Goal: Answer question/provide support: Share knowledge or assist other users

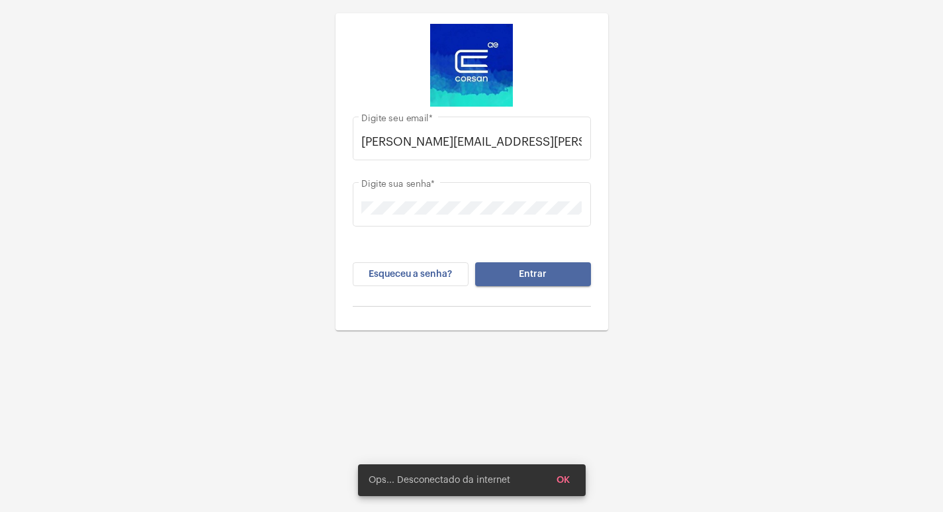
click at [542, 277] on span "Entrar" at bounding box center [533, 273] width 28 height 9
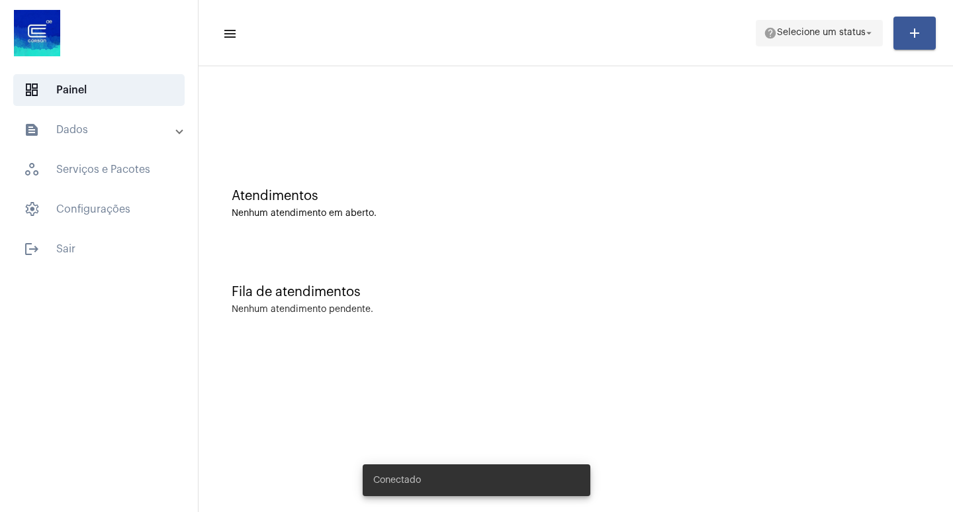
click at [852, 38] on span "help Selecione um status arrow_drop_down" at bounding box center [819, 33] width 111 height 24
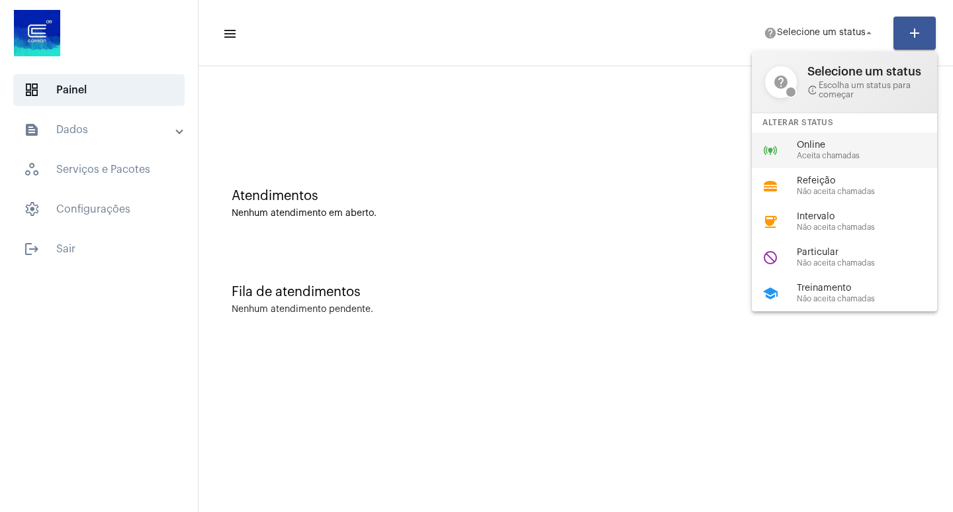
click at [824, 143] on span "Online" at bounding box center [872, 145] width 151 height 10
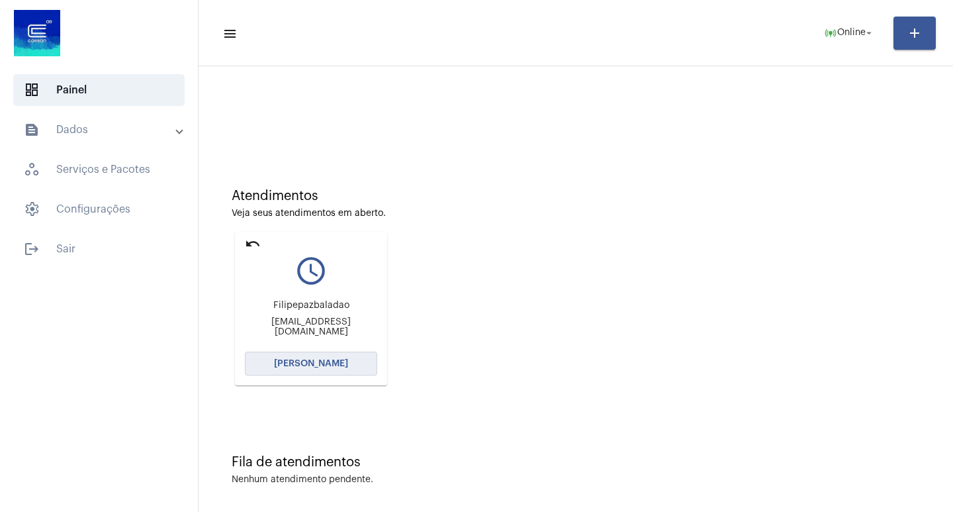
click at [312, 363] on span "[PERSON_NAME]" at bounding box center [311, 363] width 74 height 9
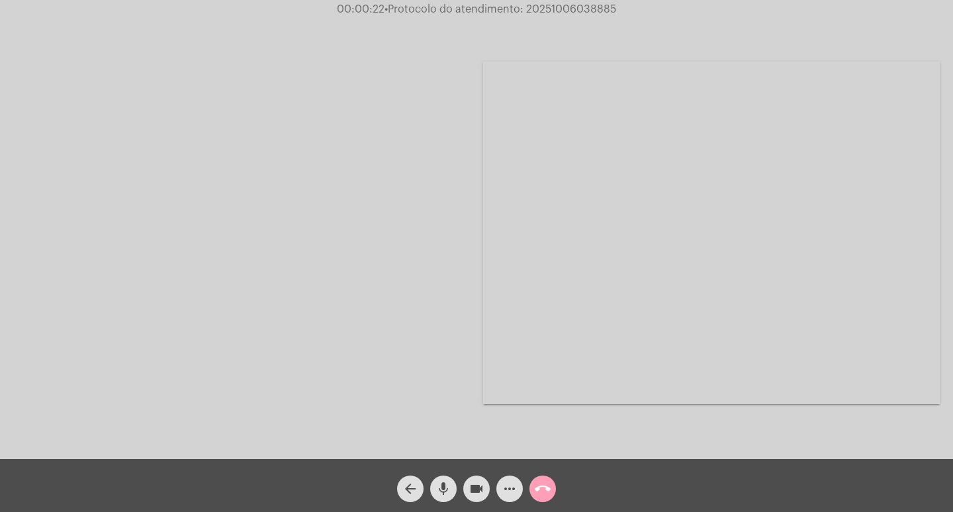
click at [545, 490] on mat-icon "call_end" at bounding box center [543, 488] width 16 height 16
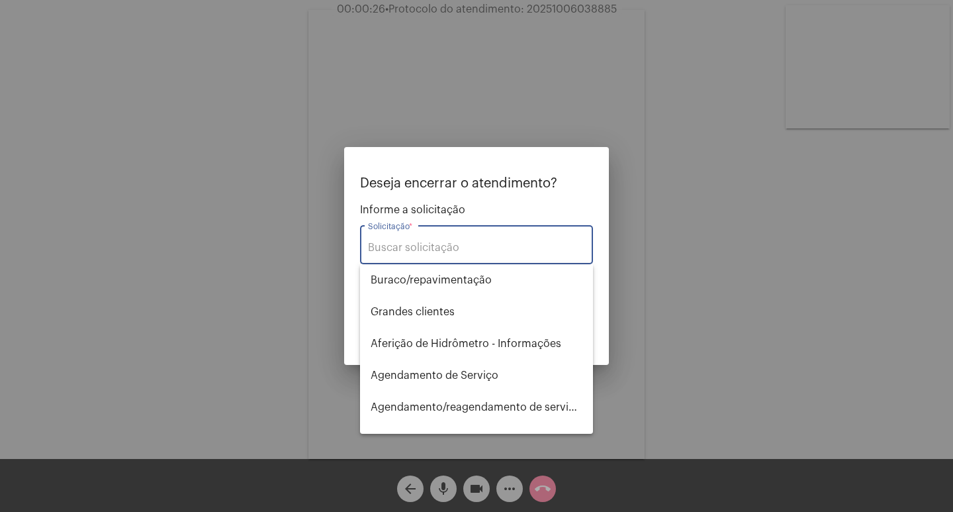
click at [261, 128] on div at bounding box center [476, 256] width 953 height 512
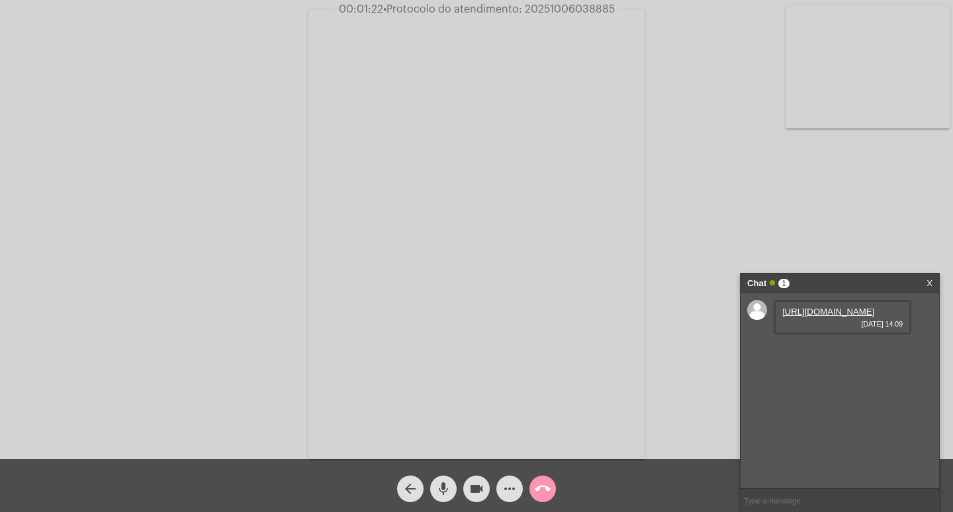
click at [825, 316] on link "[URL][DOMAIN_NAME]" at bounding box center [828, 311] width 92 height 10
click at [440, 488] on mat-icon "mic" at bounding box center [443, 488] width 16 height 16
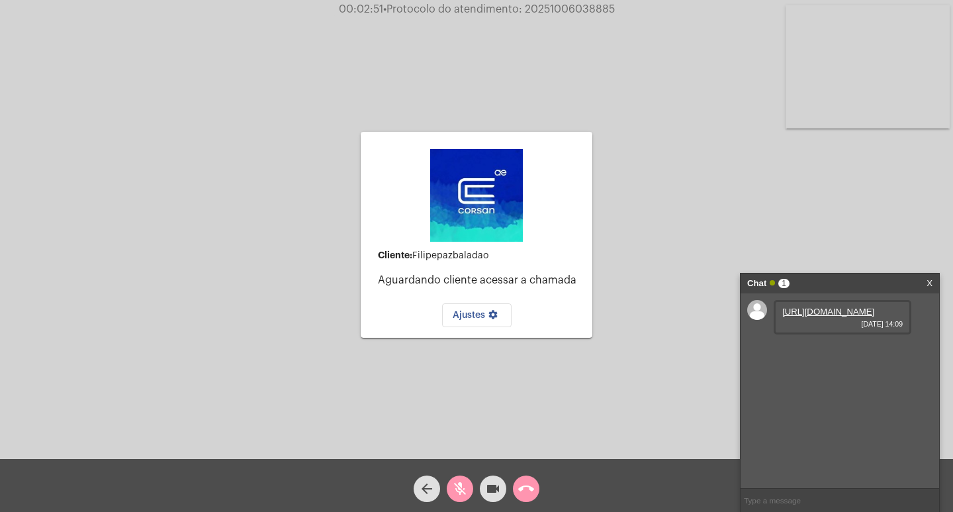
click at [461, 484] on mat-icon "mic_off" at bounding box center [460, 488] width 16 height 16
click at [443, 486] on div "arrow_back" at bounding box center [426, 485] width 33 height 33
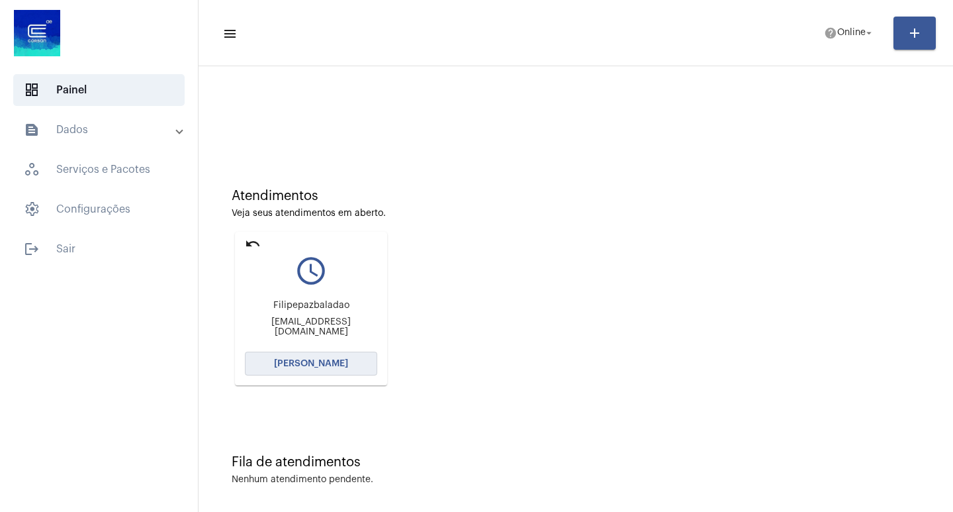
click at [325, 359] on span "[PERSON_NAME]" at bounding box center [311, 363] width 74 height 9
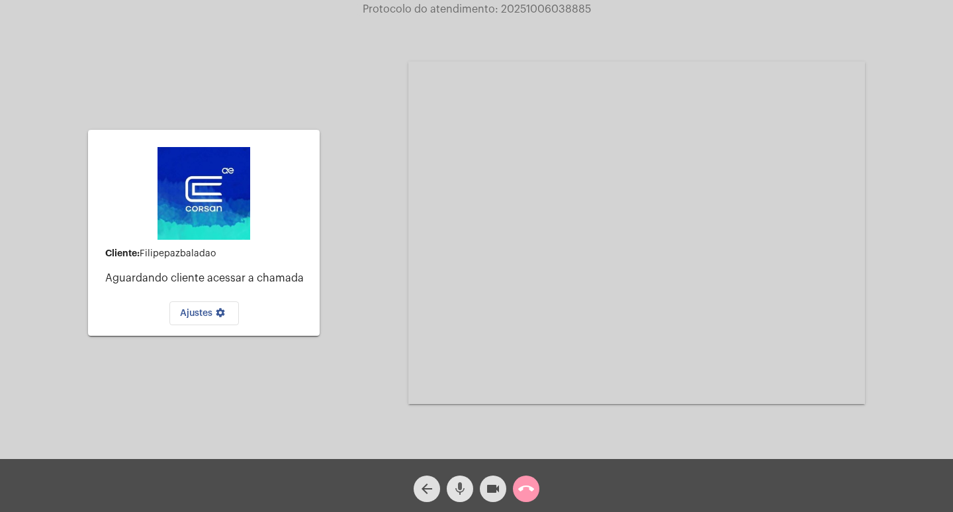
click at [465, 487] on mat-icon "mic" at bounding box center [460, 488] width 16 height 16
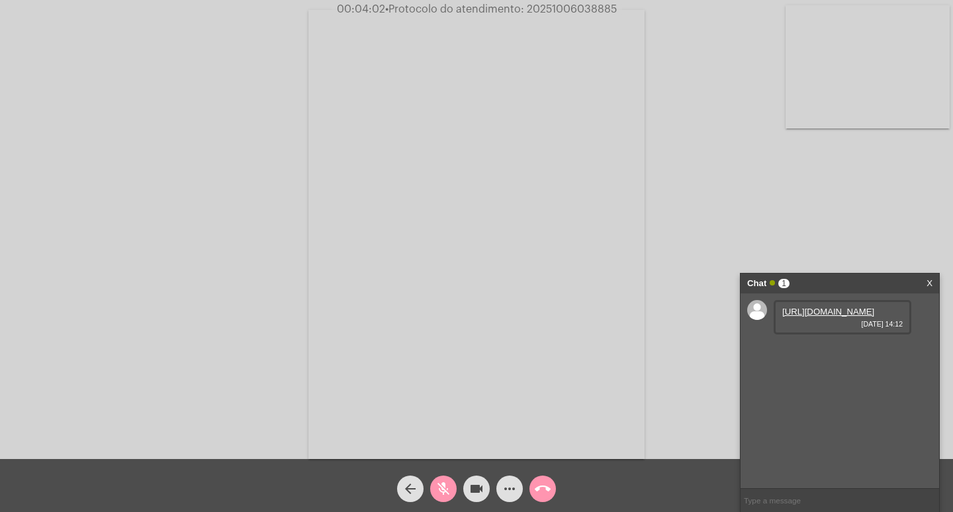
click at [811, 316] on link "[URL][DOMAIN_NAME]" at bounding box center [828, 311] width 92 height 10
click at [440, 491] on mat-icon "mic_off" at bounding box center [443, 488] width 16 height 16
click at [477, 490] on mat-icon "videocam" at bounding box center [477, 488] width 16 height 16
click at [441, 487] on mat-icon "mic" at bounding box center [443, 488] width 16 height 16
click at [823, 316] on link "[URL][DOMAIN_NAME]" at bounding box center [828, 311] width 92 height 10
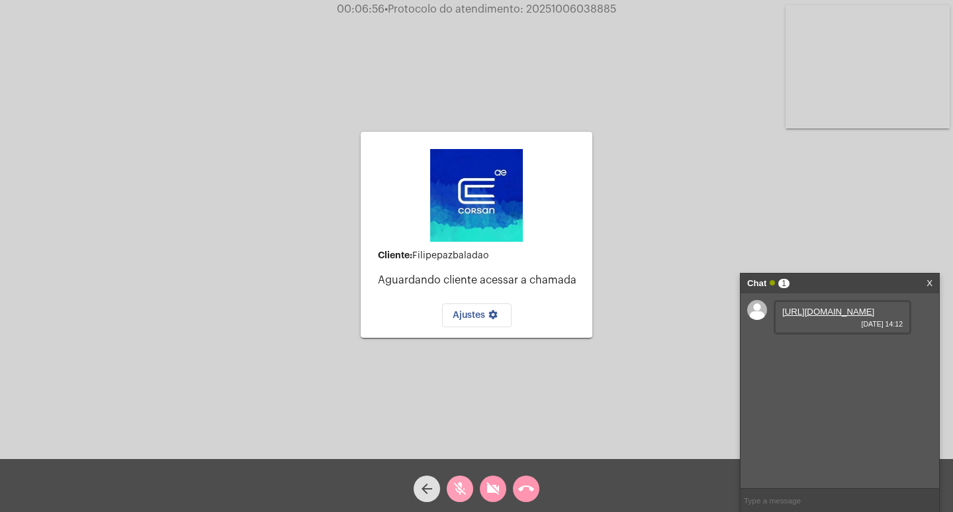
click at [455, 486] on mat-icon "mic_off" at bounding box center [460, 488] width 16 height 16
click at [493, 488] on mat-icon "videocam_off" at bounding box center [493, 488] width 16 height 16
click at [464, 484] on mat-icon "mic" at bounding box center [460, 488] width 16 height 16
click at [462, 485] on mat-icon "mic_off" at bounding box center [460, 488] width 16 height 16
click at [466, 488] on mat-icon "mic" at bounding box center [460, 488] width 16 height 16
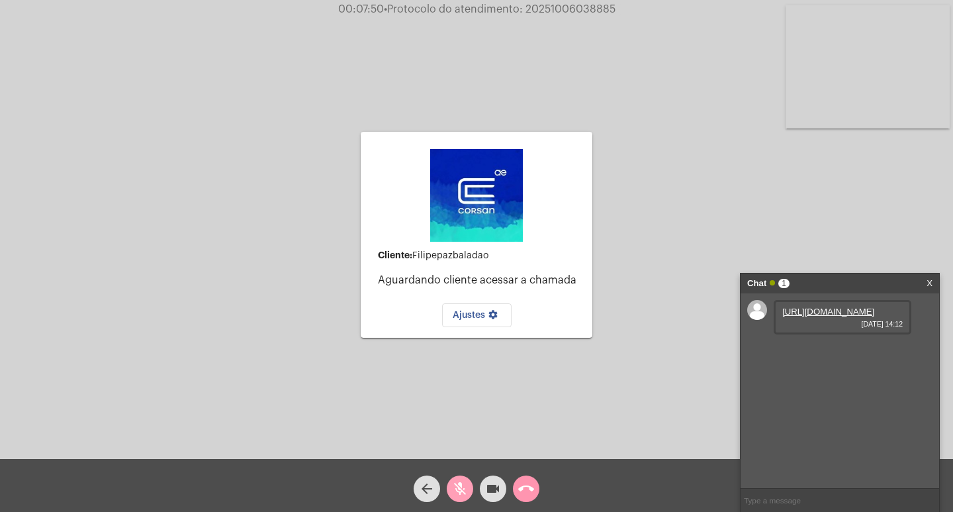
click at [466, 488] on mat-icon "mic_off" at bounding box center [460, 488] width 16 height 16
click at [460, 487] on mat-icon "mic" at bounding box center [460, 488] width 16 height 16
click at [463, 490] on mat-icon "mic_off" at bounding box center [460, 488] width 16 height 16
click at [465, 490] on mat-icon "mic" at bounding box center [460, 488] width 16 height 16
click at [487, 490] on mat-icon "videocam" at bounding box center [493, 488] width 16 height 16
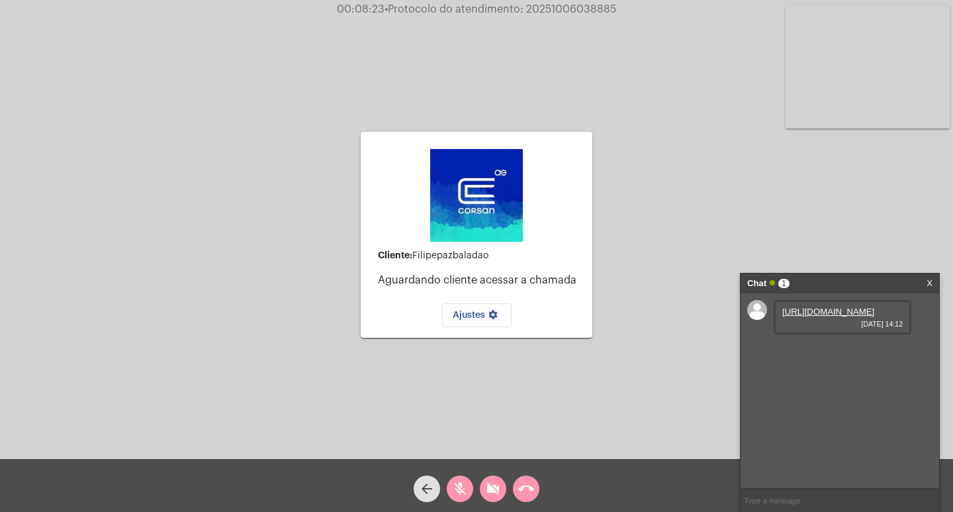
click at [530, 490] on mat-icon "call_end" at bounding box center [526, 488] width 16 height 16
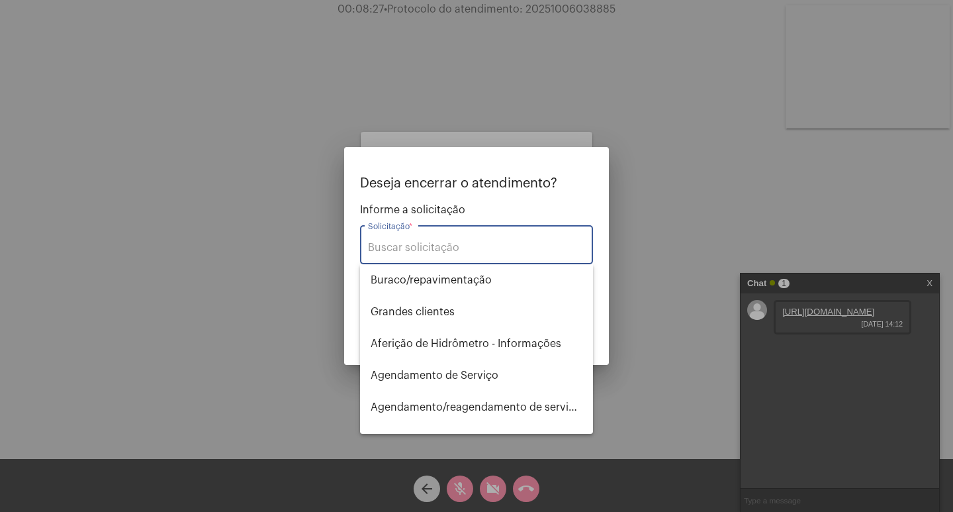
click at [488, 249] on input "Solicitação *" at bounding box center [476, 248] width 217 height 12
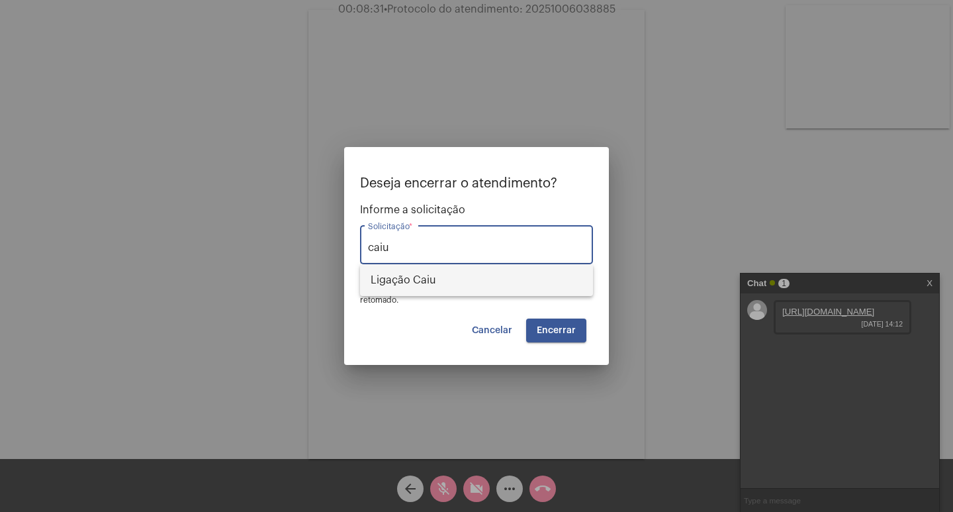
click at [420, 285] on span "Ligação Caiu" at bounding box center [477, 280] width 212 height 32
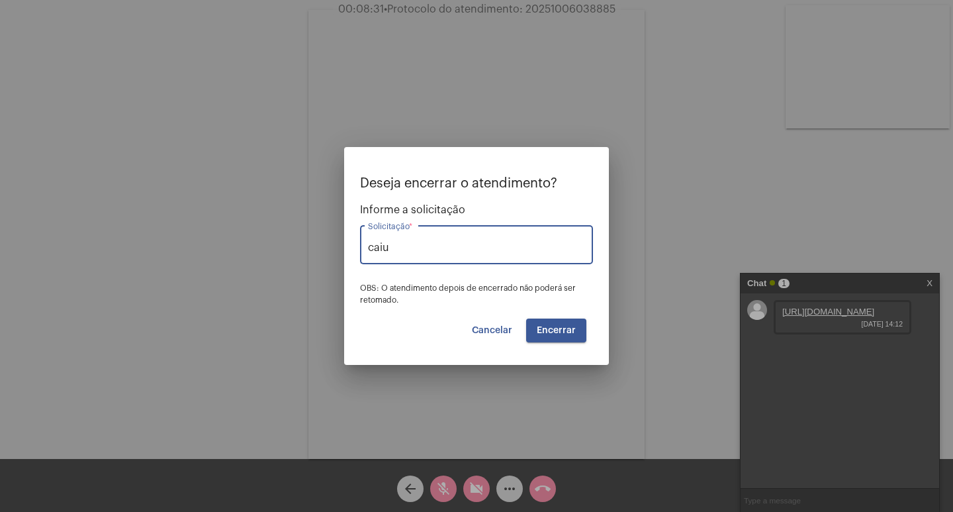
type input "Ligação Caiu"
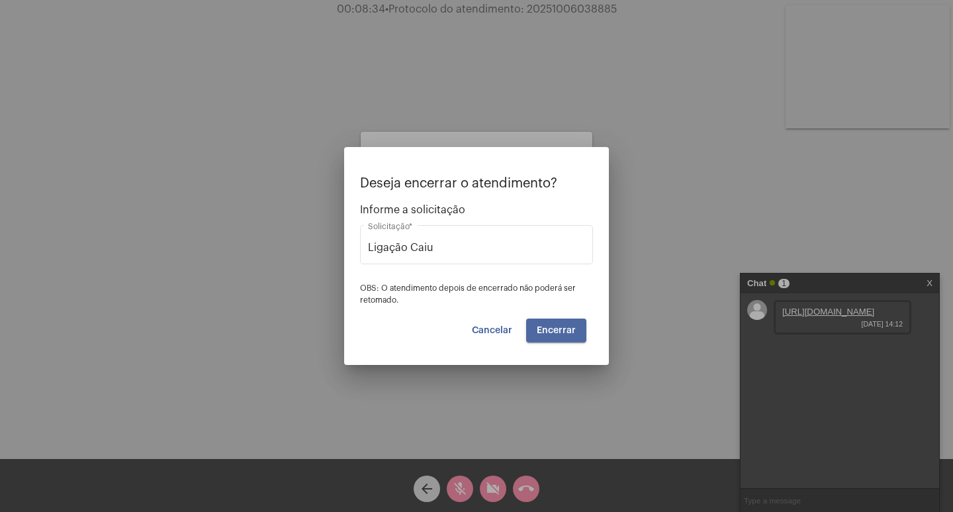
click at [559, 330] on span "Encerrar" at bounding box center [556, 330] width 39 height 9
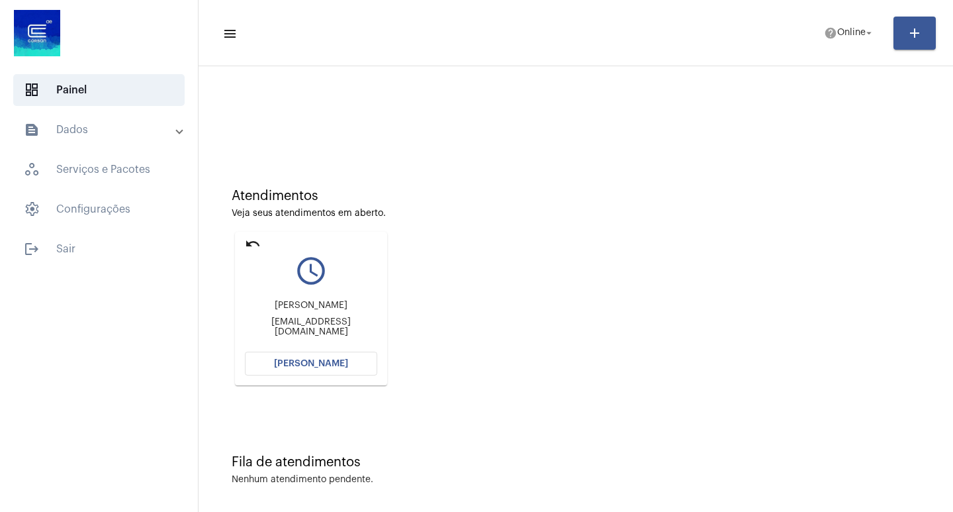
click at [315, 361] on span "[PERSON_NAME]" at bounding box center [311, 363] width 74 height 9
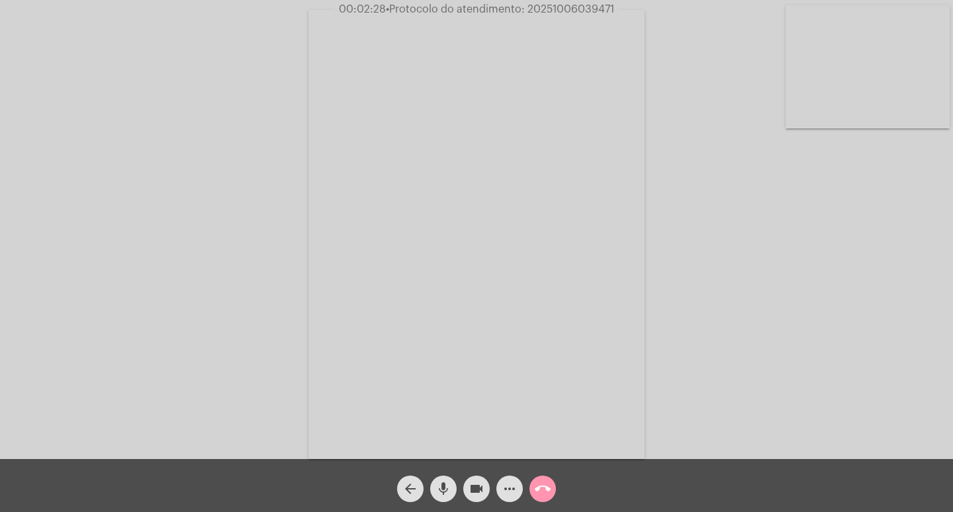
click at [440, 492] on mat-icon "mic" at bounding box center [443, 488] width 16 height 16
click at [440, 488] on mat-icon "mic_off" at bounding box center [443, 488] width 16 height 16
click at [445, 485] on mat-icon "mic" at bounding box center [443, 488] width 16 height 16
click at [472, 492] on mat-icon "videocam" at bounding box center [477, 488] width 16 height 16
click at [445, 494] on mat-icon "mic_off" at bounding box center [443, 488] width 16 height 16
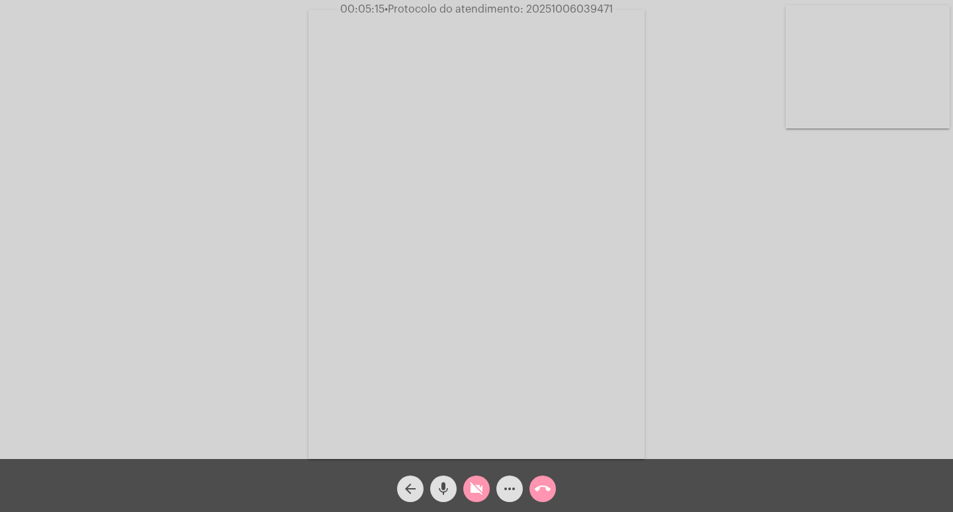
click at [443, 490] on mat-icon "mic" at bounding box center [443, 488] width 16 height 16
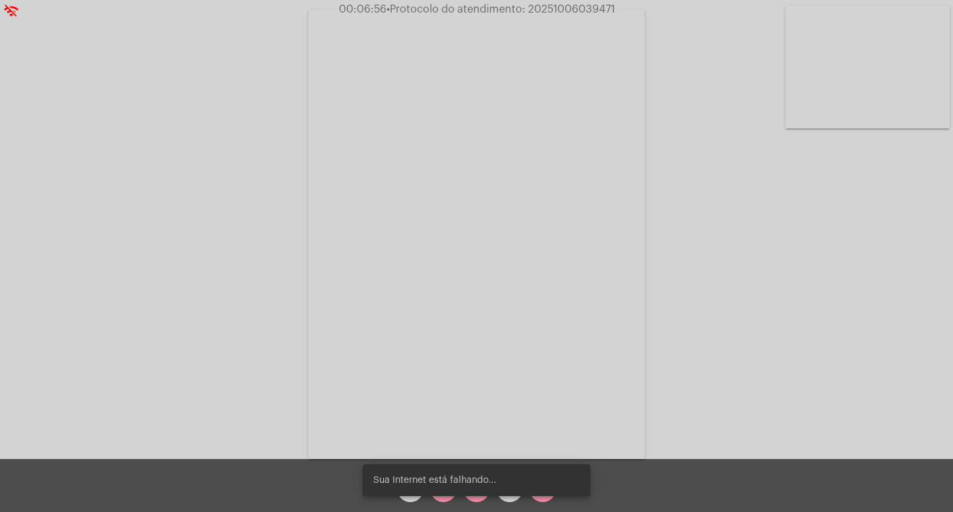
click at [445, 488] on snack-bar-container "Sua Internet está falhando..." at bounding box center [477, 480] width 228 height 32
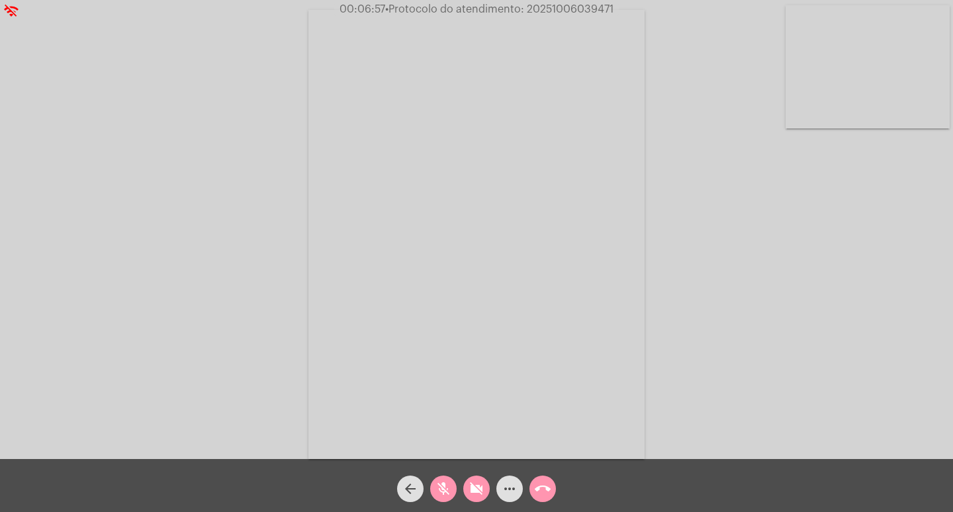
click at [444, 490] on mat-icon "mic_off" at bounding box center [443, 488] width 16 height 16
click at [440, 486] on mat-icon "mic" at bounding box center [443, 488] width 16 height 16
click at [444, 482] on mat-icon "mic_off" at bounding box center [443, 488] width 16 height 16
click at [448, 482] on mat-icon "mic" at bounding box center [443, 488] width 16 height 16
click at [444, 485] on mat-icon "mic_off" at bounding box center [443, 488] width 16 height 16
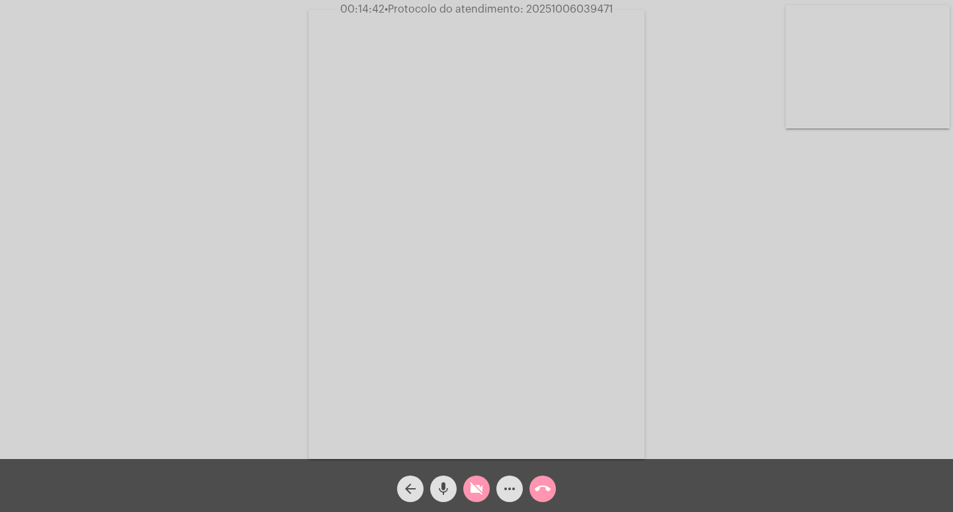
click at [473, 487] on mat-icon "videocam_off" at bounding box center [477, 488] width 16 height 16
click at [515, 487] on mat-icon "more_horiz" at bounding box center [510, 488] width 16 height 16
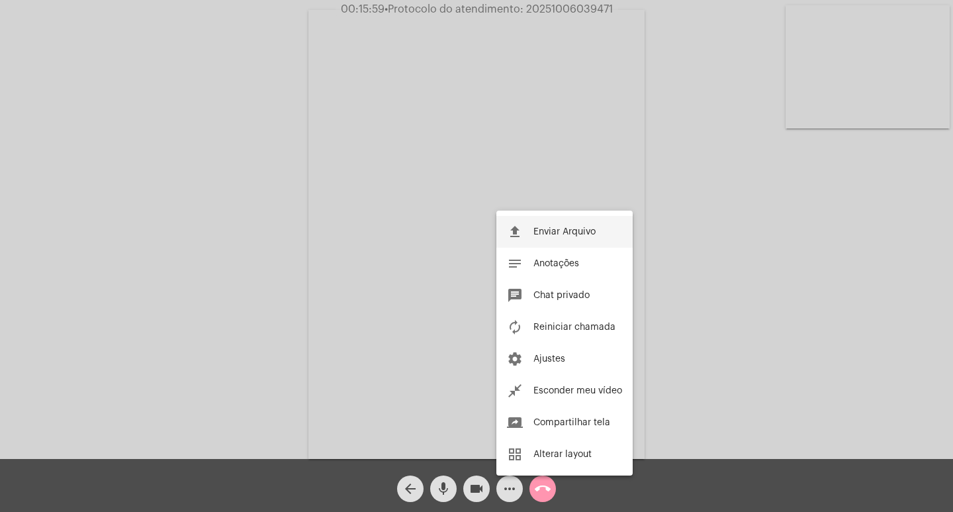
click at [563, 231] on span "Enviar Arquivo" at bounding box center [564, 231] width 62 height 9
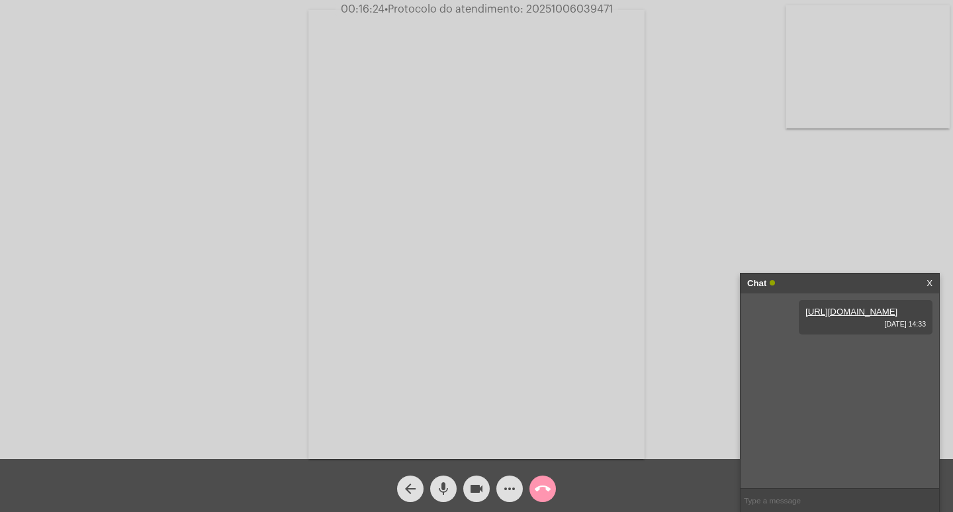
click at [511, 490] on mat-icon "more_horiz" at bounding box center [510, 488] width 16 height 16
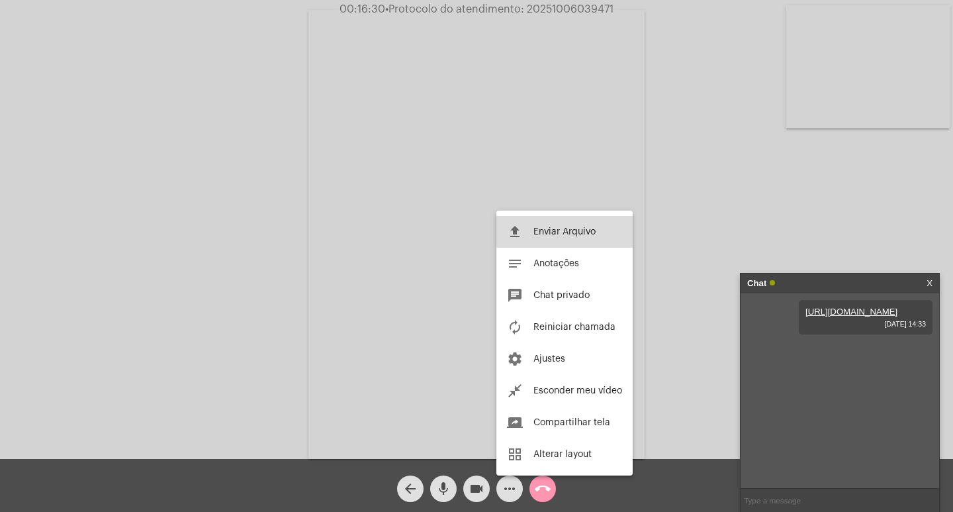
click at [551, 229] on span "Enviar Arquivo" at bounding box center [564, 231] width 62 height 9
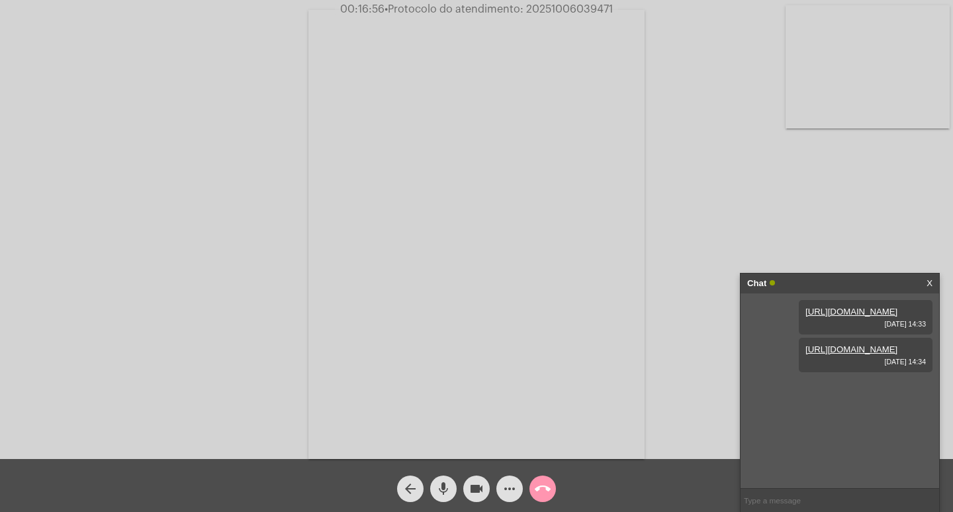
click at [813, 501] on input "text" at bounding box center [840, 499] width 199 height 23
click at [565, 5] on span "• Protocolo do atendimento: 20251006039471" at bounding box center [498, 9] width 228 height 11
copy span "20251006039471"
click at [801, 502] on input "protocolo:" at bounding box center [840, 499] width 199 height 23
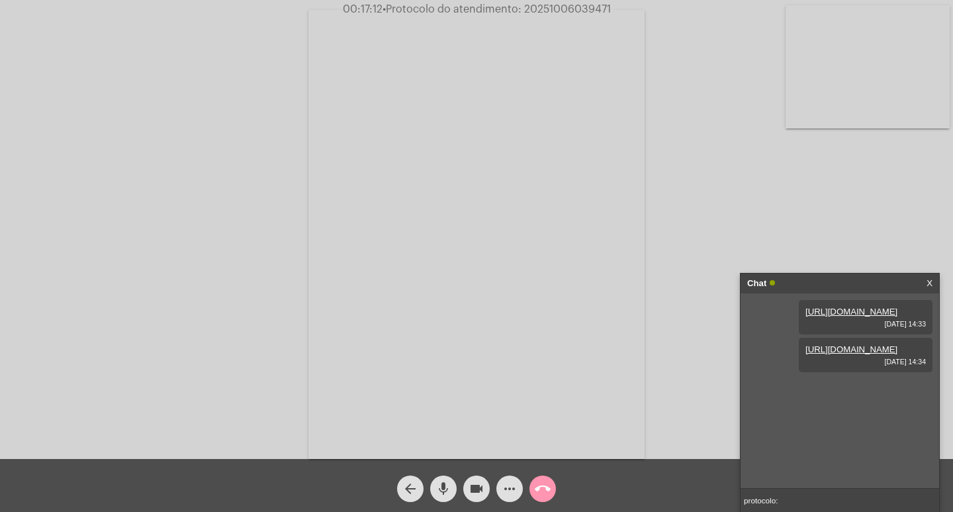
paste input "20251006039471"
type input "protocolo: 20251006039471"
click at [513, 491] on mat-icon "more_horiz" at bounding box center [510, 488] width 16 height 16
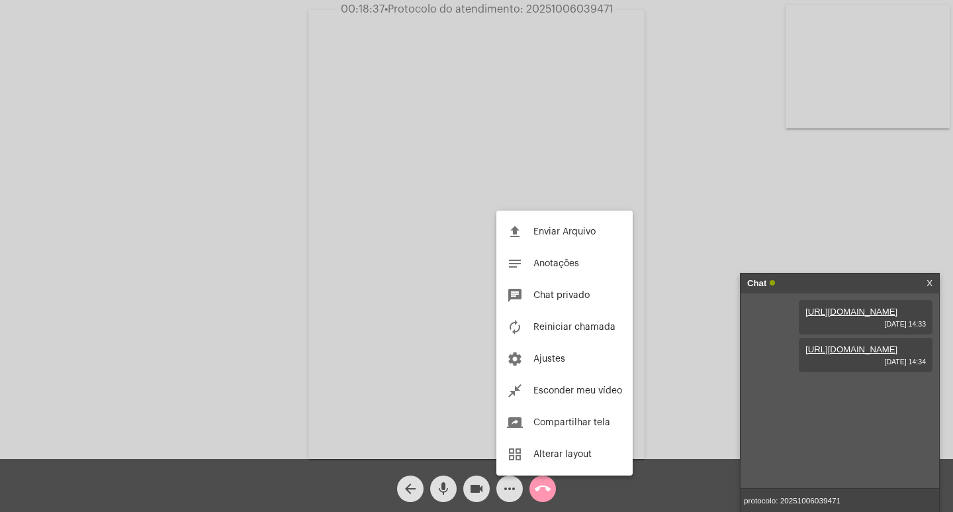
click at [447, 490] on div at bounding box center [476, 256] width 953 height 512
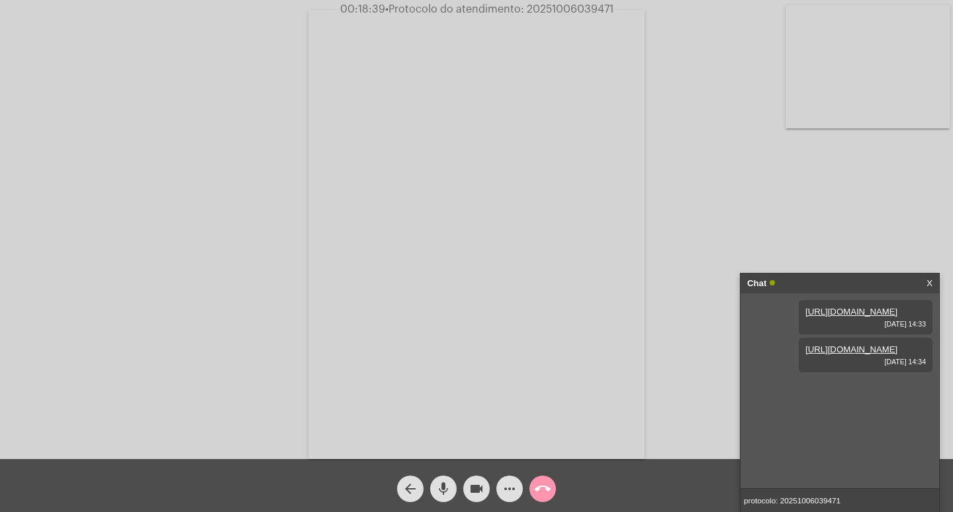
click at [854, 503] on input "protocolo: 20251006039471" at bounding box center [840, 499] width 199 height 23
click at [443, 483] on mat-icon "mic" at bounding box center [443, 488] width 16 height 16
click at [443, 483] on mat-icon "mic_off" at bounding box center [443, 488] width 16 height 16
click at [447, 491] on mat-icon "mic" at bounding box center [443, 488] width 16 height 16
click at [446, 486] on mat-icon "mic_off" at bounding box center [443, 488] width 16 height 16
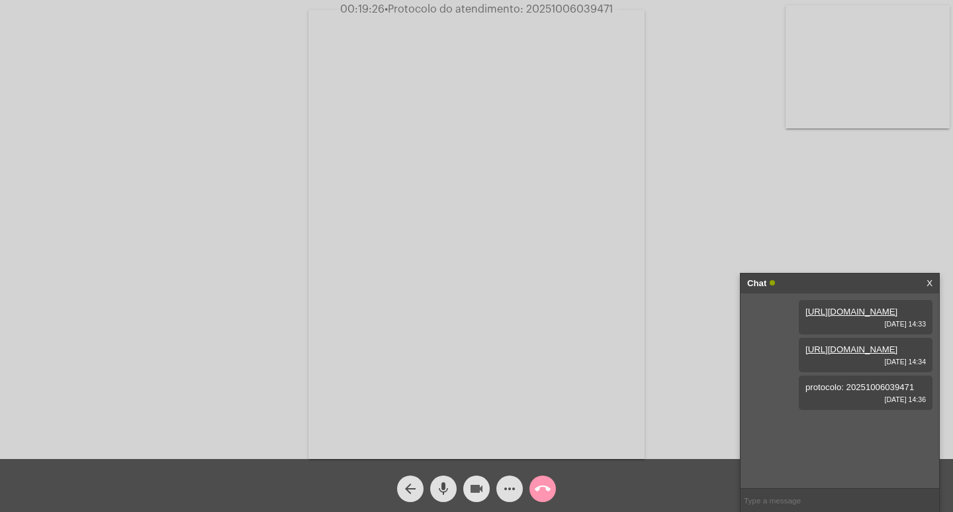
click at [481, 488] on mat-icon "videocam" at bounding box center [477, 488] width 16 height 16
click at [443, 484] on mat-icon "mic" at bounding box center [443, 488] width 16 height 16
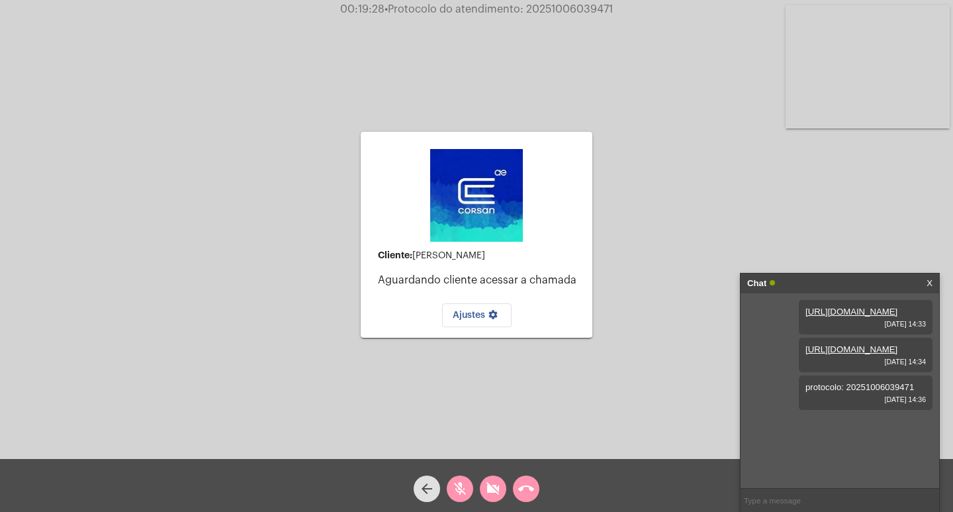
click at [533, 492] on mat-icon "call_end" at bounding box center [526, 488] width 16 height 16
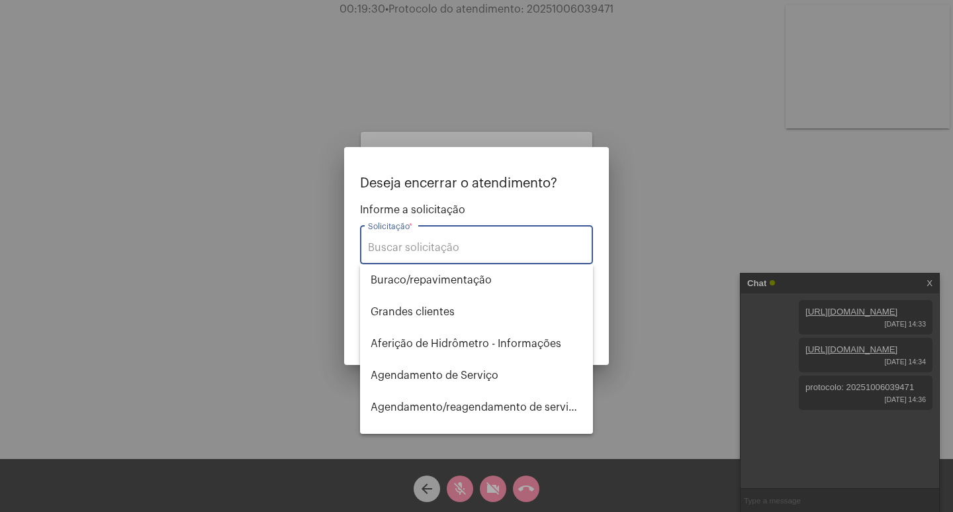
click at [479, 255] on div "Solicitação *" at bounding box center [476, 243] width 217 height 42
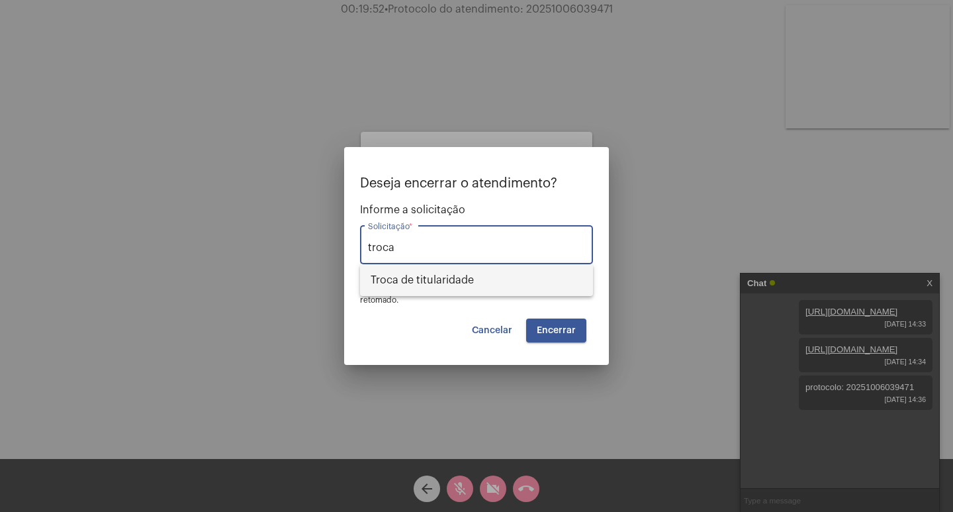
click at [476, 282] on span "Troca de titularidade" at bounding box center [477, 280] width 212 height 32
type input "Troca de titularidade"
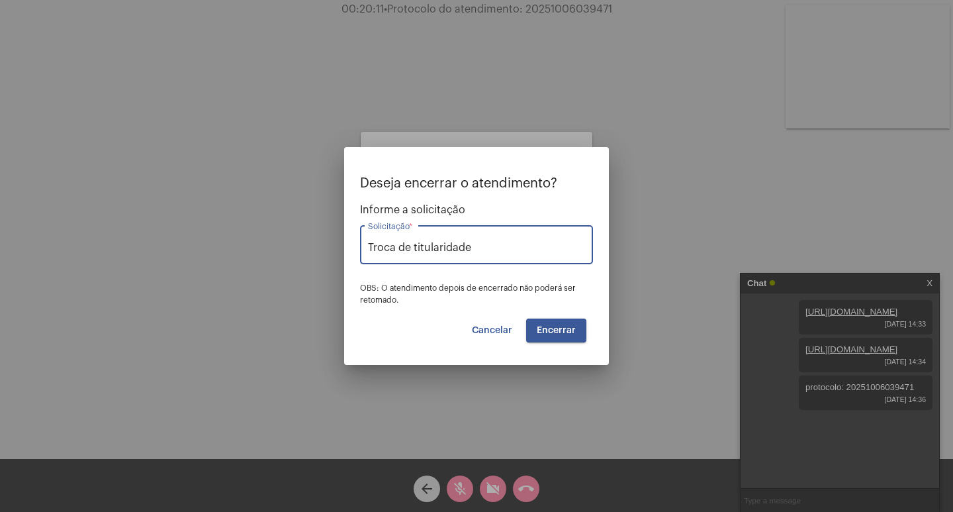
click at [566, 328] on span "Encerrar" at bounding box center [556, 330] width 39 height 9
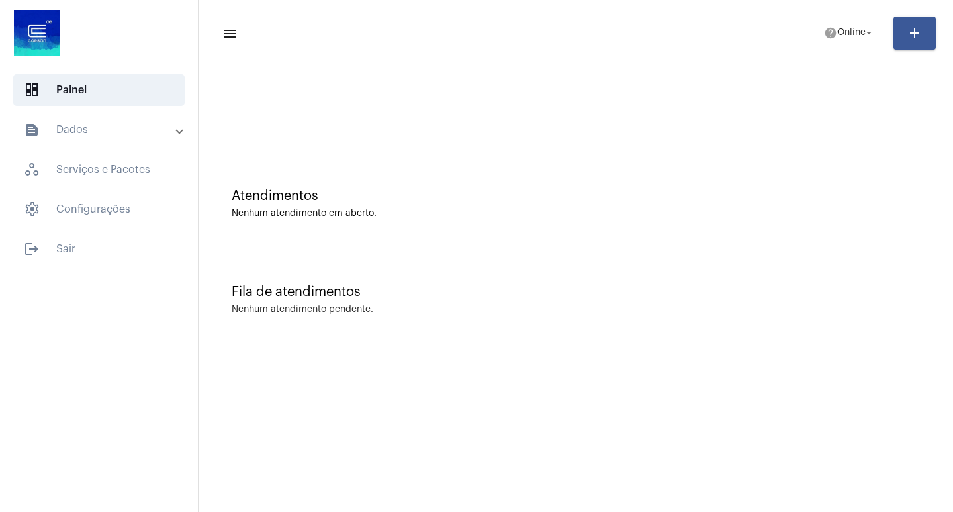
click at [105, 123] on mat-panel-title "text_snippet_outlined Dados" at bounding box center [100, 130] width 153 height 16
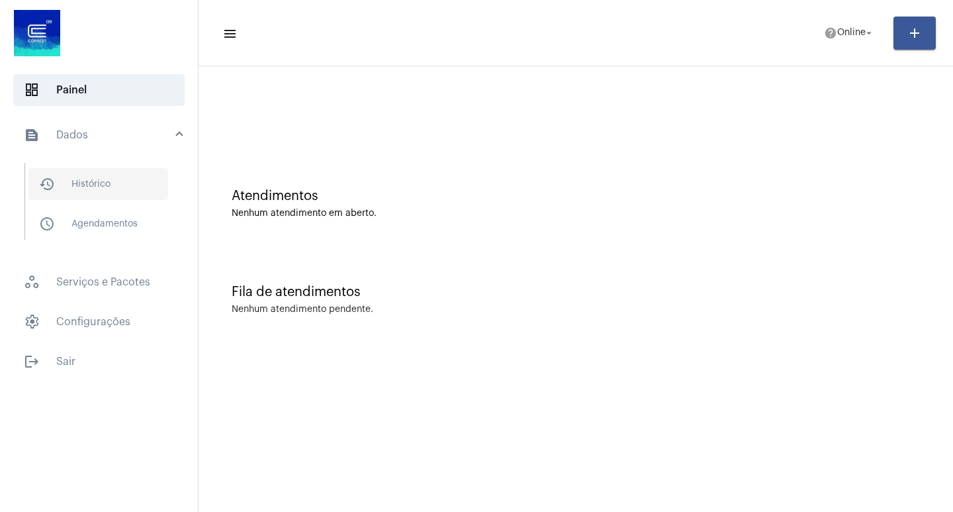
click at [119, 180] on span "history_outlined Histórico" at bounding box center [98, 184] width 140 height 32
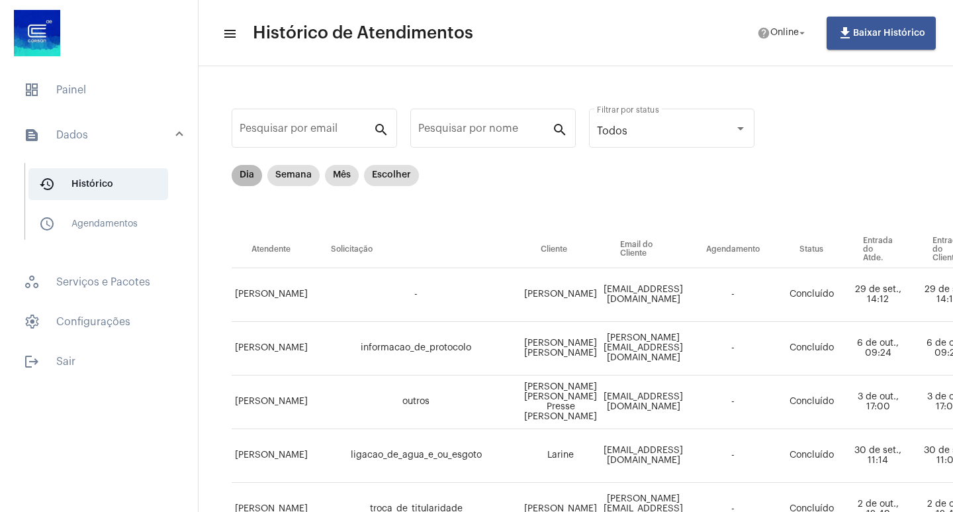
click at [241, 175] on mat-chip "Dia" at bounding box center [247, 175] width 30 height 21
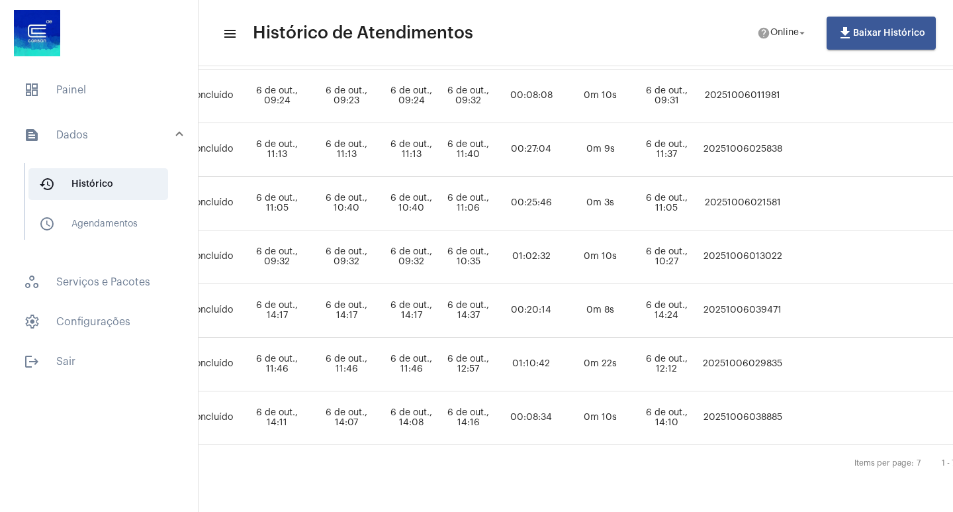
scroll to position [199, 798]
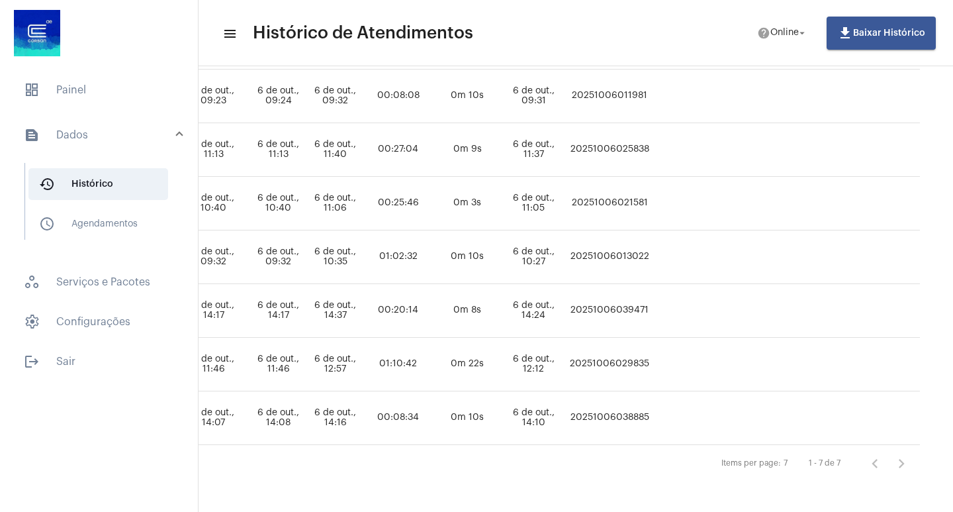
click at [591, 416] on td "20251006038885" at bounding box center [609, 418] width 86 height 54
copy td "20251006038885"
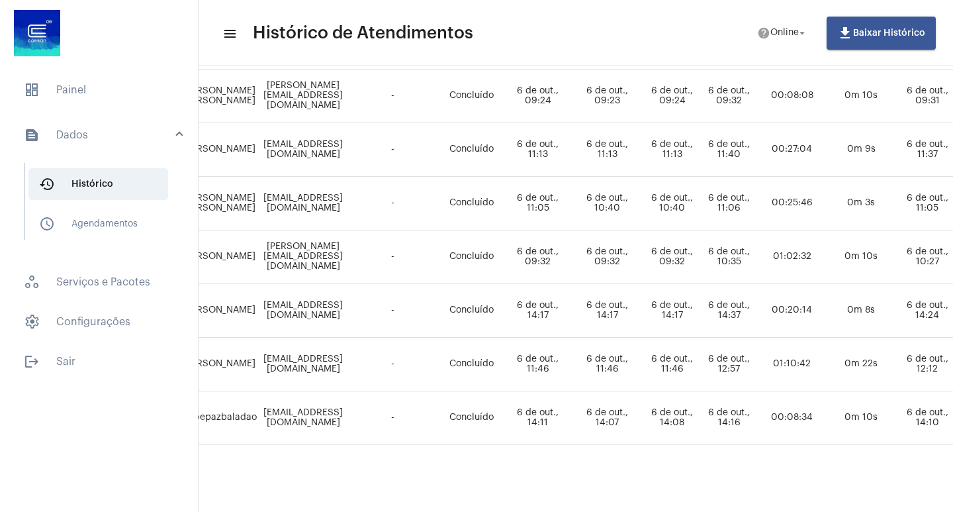
scroll to position [199, 0]
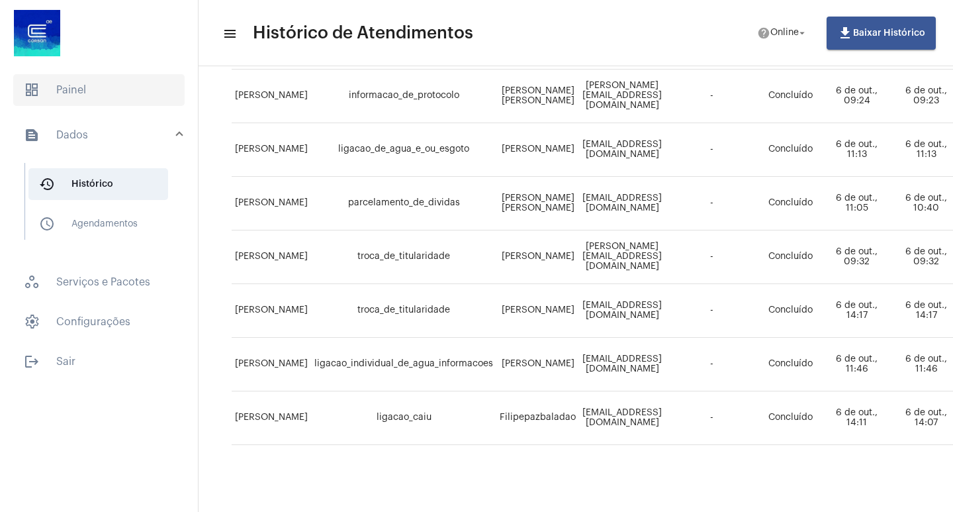
click at [79, 89] on span "dashboard Painel" at bounding box center [98, 90] width 171 height 32
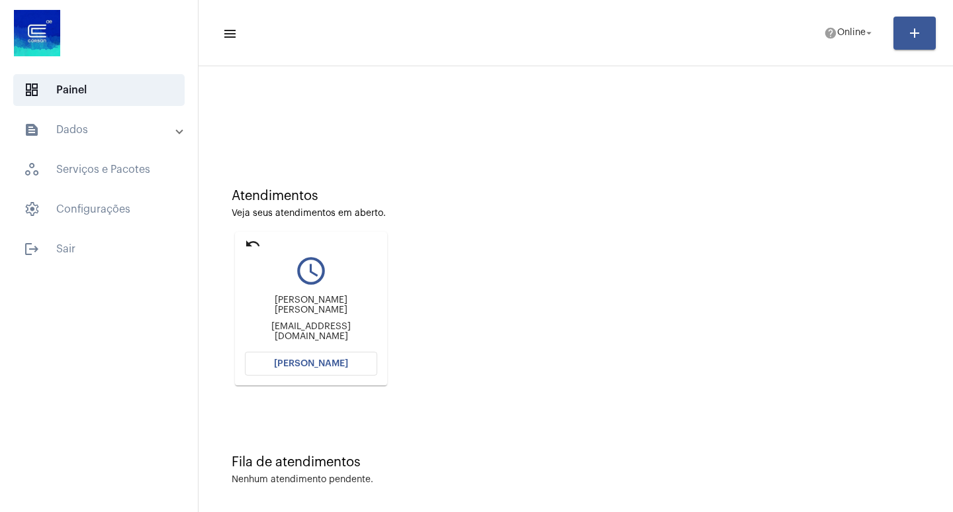
click at [304, 364] on span "[PERSON_NAME]" at bounding box center [311, 363] width 74 height 9
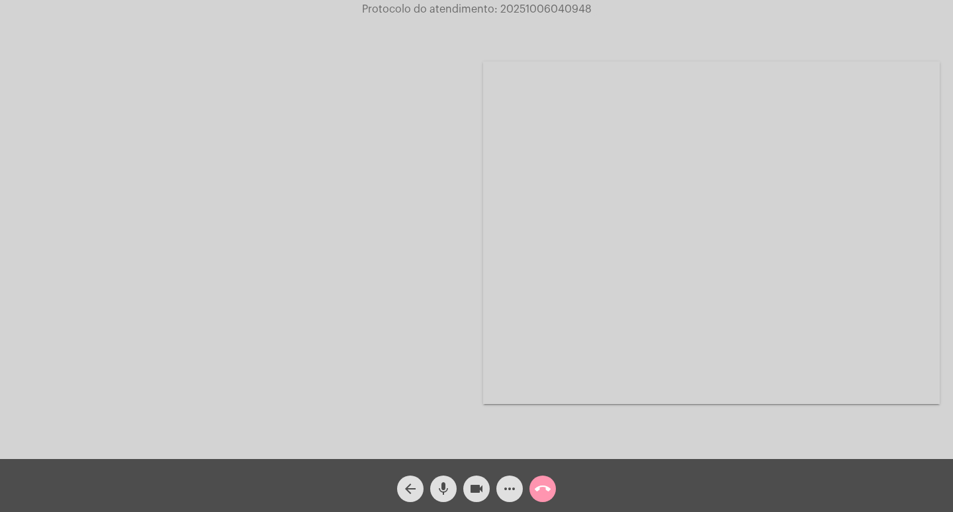
click at [447, 488] on mat-icon "mic" at bounding box center [443, 488] width 16 height 16
click at [446, 489] on mat-icon "mic_off" at bounding box center [443, 488] width 16 height 16
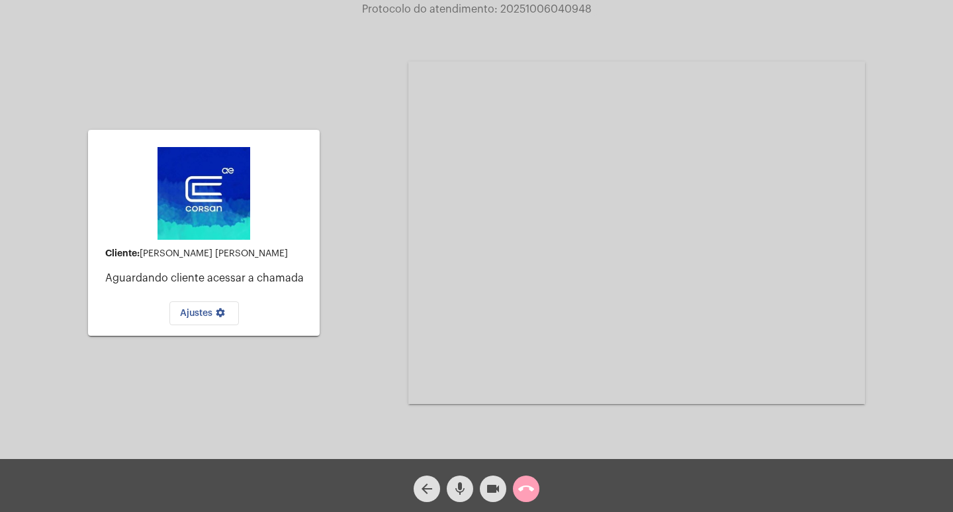
click at [525, 482] on mat-icon "call_end" at bounding box center [526, 488] width 16 height 16
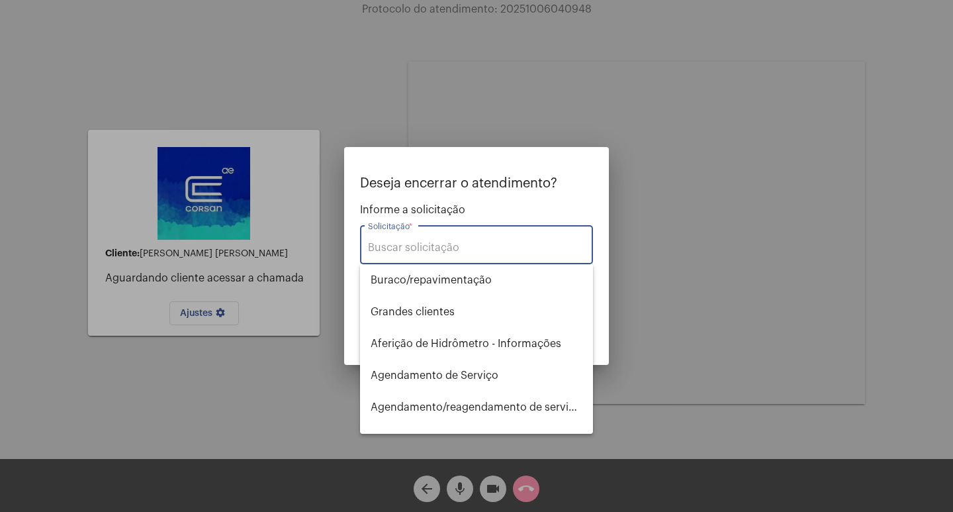
click at [443, 246] on input "Solicitação *" at bounding box center [476, 248] width 217 height 12
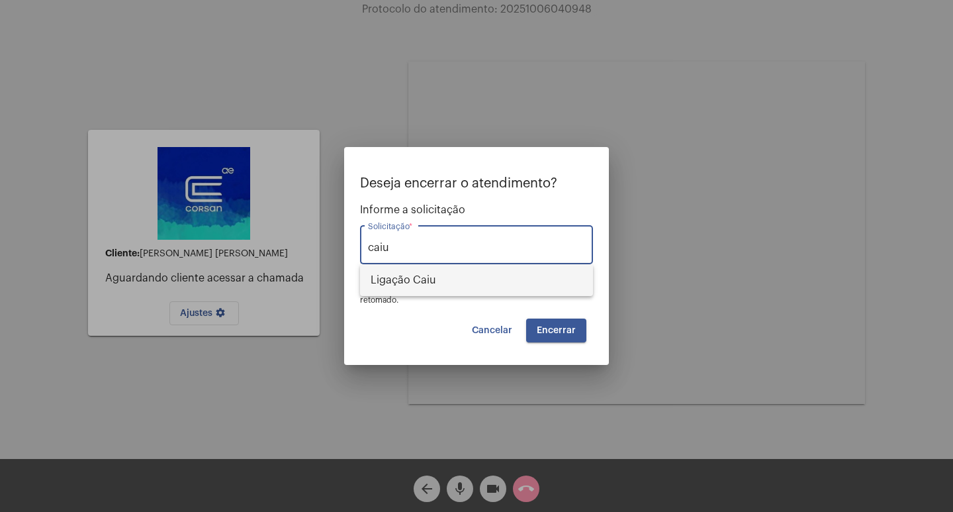
click at [432, 278] on span "Ligação Caiu" at bounding box center [477, 280] width 212 height 32
type input "Ligação Caiu"
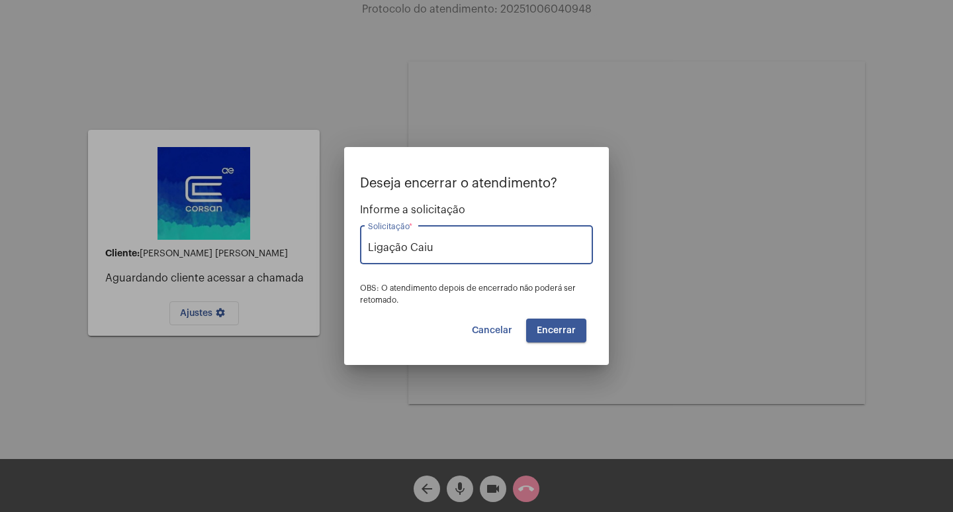
click at [561, 331] on span "Encerrar" at bounding box center [556, 330] width 39 height 9
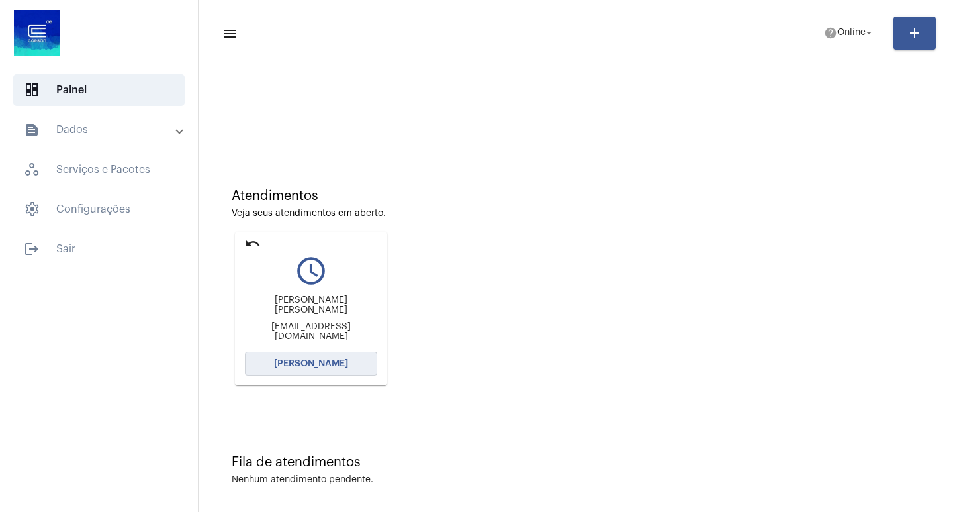
click at [314, 363] on span "[PERSON_NAME]" at bounding box center [311, 363] width 74 height 9
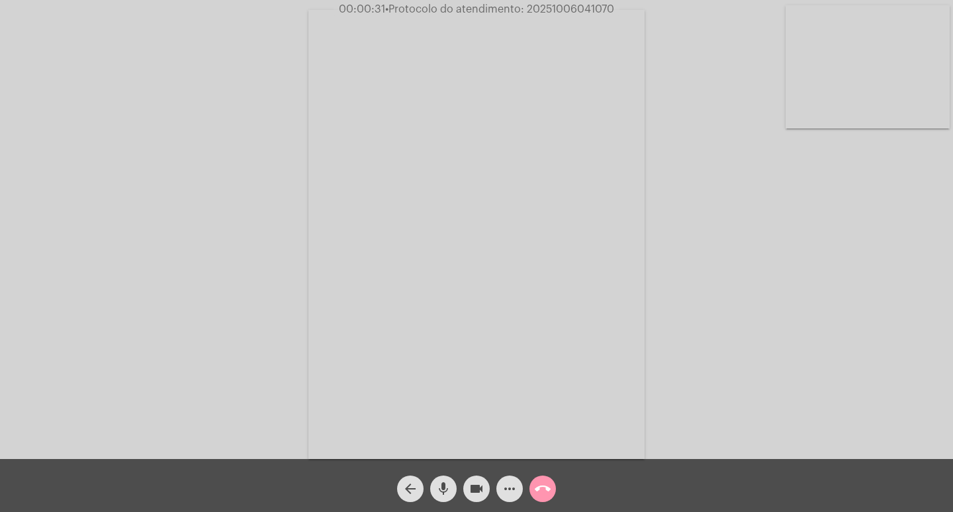
click at [448, 492] on mat-icon "mic" at bounding box center [443, 488] width 16 height 16
click at [448, 492] on mat-icon "mic_off" at bounding box center [443, 488] width 16 height 16
click at [448, 492] on mat-icon "mic" at bounding box center [443, 488] width 16 height 16
click at [440, 486] on mat-icon "mic_off" at bounding box center [443, 488] width 16 height 16
click at [447, 479] on span "mic" at bounding box center [443, 488] width 16 height 26
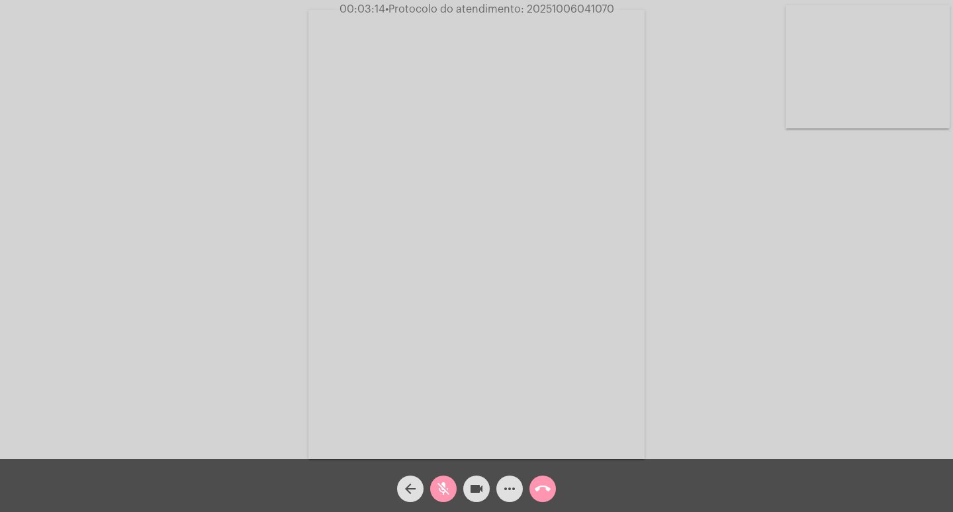
click at [442, 487] on mat-icon "mic_off" at bounding box center [443, 488] width 16 height 16
click at [553, 8] on span "• Protocolo do atendimento: 20251006041070" at bounding box center [499, 9] width 229 height 11
click at [509, 488] on mat-icon "more_horiz" at bounding box center [510, 488] width 16 height 16
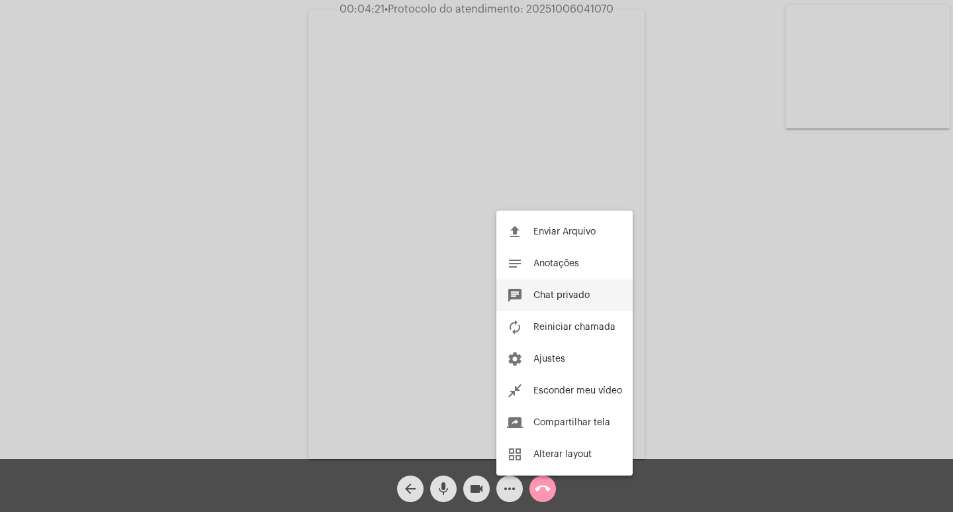
click at [555, 297] on span "Chat privado" at bounding box center [561, 295] width 56 height 9
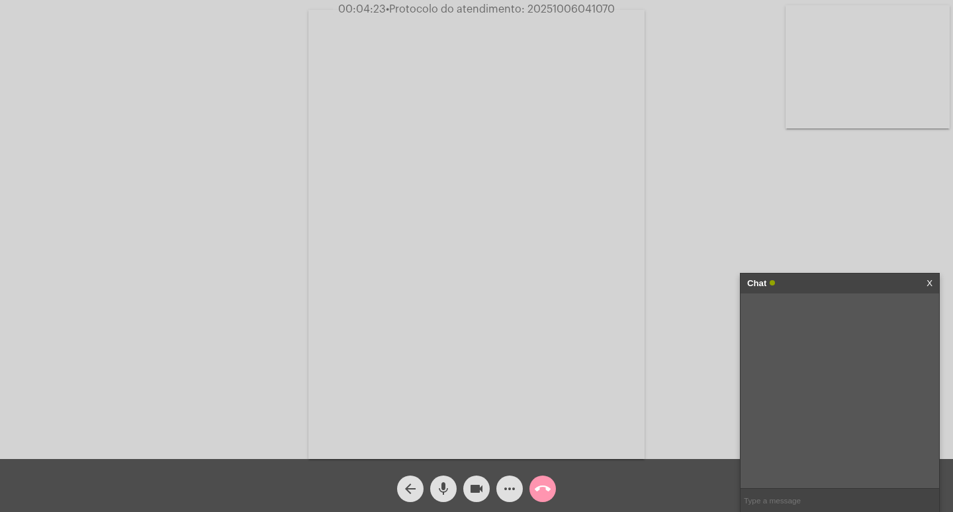
click at [762, 502] on input "text" at bounding box center [840, 499] width 199 height 23
paste input "20251006041070"
type input "protocolo 20251006041070"
click at [507, 488] on mat-icon "more_horiz" at bounding box center [510, 488] width 16 height 16
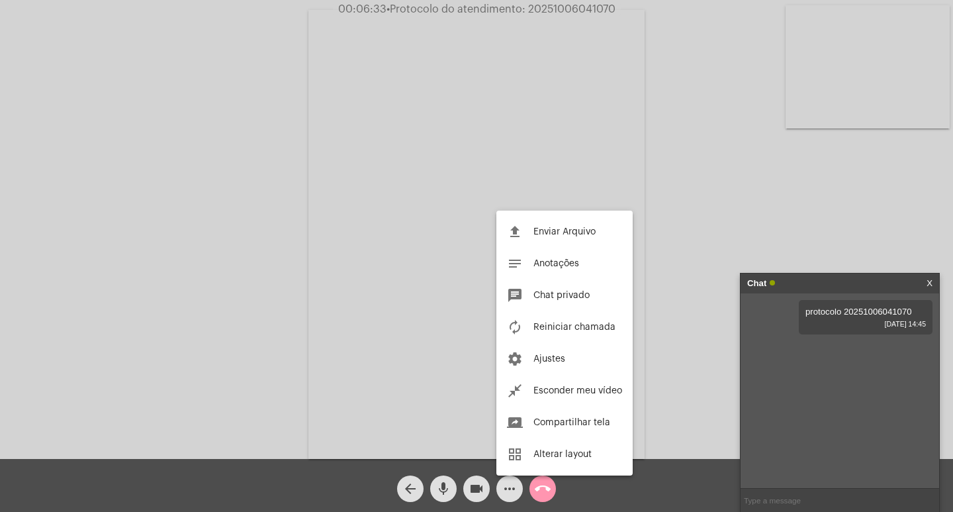
click at [226, 171] on div at bounding box center [476, 256] width 953 height 512
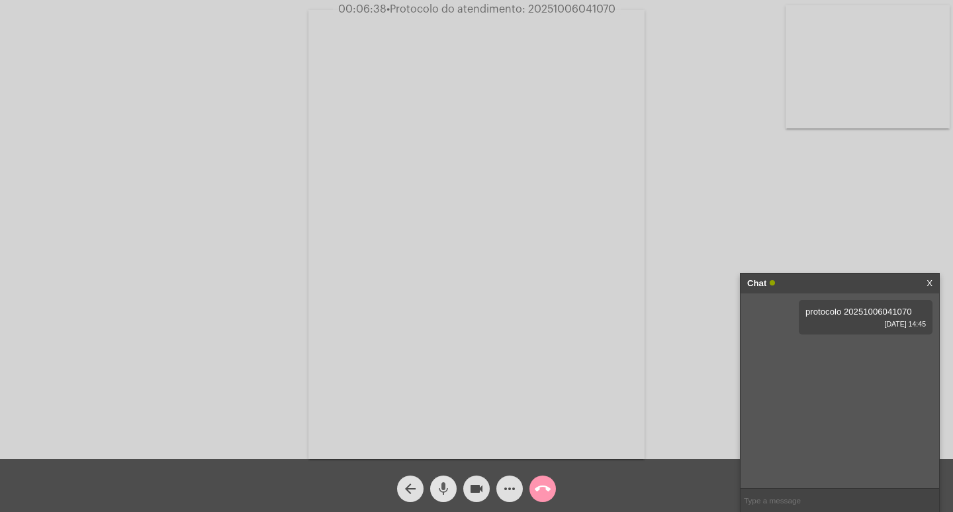
click at [441, 489] on mat-icon "mic" at bounding box center [443, 488] width 16 height 16
click at [438, 488] on mat-icon "mic_off" at bounding box center [443, 488] width 16 height 16
click at [447, 489] on mat-icon "mic" at bounding box center [443, 488] width 16 height 16
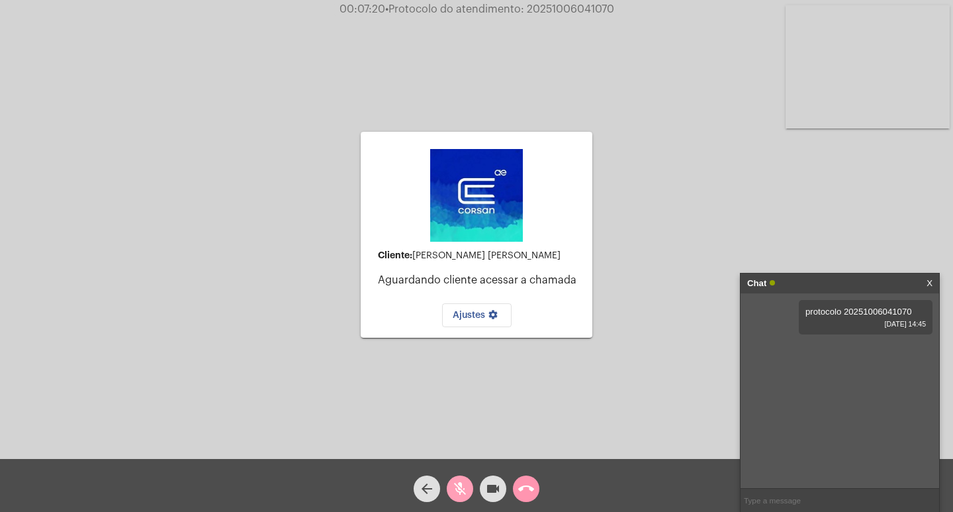
click at [459, 487] on mat-icon "mic_off" at bounding box center [460, 488] width 16 height 16
click at [459, 487] on mat-icon "mic" at bounding box center [460, 488] width 16 height 16
click at [834, 354] on link "[URL][DOMAIN_NAME]" at bounding box center [828, 349] width 92 height 10
click at [502, 488] on button "videocam" at bounding box center [493, 488] width 26 height 26
click at [459, 491] on mat-icon "mic_off" at bounding box center [460, 488] width 16 height 16
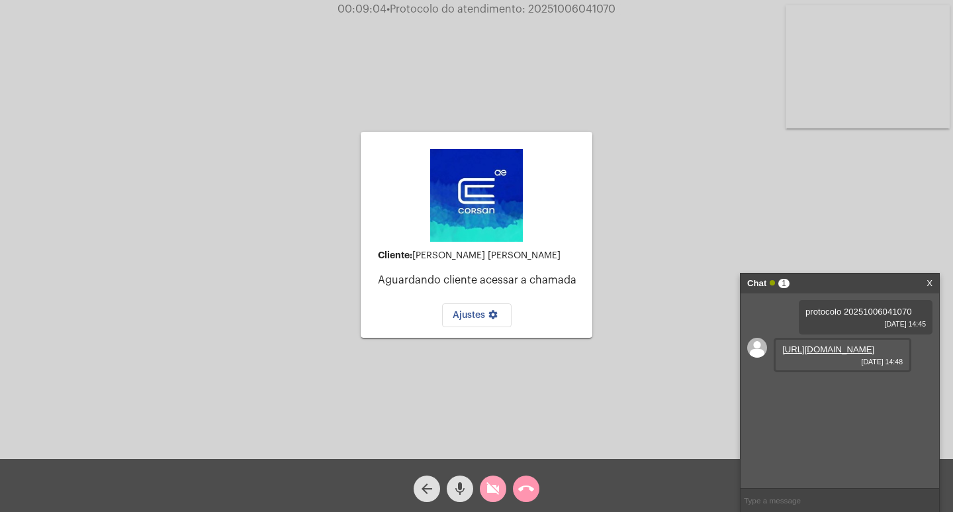
click at [497, 492] on mat-icon "videocam_off" at bounding box center [493, 488] width 16 height 16
click at [463, 493] on mat-icon "mic" at bounding box center [460, 488] width 16 height 16
click at [469, 492] on button "mic_off" at bounding box center [460, 488] width 26 height 26
click at [457, 476] on span "mic" at bounding box center [460, 488] width 16 height 26
click at [491, 488] on mat-icon "videocam" at bounding box center [493, 488] width 16 height 16
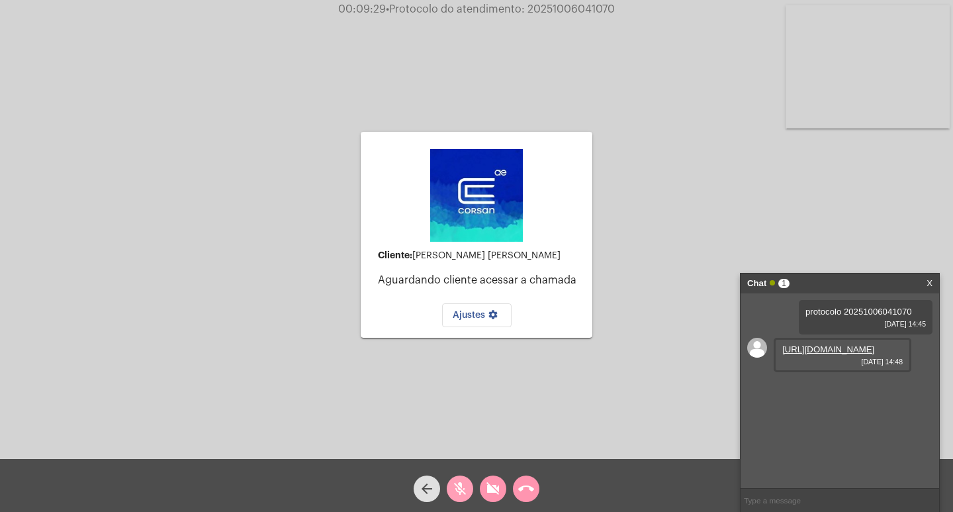
click at [461, 491] on mat-icon "mic_off" at bounding box center [460, 488] width 16 height 16
click at [493, 496] on mat-icon "videocam_off" at bounding box center [493, 488] width 16 height 16
click at [459, 488] on mat-icon "mic" at bounding box center [460, 488] width 16 height 16
click at [461, 486] on mat-icon "mic_off" at bounding box center [460, 488] width 16 height 16
click at [429, 253] on div "Cliente: [PERSON_NAME] [PERSON_NAME]" at bounding box center [480, 255] width 204 height 11
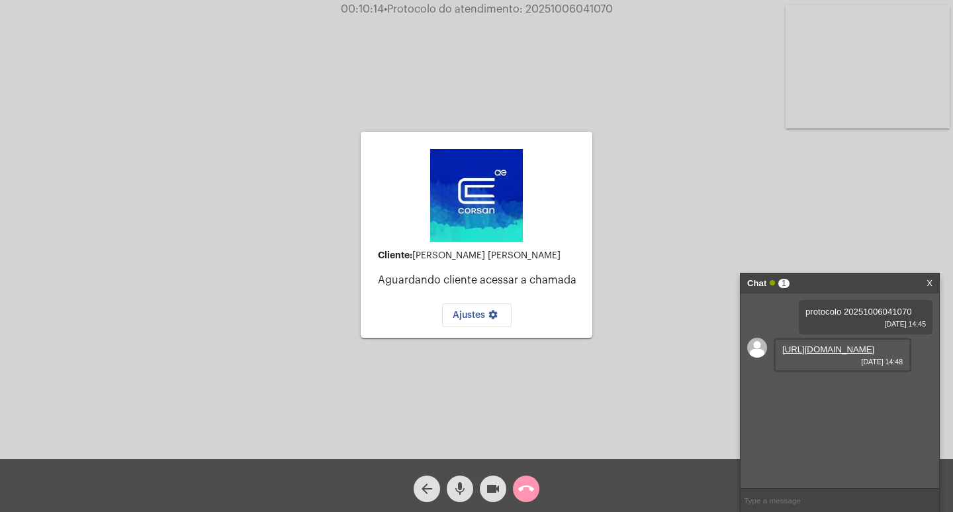
click at [429, 253] on div "Cliente: [PERSON_NAME] [PERSON_NAME]" at bounding box center [480, 255] width 204 height 11
copy div "Cliente: [PERSON_NAME] [PERSON_NAME]"
drag, startPoint x: 654, startPoint y: 218, endPoint x: 600, endPoint y: 313, distance: 109.3
click at [654, 218] on div "Cliente: [PERSON_NAME] [PERSON_NAME] Aguardando cliente acessar a chamada Ajust…" at bounding box center [476, 232] width 950 height 459
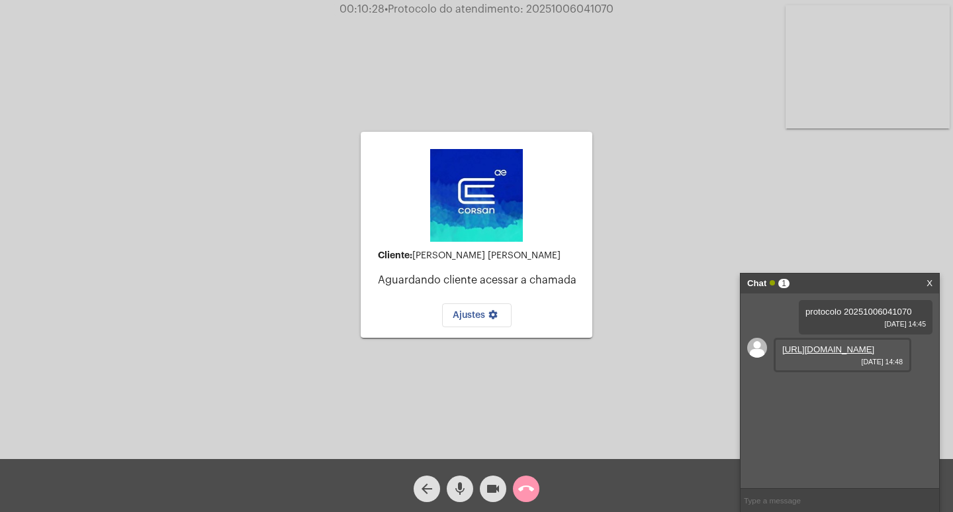
click at [459, 488] on mat-icon "mic" at bounding box center [460, 488] width 16 height 16
click at [489, 490] on mat-icon "videocam" at bounding box center [493, 488] width 16 height 16
click at [522, 492] on mat-icon "call_end" at bounding box center [526, 488] width 16 height 16
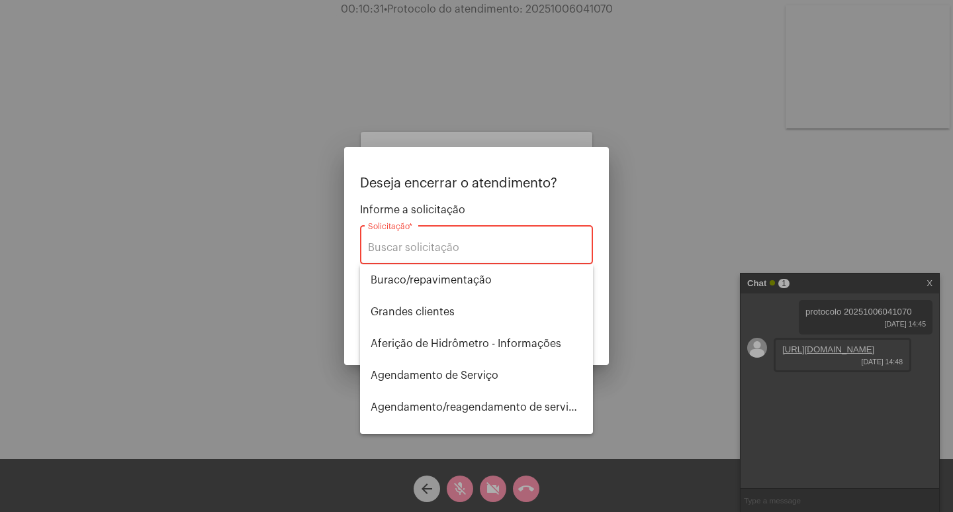
click at [486, 241] on div "Solicitação *" at bounding box center [476, 243] width 217 height 42
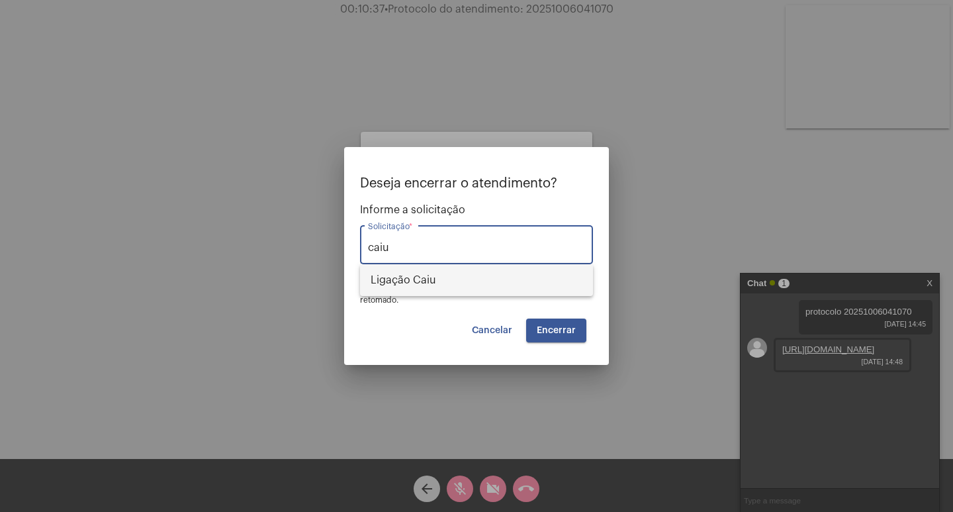
click at [427, 281] on span "Ligação Caiu" at bounding box center [477, 280] width 212 height 32
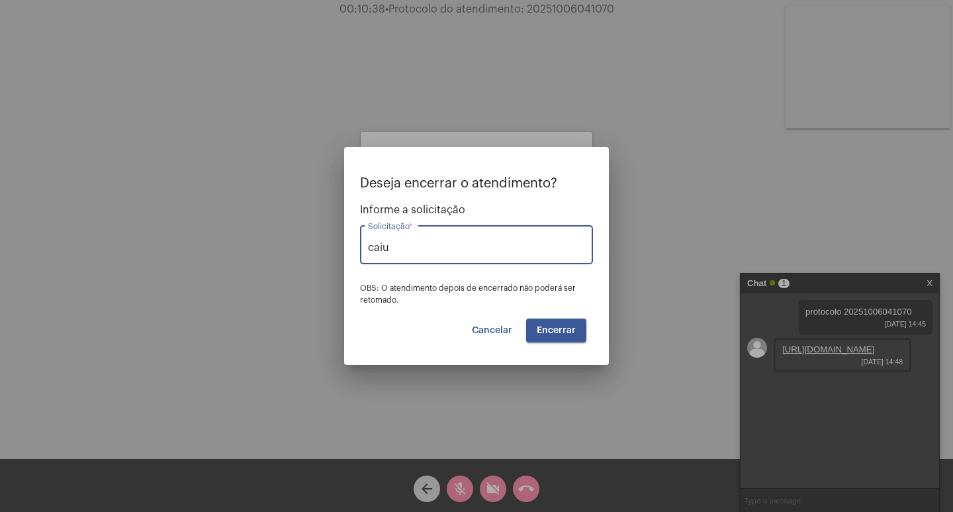
type input "Ligação Caiu"
click at [564, 332] on span "Encerrar" at bounding box center [556, 330] width 39 height 9
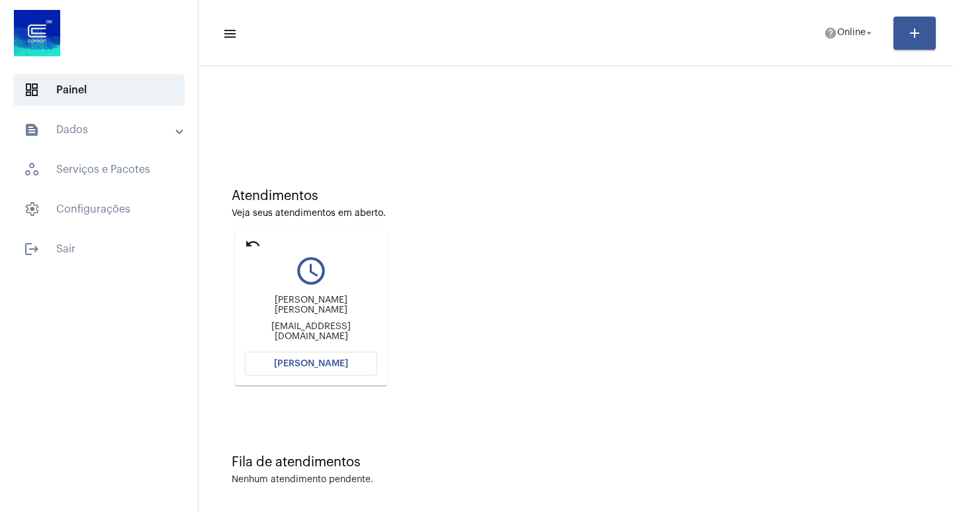
click at [321, 361] on span "[PERSON_NAME]" at bounding box center [311, 363] width 74 height 9
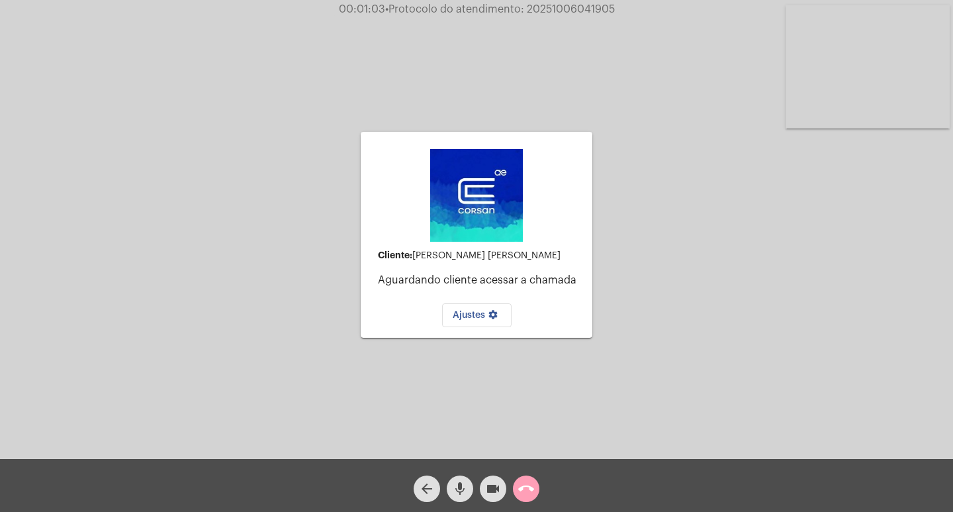
click at [529, 490] on mat-icon "call_end" at bounding box center [526, 488] width 16 height 16
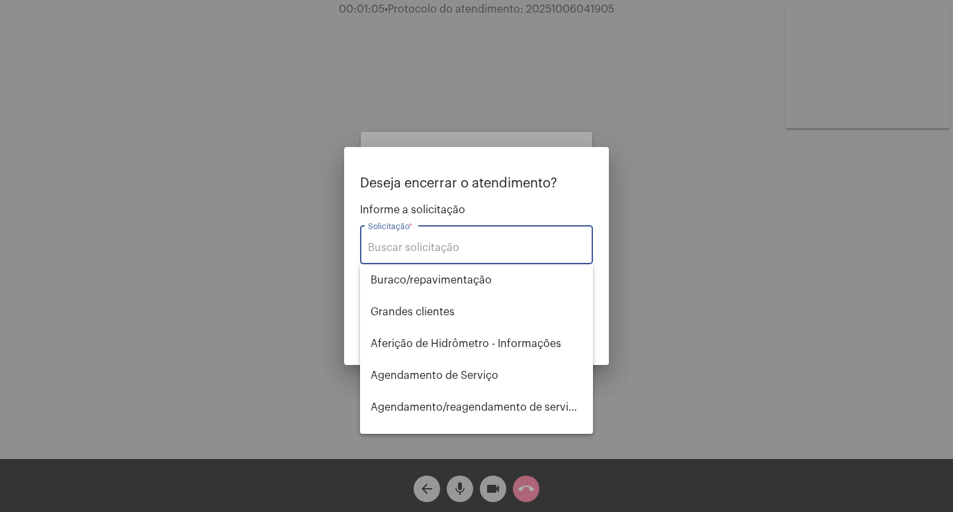
click at [459, 249] on input "Solicitação *" at bounding box center [476, 248] width 217 height 12
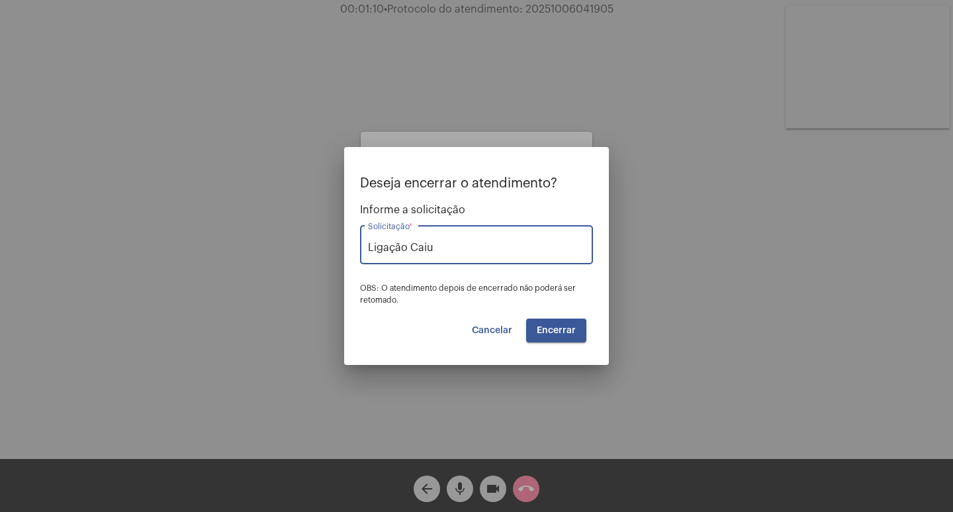
type input "Ligação Caiu"
click at [564, 336] on button "Encerrar" at bounding box center [556, 330] width 60 height 24
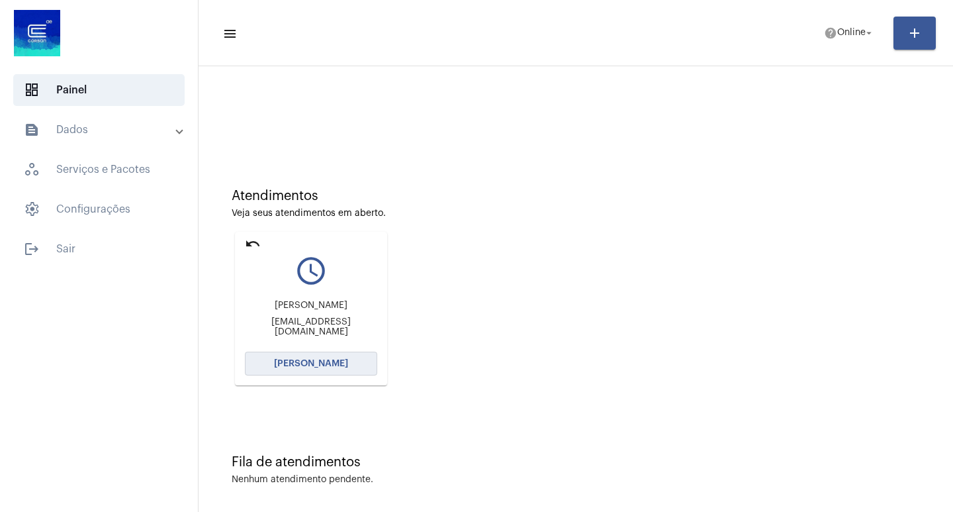
click at [310, 360] on span "[PERSON_NAME]" at bounding box center [311, 363] width 74 height 9
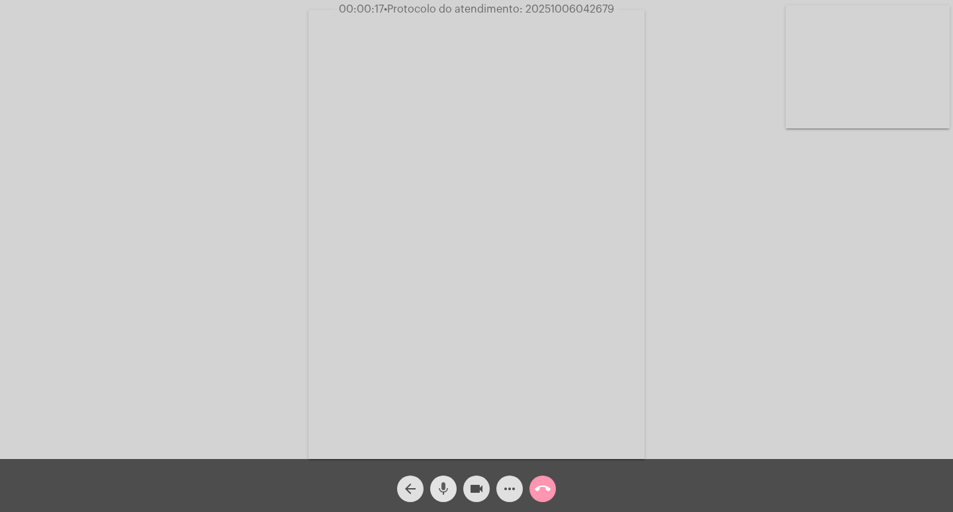
click at [443, 482] on mat-icon "mic" at bounding box center [443, 488] width 16 height 16
click at [474, 489] on mat-icon "videocam" at bounding box center [477, 488] width 16 height 16
click at [437, 486] on mat-icon "mic_off" at bounding box center [443, 488] width 16 height 16
click at [437, 486] on mat-icon "mic" at bounding box center [443, 488] width 16 height 16
click at [444, 490] on mat-icon "mic_off" at bounding box center [443, 488] width 16 height 16
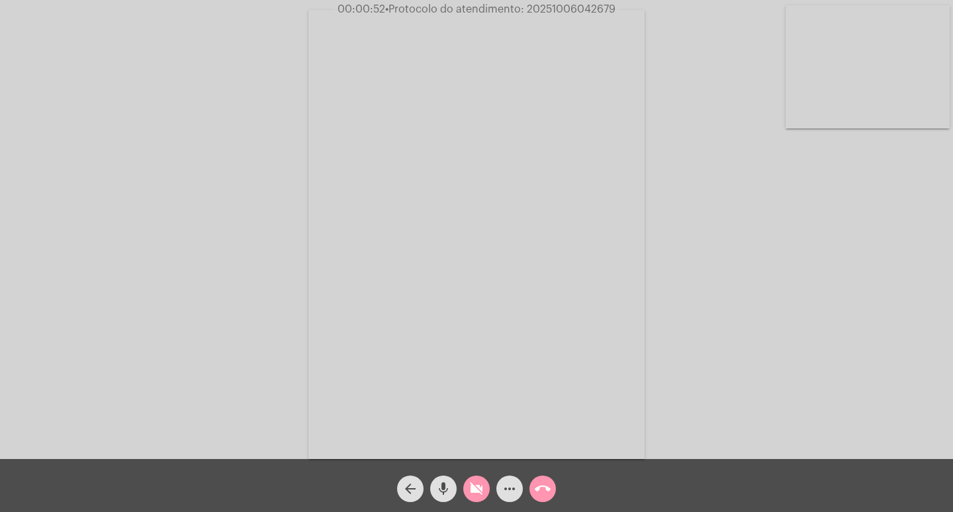
click at [470, 489] on mat-icon "videocam_off" at bounding box center [477, 488] width 16 height 16
click at [446, 489] on mat-icon "mic" at bounding box center [443, 488] width 16 height 16
click at [472, 488] on mat-icon "videocam" at bounding box center [477, 488] width 16 height 16
click at [445, 490] on mat-icon "mic_off" at bounding box center [443, 488] width 16 height 16
click at [474, 493] on mat-icon "videocam_off" at bounding box center [477, 488] width 16 height 16
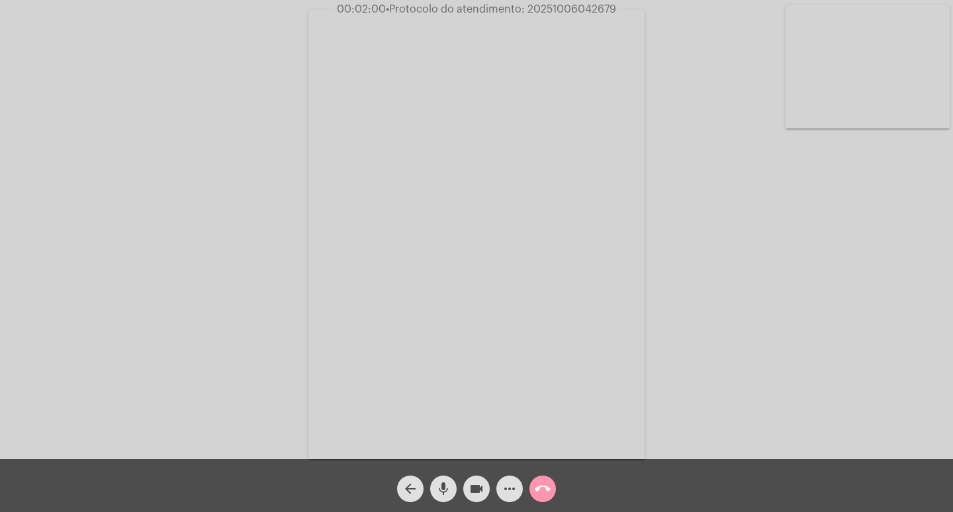
click at [437, 486] on mat-icon "mic" at bounding box center [443, 488] width 16 height 16
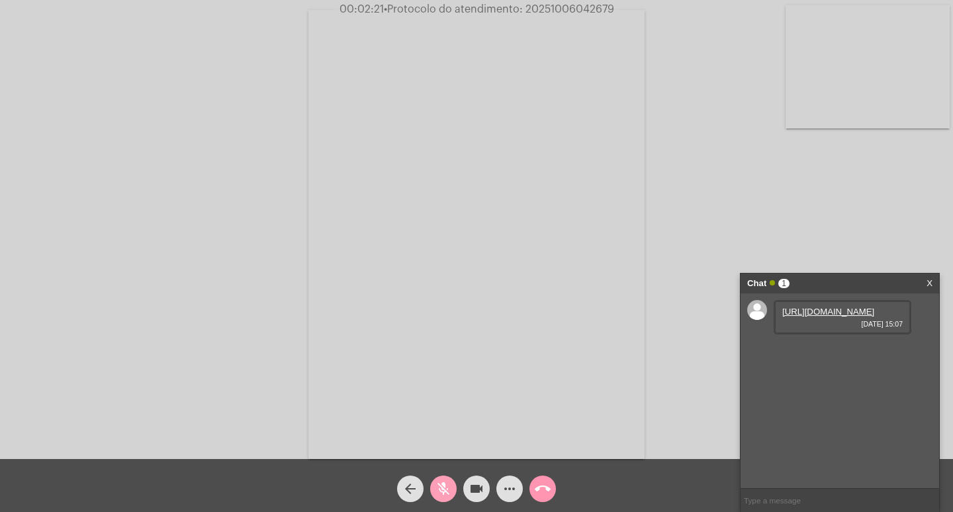
click at [449, 486] on mat-icon "mic_off" at bounding box center [443, 488] width 16 height 16
click at [823, 316] on link "[URL][DOMAIN_NAME]" at bounding box center [828, 311] width 92 height 10
click at [439, 487] on mat-icon "mic" at bounding box center [443, 488] width 16 height 16
click at [447, 488] on mat-icon "mic_off" at bounding box center [443, 488] width 16 height 16
click at [446, 488] on mat-icon "mic" at bounding box center [443, 488] width 16 height 16
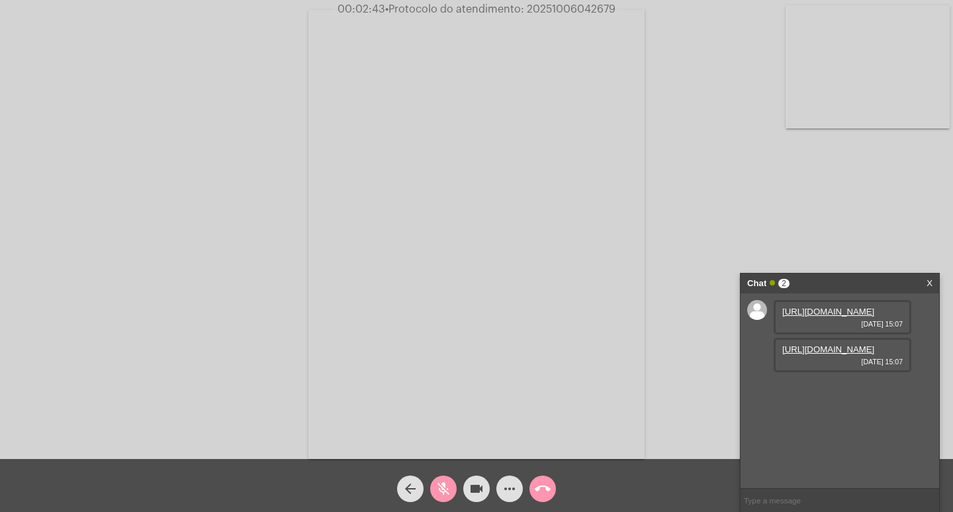
click at [833, 354] on link "[URL][DOMAIN_NAME]" at bounding box center [828, 349] width 92 height 10
click at [445, 487] on mat-icon "mic_off" at bounding box center [443, 488] width 16 height 16
click at [445, 487] on mat-icon "mic" at bounding box center [443, 488] width 16 height 16
click at [439, 488] on mat-icon "mic_off" at bounding box center [443, 488] width 16 height 16
click at [443, 492] on mat-icon "mic" at bounding box center [443, 488] width 16 height 16
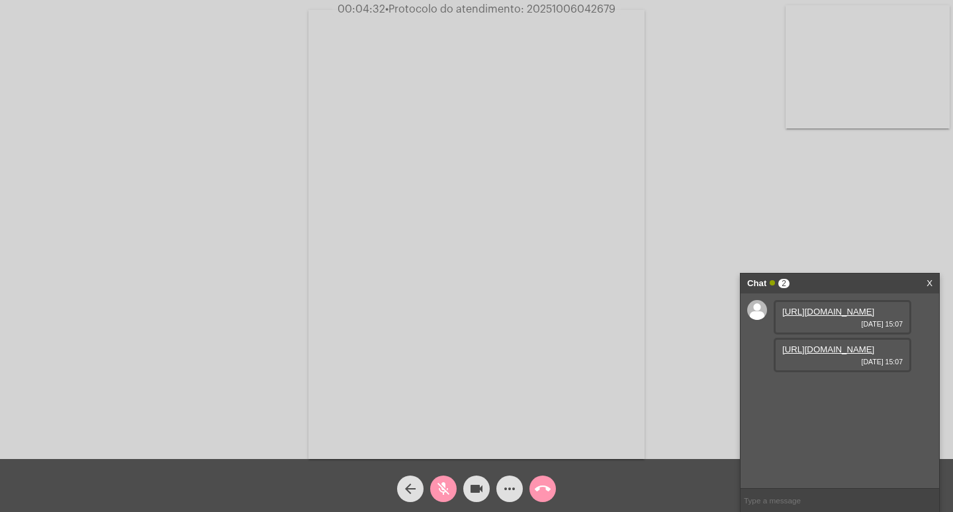
click at [469, 490] on mat-icon "videocam" at bounding box center [477, 488] width 16 height 16
click at [452, 490] on button "mic_off" at bounding box center [443, 488] width 26 height 26
click at [445, 489] on mat-icon "mic" at bounding box center [443, 488] width 16 height 16
click at [442, 489] on mat-icon "mic_off" at bounding box center [443, 488] width 16 height 16
click at [468, 486] on button "videocam_off" at bounding box center [476, 488] width 26 height 26
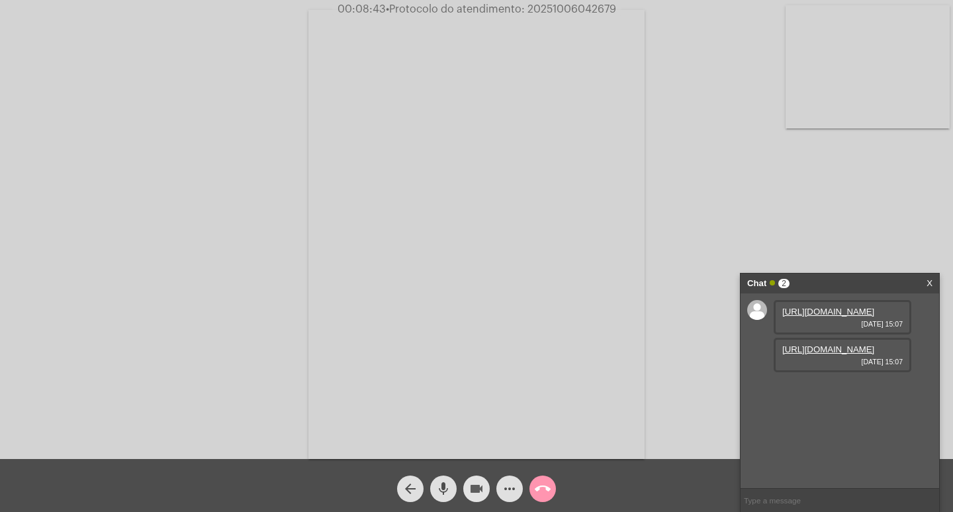
click at [473, 484] on mat-icon "videocam" at bounding box center [477, 488] width 16 height 16
click at [447, 484] on mat-icon "mic" at bounding box center [443, 488] width 16 height 16
click at [441, 490] on mat-icon "mic_off" at bounding box center [443, 488] width 16 height 16
click at [473, 491] on mat-icon "videocam_off" at bounding box center [477, 488] width 16 height 16
click at [478, 485] on mat-icon "videocam" at bounding box center [477, 488] width 16 height 16
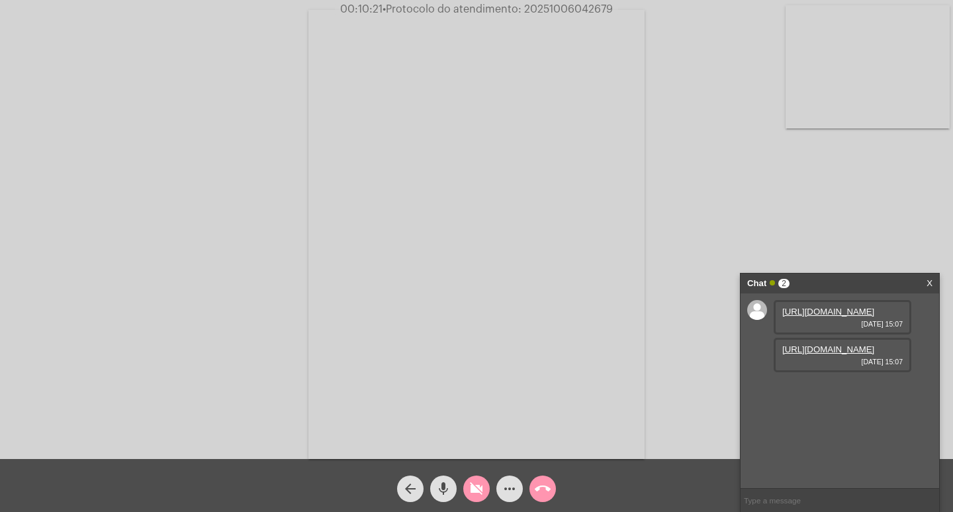
click at [440, 490] on mat-icon "mic" at bounding box center [443, 488] width 16 height 16
click at [447, 490] on mat-icon "mic_off" at bounding box center [443, 488] width 16 height 16
click at [443, 491] on mat-icon "mic" at bounding box center [443, 488] width 16 height 16
click at [442, 487] on mat-icon "mic_off" at bounding box center [443, 488] width 16 height 16
click at [442, 487] on mat-icon "mic" at bounding box center [443, 488] width 16 height 16
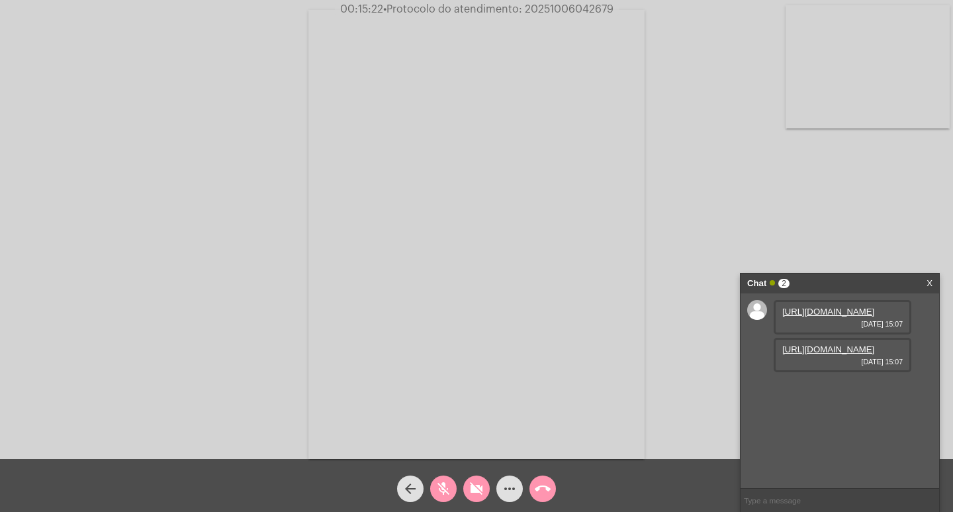
click at [438, 487] on mat-icon "mic_off" at bounding box center [443, 488] width 16 height 16
click at [474, 487] on mat-icon "videocam_off" at bounding box center [477, 488] width 16 height 16
click at [547, 8] on span "• Protocolo do atendimento: 20251006042679" at bounding box center [499, 9] width 230 height 11
click at [764, 501] on input "text" at bounding box center [840, 499] width 199 height 23
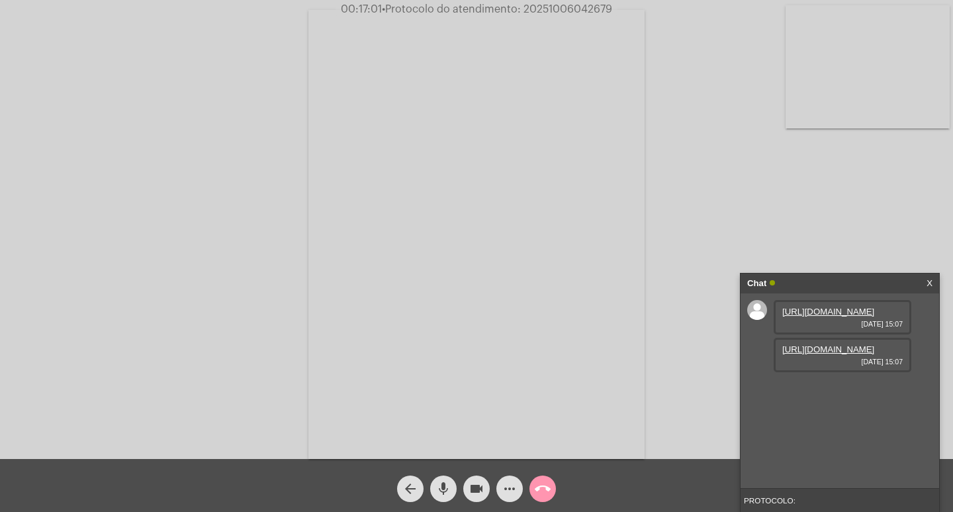
click at [806, 496] on input "PROTOCOLO:" at bounding box center [840, 499] width 199 height 23
paste input "20251006042679"
type input "PROTOCOLO: 20251006042679"
click at [476, 486] on mat-icon "videocam" at bounding box center [477, 488] width 16 height 16
click at [449, 491] on mat-icon "mic" at bounding box center [443, 488] width 16 height 16
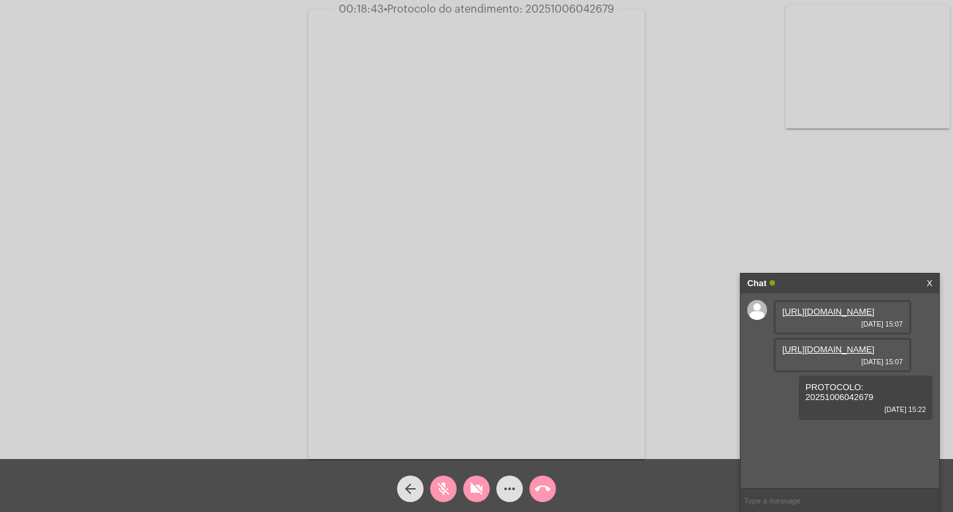
click at [440, 483] on mat-icon "mic_off" at bounding box center [443, 488] width 16 height 16
click at [440, 483] on mat-icon "mic" at bounding box center [443, 488] width 16 height 16
click at [441, 484] on mat-icon "mic_off" at bounding box center [443, 488] width 16 height 16
click at [466, 492] on button "videocam_off" at bounding box center [476, 488] width 26 height 26
click at [434, 485] on button "mic" at bounding box center [443, 488] width 26 height 26
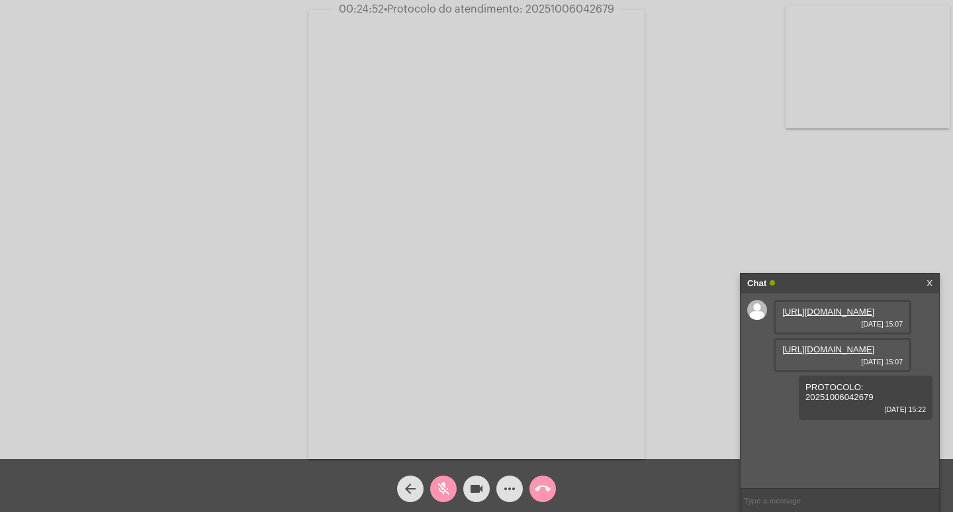
click at [447, 490] on mat-icon "mic_off" at bounding box center [443, 488] width 16 height 16
click at [476, 488] on mat-icon "videocam" at bounding box center [477, 488] width 16 height 16
click at [435, 488] on mat-icon "mic" at bounding box center [443, 488] width 16 height 16
click at [447, 489] on mat-icon "mic_off" at bounding box center [443, 488] width 16 height 16
click at [444, 488] on mat-icon "mic" at bounding box center [443, 488] width 16 height 16
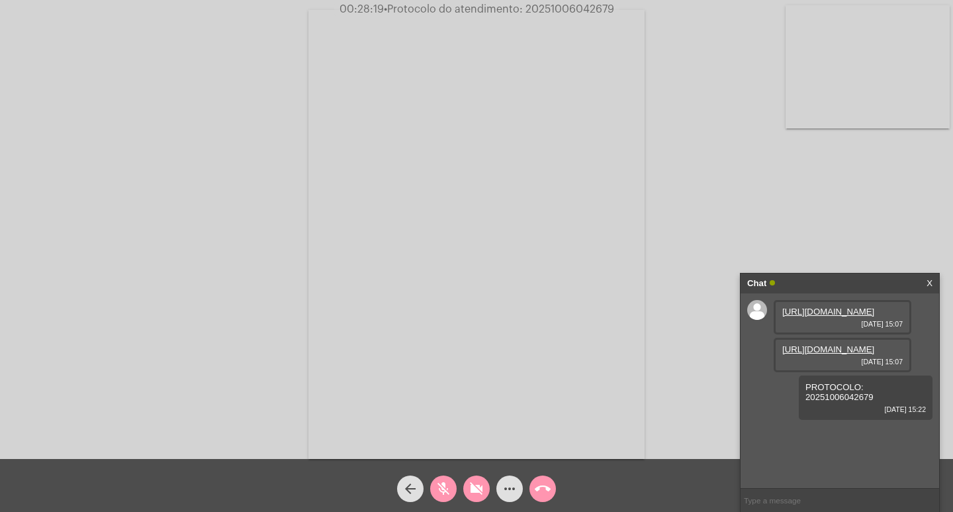
click at [438, 489] on mat-icon "mic_off" at bounding box center [443, 488] width 16 height 16
click at [479, 490] on mat-icon "videocam_off" at bounding box center [477, 488] width 16 height 16
click at [443, 495] on mat-icon "mic" at bounding box center [443, 488] width 16 height 16
click at [444, 494] on mat-icon "mic_off" at bounding box center [443, 488] width 16 height 16
click at [478, 492] on mat-icon "videocam" at bounding box center [477, 488] width 16 height 16
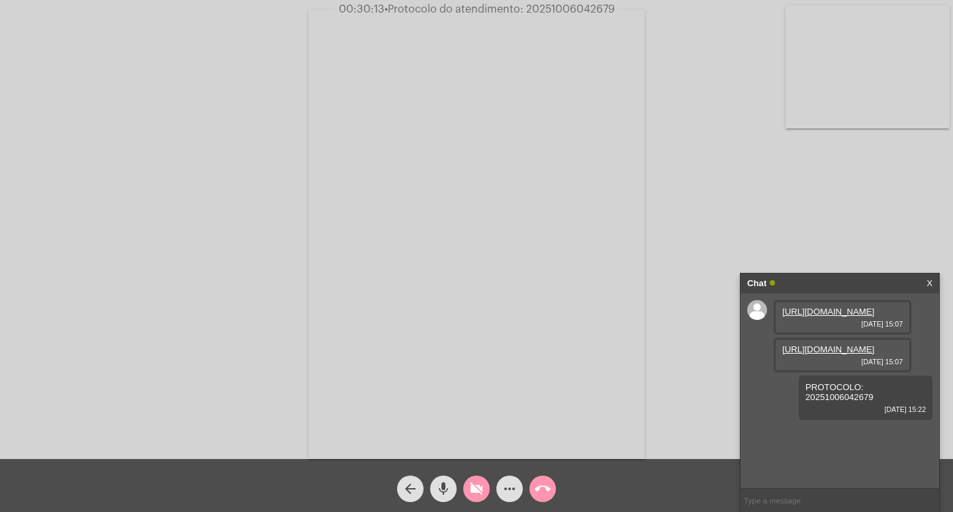
click at [453, 486] on button "mic" at bounding box center [443, 488] width 26 height 26
click at [445, 484] on mat-icon "mic_off" at bounding box center [443, 488] width 16 height 16
click at [470, 487] on mat-icon "videocam_off" at bounding box center [477, 488] width 16 height 16
click at [472, 490] on mat-icon "videocam" at bounding box center [477, 488] width 16 height 16
click at [449, 491] on mat-icon "mic" at bounding box center [443, 488] width 16 height 16
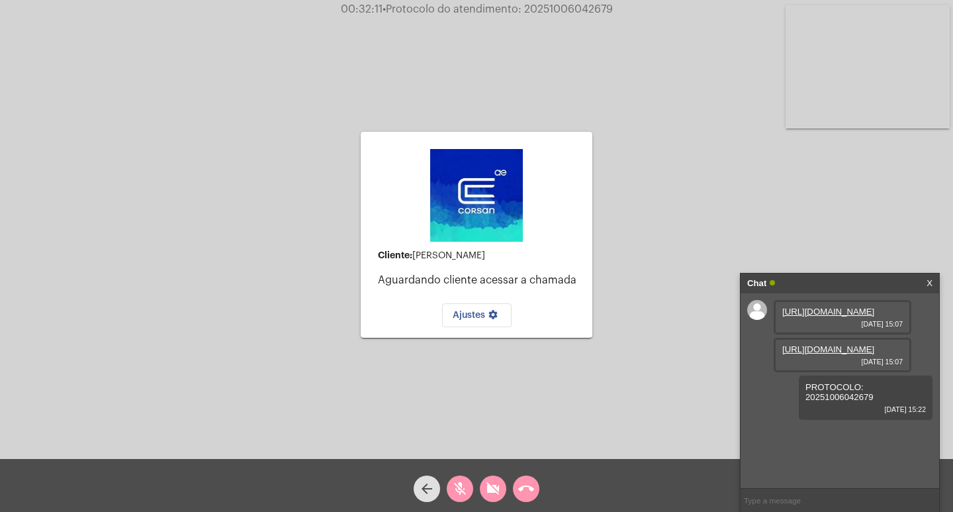
click at [539, 488] on div "call_end" at bounding box center [526, 485] width 33 height 33
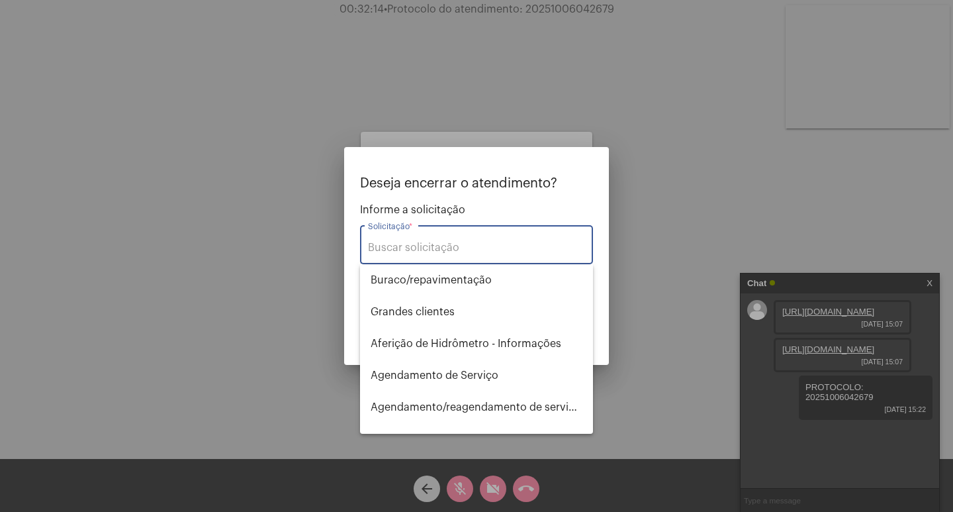
click at [480, 247] on input "Solicitação *" at bounding box center [476, 248] width 217 height 12
type input "P"
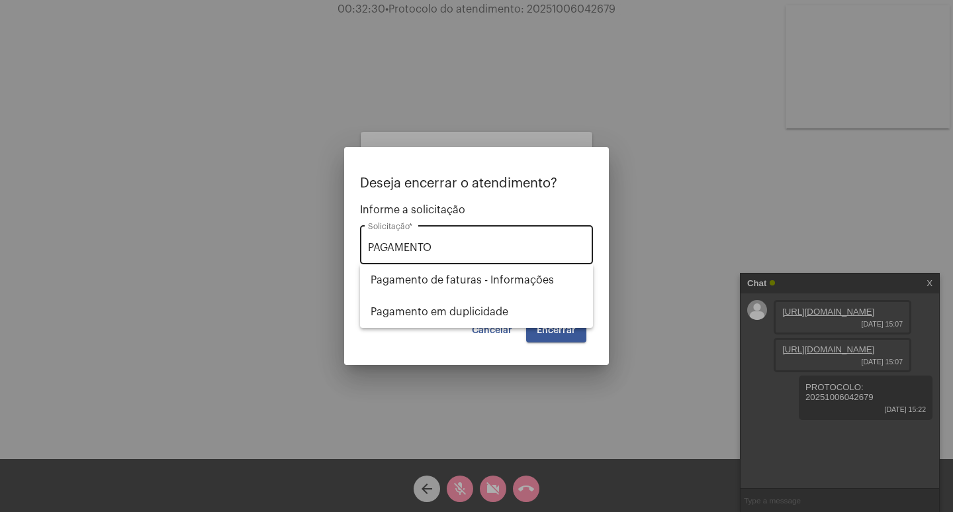
click at [445, 239] on div "PAGAMENTO Solicitação *" at bounding box center [476, 243] width 217 height 42
click at [447, 242] on input "PAGAMENTO" at bounding box center [476, 248] width 217 height 12
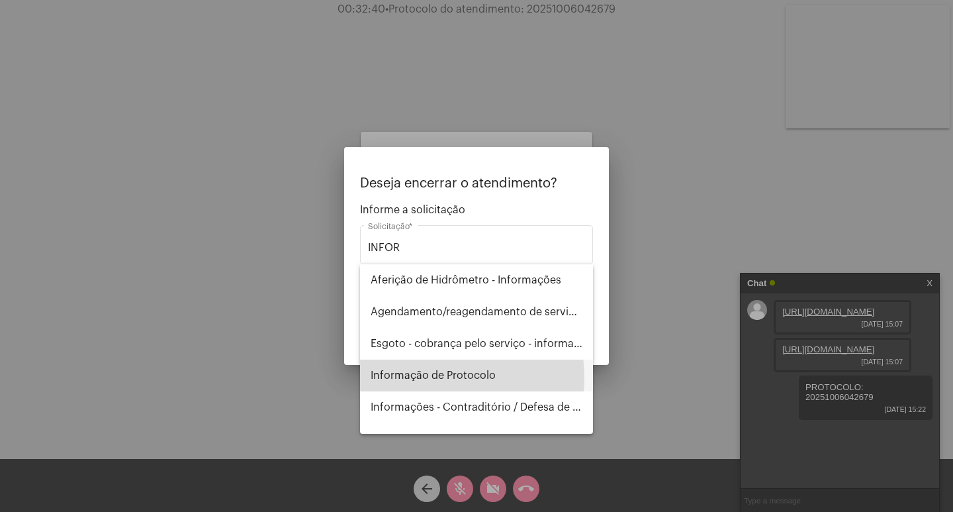
click at [429, 378] on span "Informação de Protocolo" at bounding box center [477, 375] width 212 height 32
type input "Informação de Protocolo"
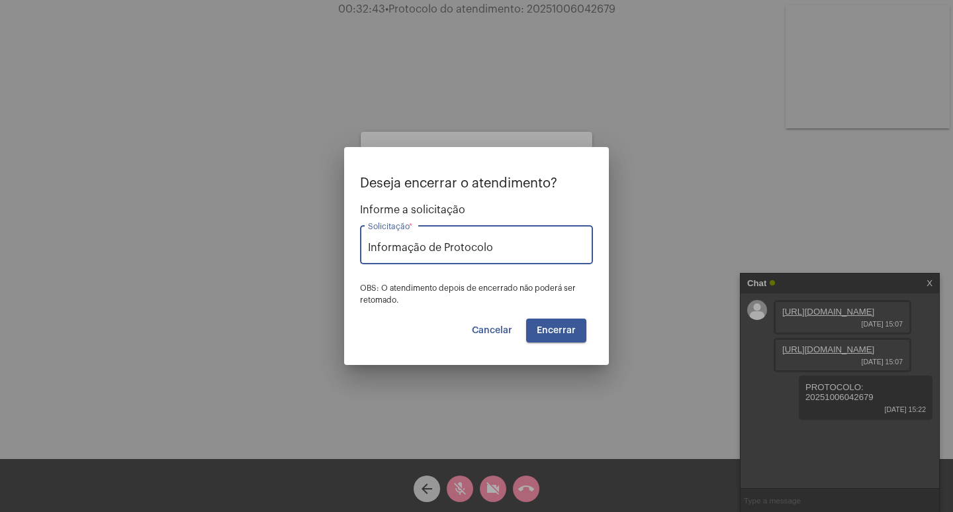
click at [560, 332] on span "Encerrar" at bounding box center [556, 330] width 39 height 9
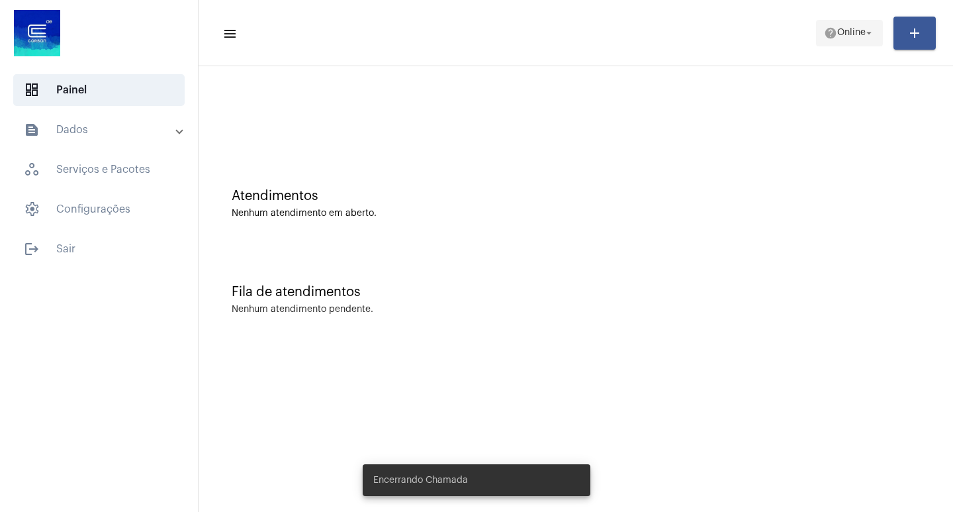
click at [853, 28] on span "Online" at bounding box center [851, 32] width 28 height 9
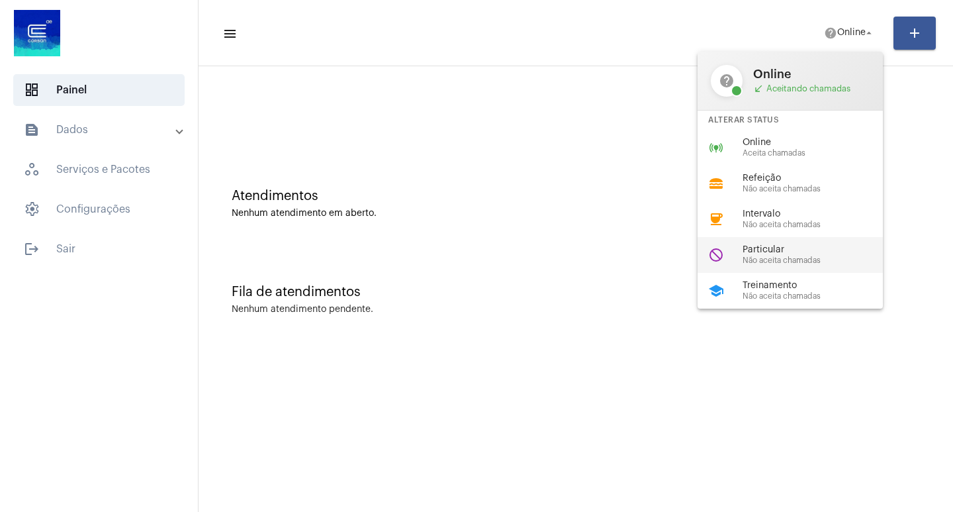
click at [774, 243] on div "do_not_disturb Particular Não aceita chamadas" at bounding box center [800, 255] width 206 height 36
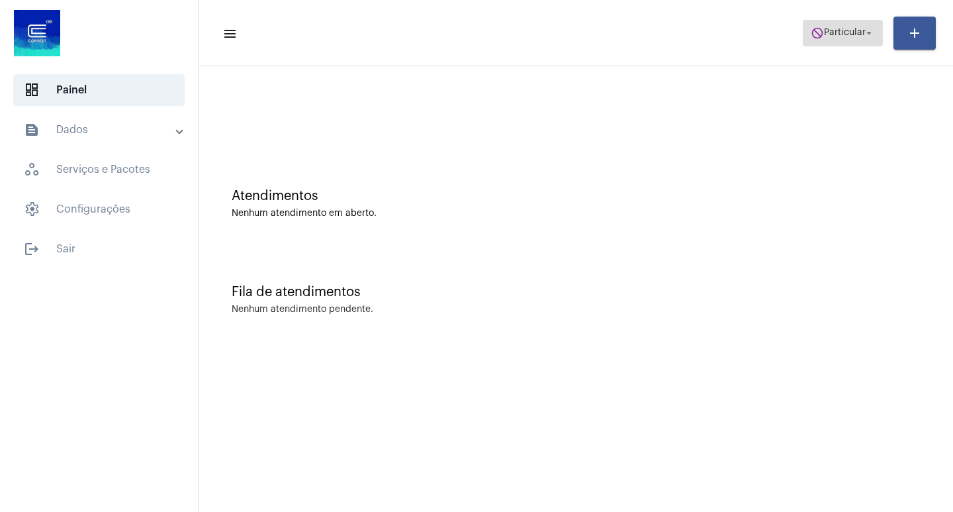
click at [862, 38] on span "do_not_disturb Particular arrow_drop_down" at bounding box center [843, 33] width 64 height 24
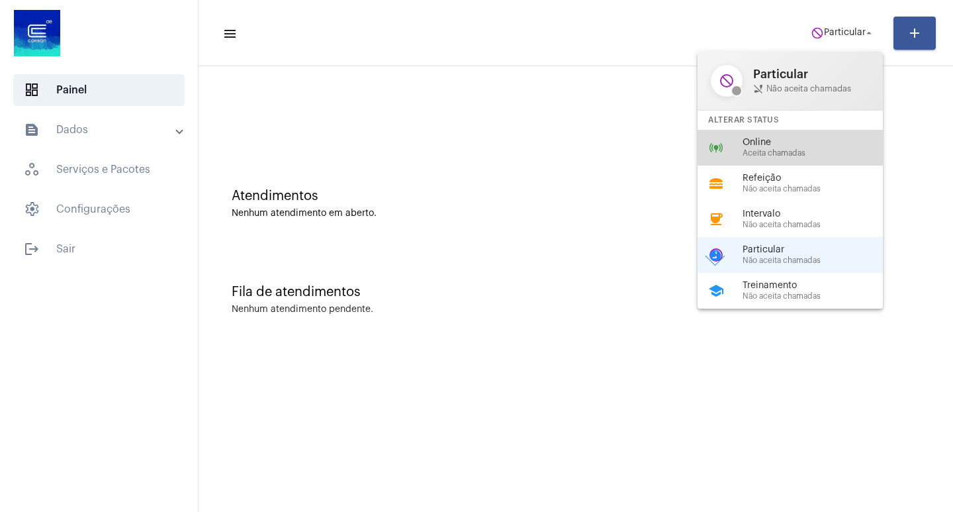
click at [806, 149] on div "Online Aceita chamadas" at bounding box center [817, 148] width 151 height 20
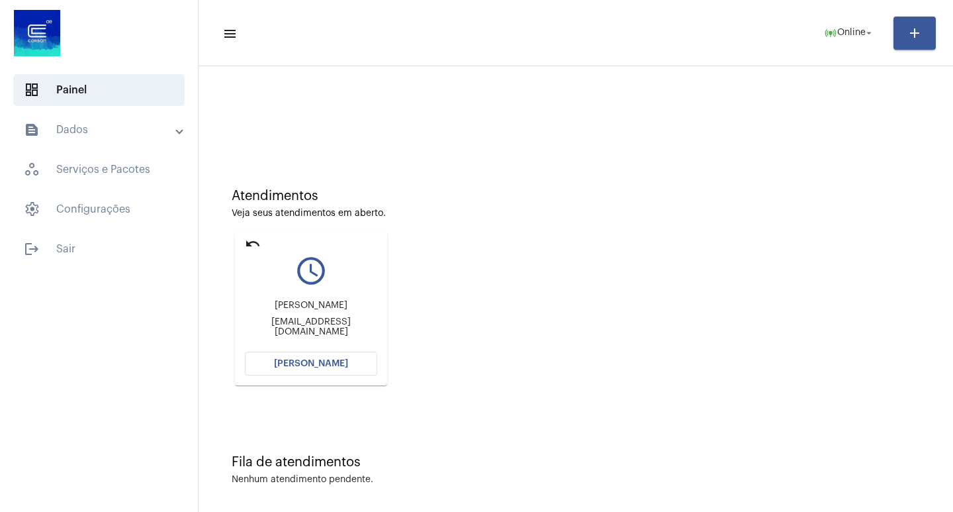
click at [304, 359] on span "[PERSON_NAME]" at bounding box center [311, 363] width 74 height 9
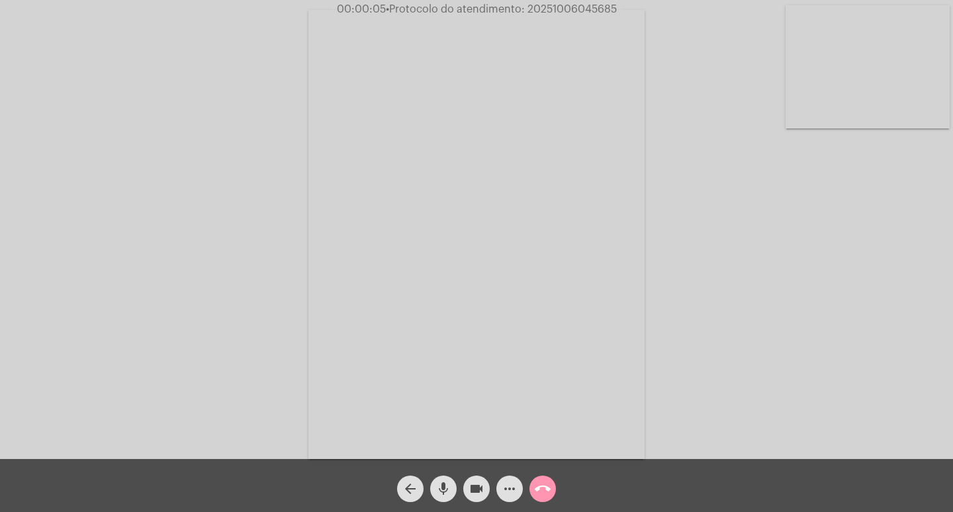
click at [437, 491] on mat-icon "mic" at bounding box center [443, 488] width 16 height 16
click at [439, 482] on mat-icon "mic_off" at bounding box center [443, 488] width 16 height 16
click at [443, 485] on mat-icon "mic" at bounding box center [443, 488] width 16 height 16
click at [442, 488] on mat-icon "mic_off" at bounding box center [443, 488] width 16 height 16
click at [444, 486] on mat-icon "mic" at bounding box center [443, 488] width 16 height 16
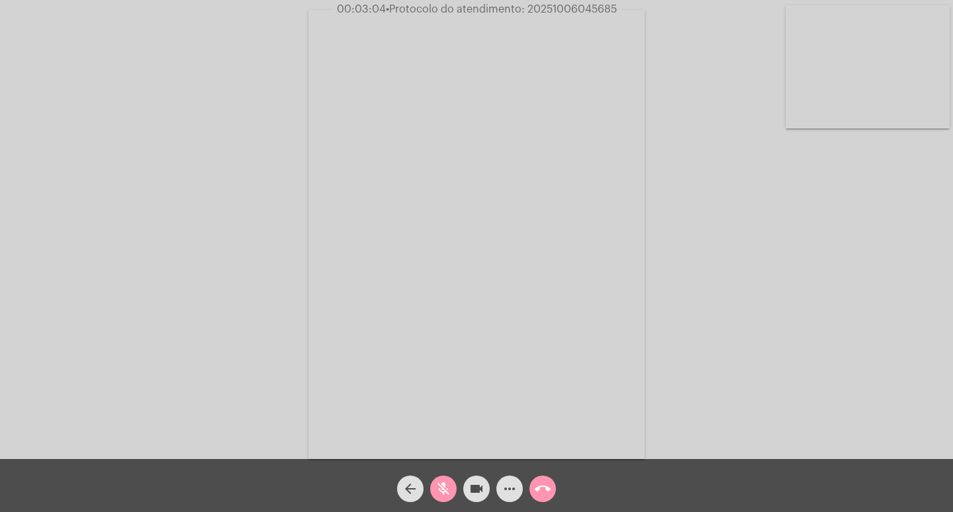
click at [443, 489] on mat-icon "mic_off" at bounding box center [443, 488] width 16 height 16
click at [451, 492] on mat-icon "mic" at bounding box center [443, 488] width 16 height 16
click at [445, 490] on mat-icon "mic_off" at bounding box center [443, 488] width 16 height 16
click at [442, 490] on mat-icon "mic" at bounding box center [443, 488] width 16 height 16
click at [447, 489] on mat-icon "mic_off" at bounding box center [443, 488] width 16 height 16
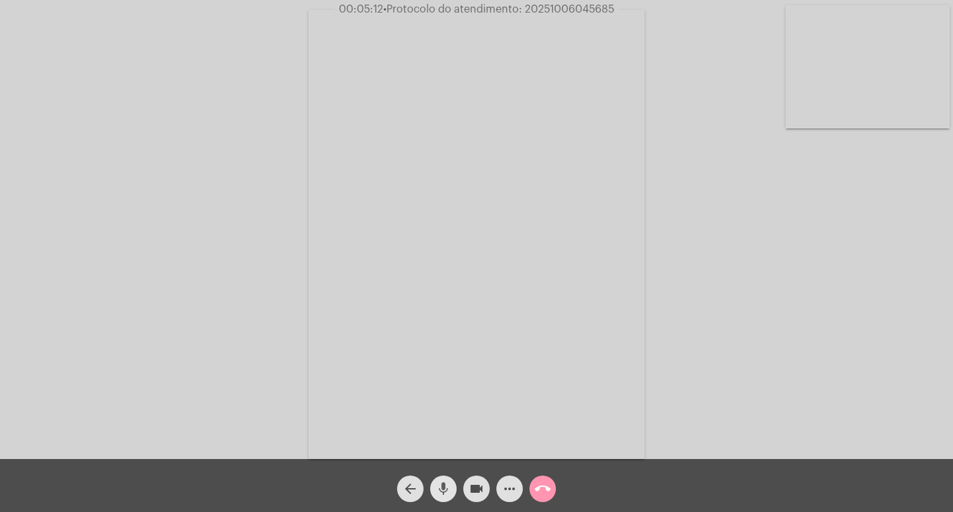
click at [431, 488] on button "mic" at bounding box center [443, 488] width 26 height 26
click at [447, 490] on mat-icon "mic_off" at bounding box center [443, 488] width 16 height 16
click at [480, 489] on mat-icon "videocam" at bounding box center [477, 488] width 16 height 16
click at [447, 486] on mat-icon "mic" at bounding box center [443, 488] width 16 height 16
click at [445, 492] on mat-icon "mic_off" at bounding box center [443, 488] width 16 height 16
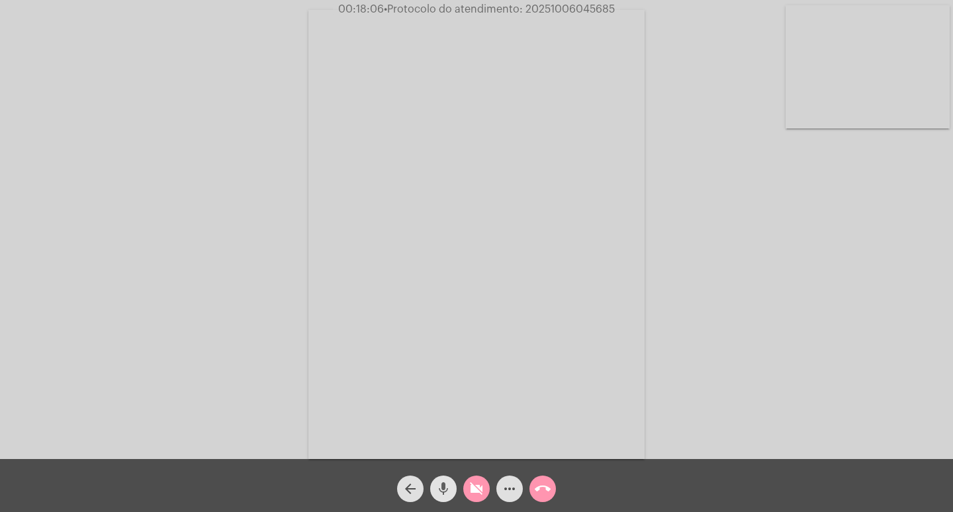
click at [445, 490] on mat-icon "mic" at bounding box center [443, 488] width 16 height 16
click at [452, 486] on button "mic_off" at bounding box center [443, 488] width 26 height 26
click at [468, 483] on button "videocam_off" at bounding box center [476, 488] width 26 height 26
click at [449, 484] on mat-icon "mic" at bounding box center [443, 488] width 16 height 16
click at [447, 485] on mat-icon "mic_off" at bounding box center [443, 488] width 16 height 16
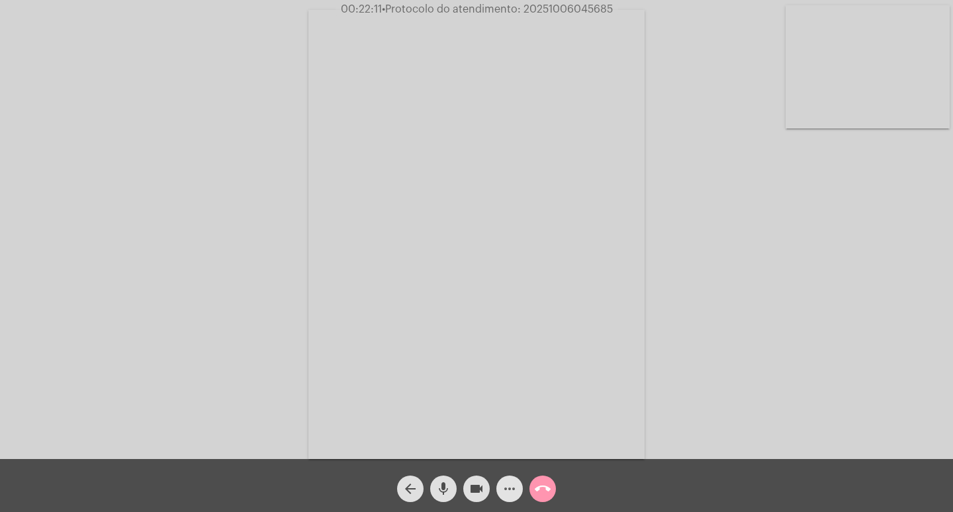
click at [506, 488] on mat-icon "more_horiz" at bounding box center [510, 488] width 16 height 16
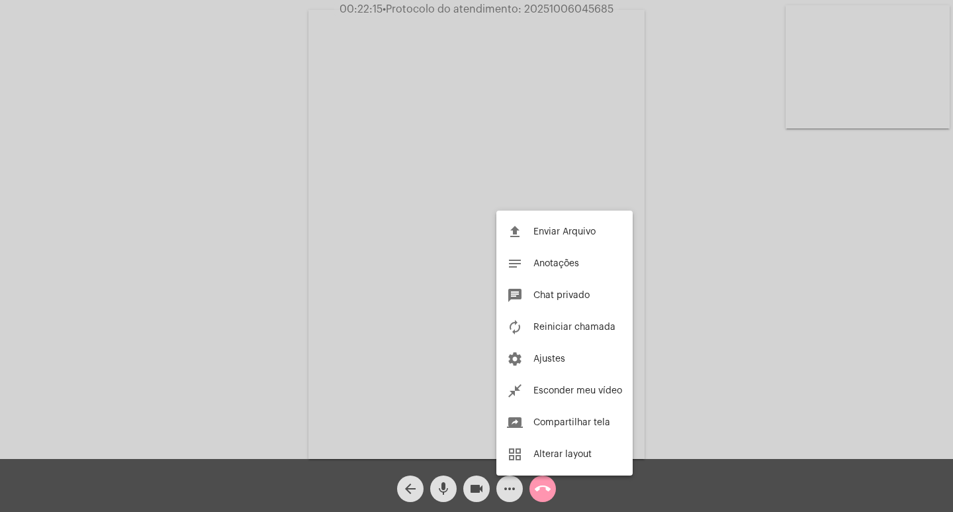
click at [431, 421] on div at bounding box center [476, 256] width 953 height 512
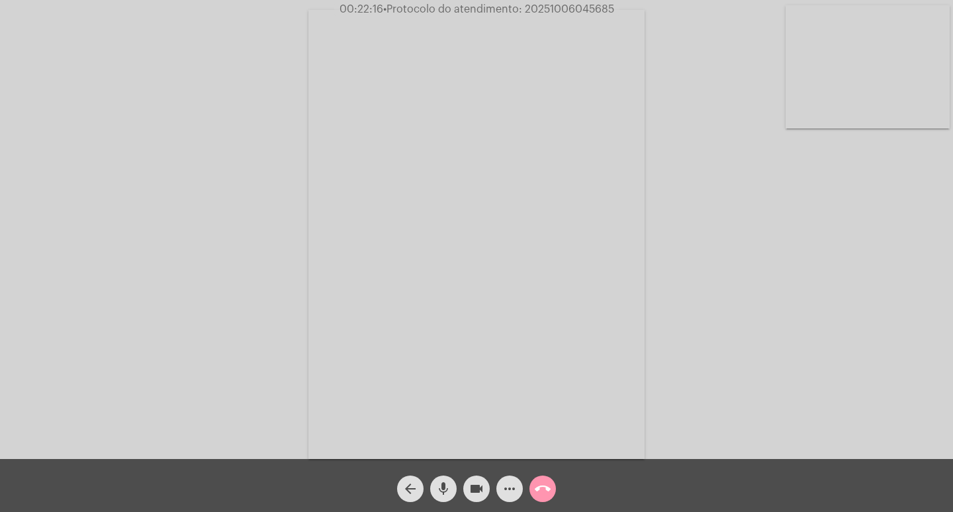
click at [443, 488] on mat-icon "mic" at bounding box center [443, 488] width 16 height 16
click at [443, 482] on mat-icon "mic_off" at bounding box center [443, 488] width 16 height 16
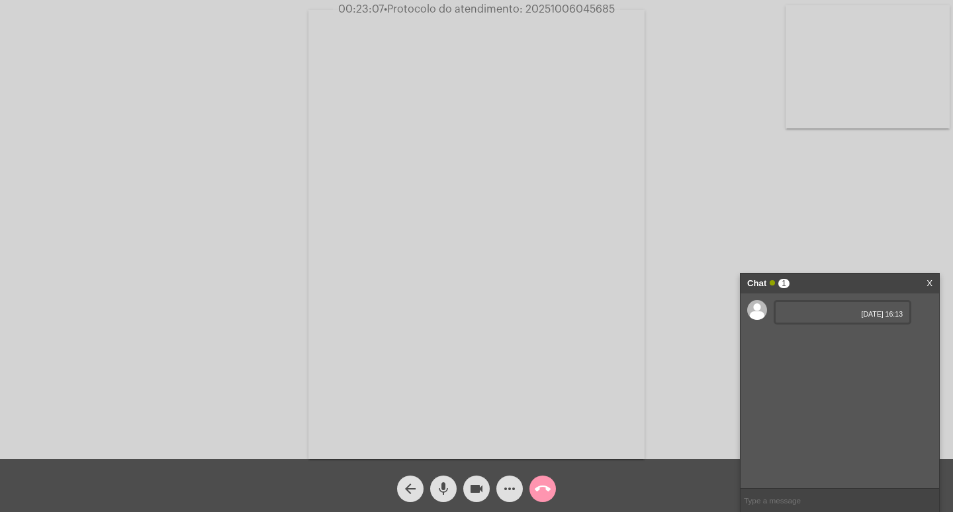
click at [437, 487] on mat-icon "mic" at bounding box center [443, 488] width 16 height 16
click at [484, 487] on mat-icon "videocam" at bounding box center [477, 488] width 16 height 16
click at [864, 313] on span "06/10/2025 16:13" at bounding box center [842, 314] width 120 height 8
click at [866, 318] on div "06/10/2025 16:13" at bounding box center [843, 312] width 138 height 24
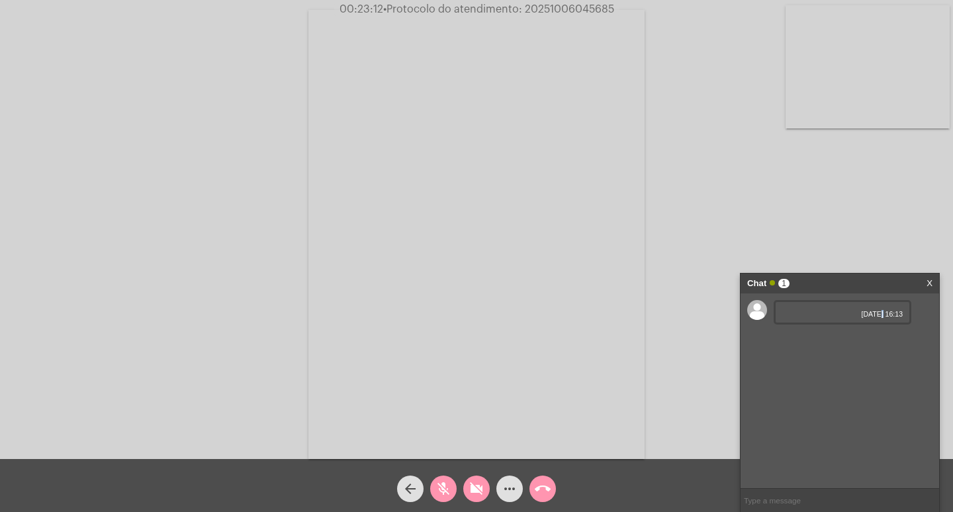
click at [866, 312] on span "06/10/2025 16:13" at bounding box center [842, 314] width 120 height 8
click at [539, 404] on video at bounding box center [476, 234] width 336 height 449
click at [291, 308] on video at bounding box center [222, 233] width 336 height 449
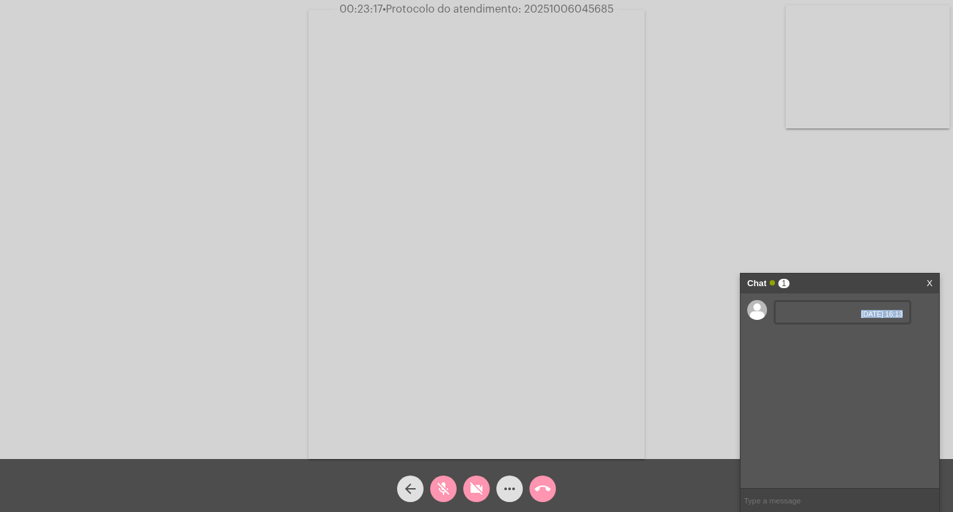
click at [800, 316] on span "06/10/2025 16:13" at bounding box center [842, 314] width 120 height 8
click at [789, 310] on span "06/10/2025 16:13" at bounding box center [842, 314] width 120 height 8
click at [441, 488] on mat-icon "mic_off" at bounding box center [443, 488] width 16 height 16
click at [475, 485] on mat-icon "videocam_off" at bounding box center [477, 488] width 16 height 16
click at [808, 316] on span "06/10/2025 16:13" at bounding box center [842, 314] width 120 height 8
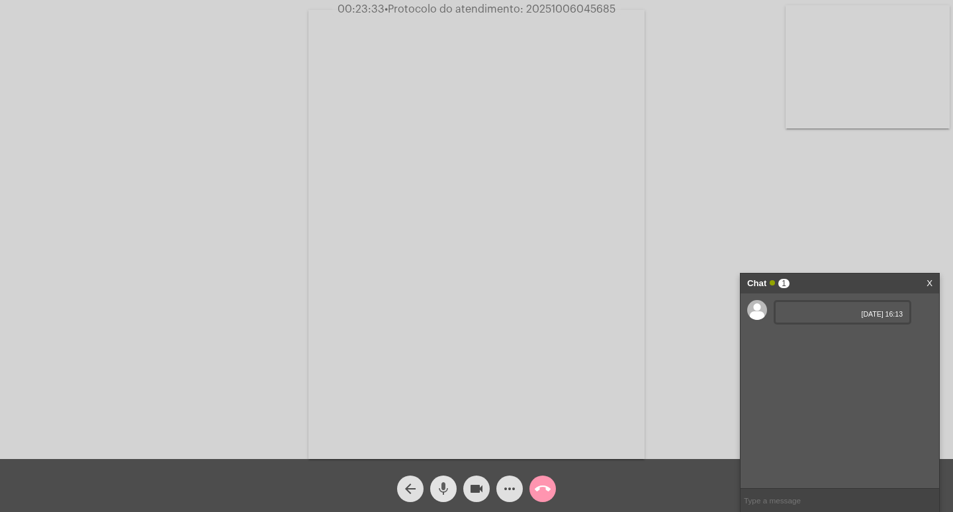
click at [444, 482] on mat-icon "mic" at bounding box center [443, 488] width 16 height 16
click at [872, 337] on span "06/10/2025 16:14" at bounding box center [842, 341] width 120 height 8
click at [444, 492] on mat-icon "mic_off" at bounding box center [443, 488] width 16 height 16
click at [856, 337] on span "06/10/2025 16:14" at bounding box center [842, 341] width 120 height 8
click at [763, 309] on div at bounding box center [757, 310] width 20 height 20
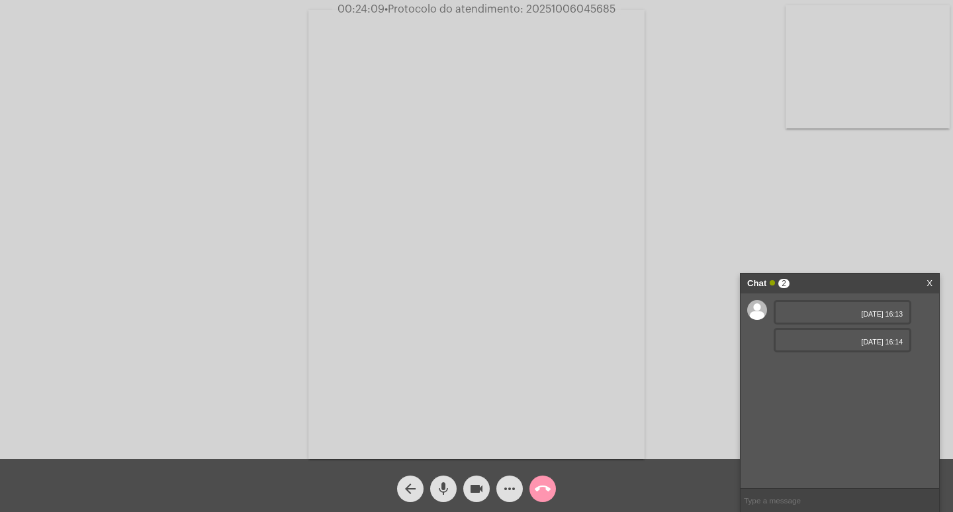
click at [807, 338] on span "06/10/2025 16:14" at bounding box center [842, 341] width 120 height 8
click at [556, 7] on span "• Protocolo do atendimento: 20251006045685" at bounding box center [498, 9] width 231 height 11
copy span "20251006045685"
click at [518, 493] on button "more_horiz" at bounding box center [509, 488] width 26 height 26
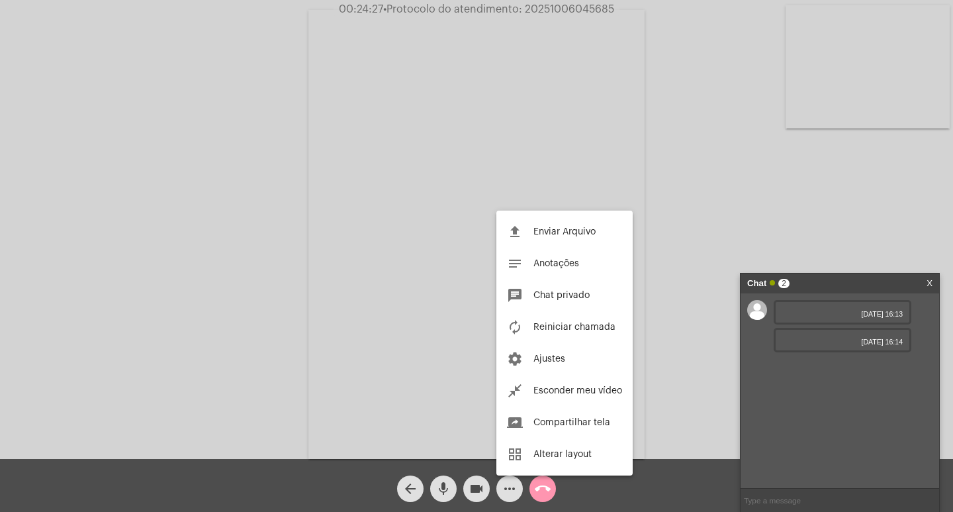
click at [778, 496] on div at bounding box center [476, 256] width 953 height 512
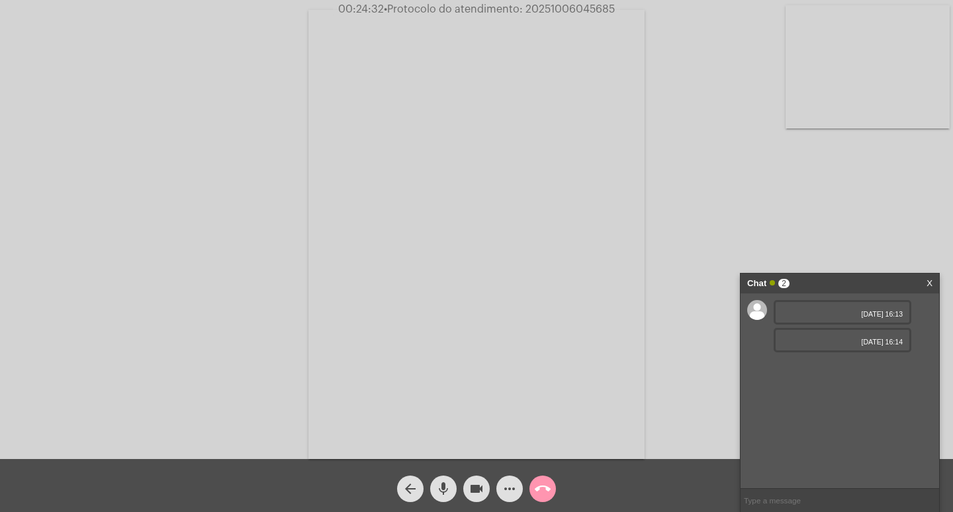
click at [496, 475] on button "more_horiz" at bounding box center [509, 488] width 26 height 26
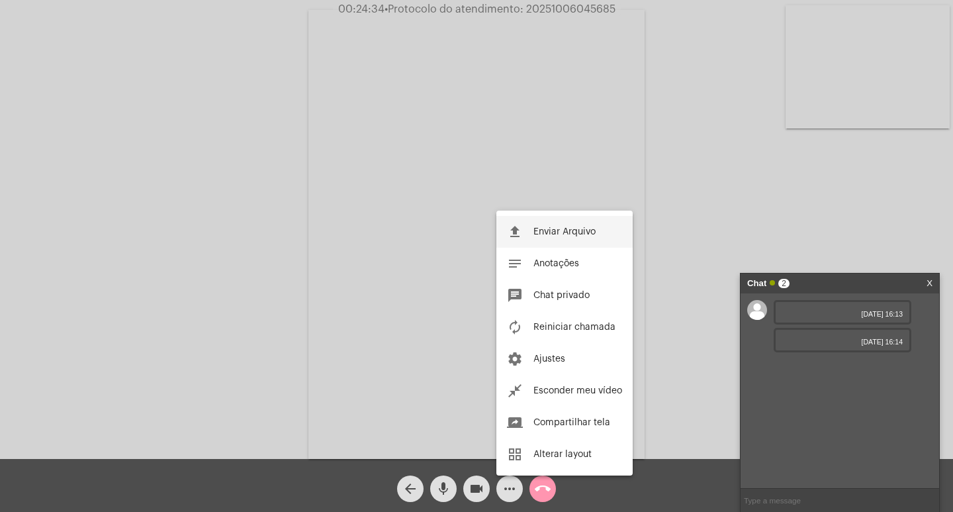
click at [781, 492] on div at bounding box center [476, 256] width 953 height 512
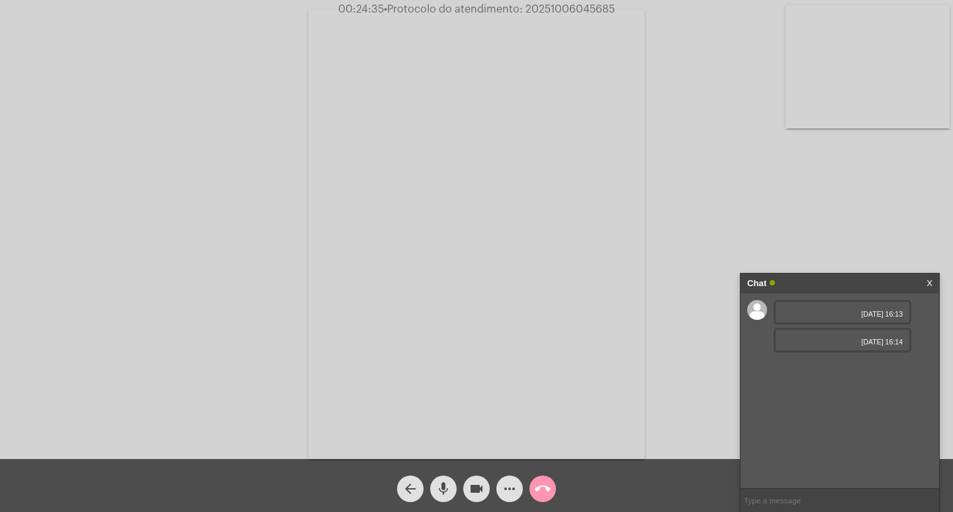
click at [780, 506] on input "text" at bounding box center [840, 499] width 199 height 23
paste input "20251006045685"
type input "PROTOCOL: 20251006045685"
click at [447, 486] on mat-icon "mic" at bounding box center [443, 488] width 16 height 16
click at [441, 496] on span "mic_off" at bounding box center [443, 488] width 16 height 26
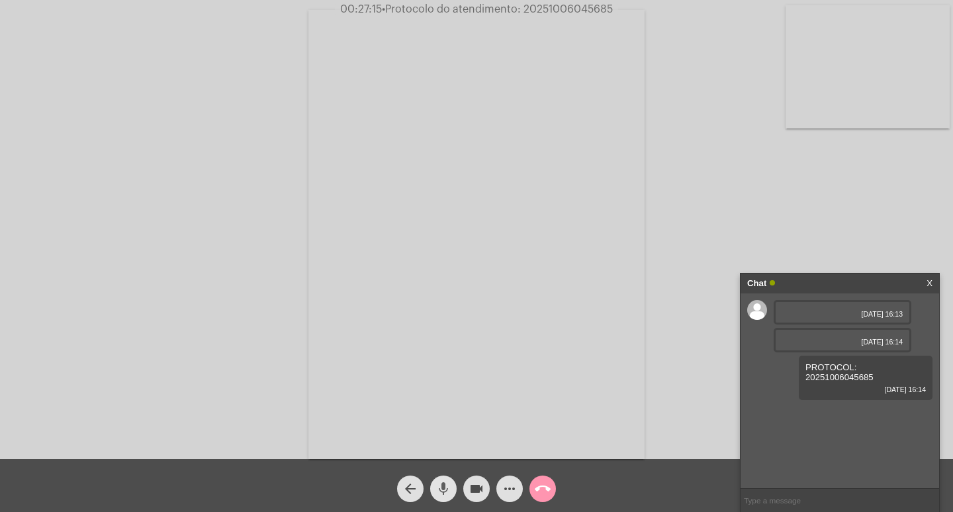
click at [446, 491] on mat-icon "mic" at bounding box center [443, 488] width 16 height 16
click at [440, 484] on mat-icon "mic_off" at bounding box center [443, 488] width 16 height 16
click at [441, 486] on mat-icon "mic" at bounding box center [443, 488] width 16 height 16
click at [476, 494] on mat-icon "videocam" at bounding box center [477, 488] width 16 height 16
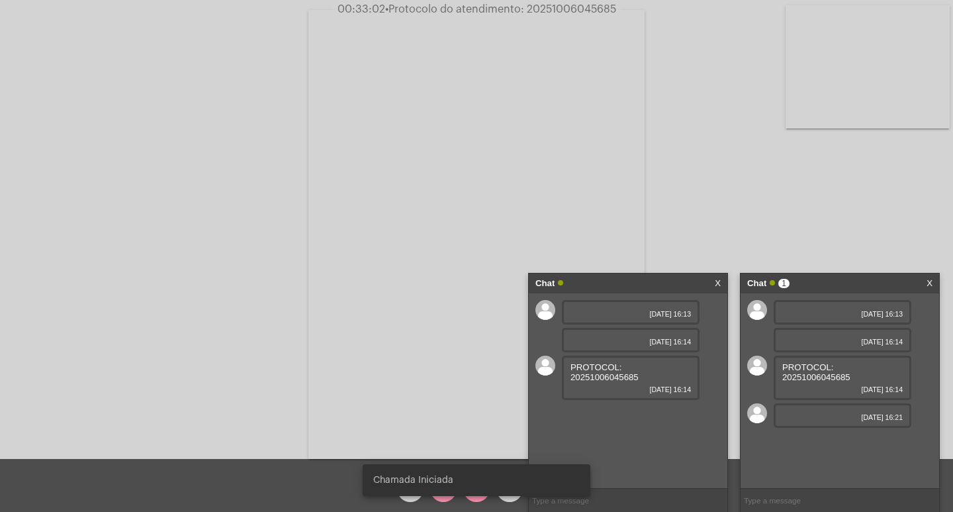
click at [443, 497] on div "Chamada Iniciada" at bounding box center [476, 480] width 259 height 64
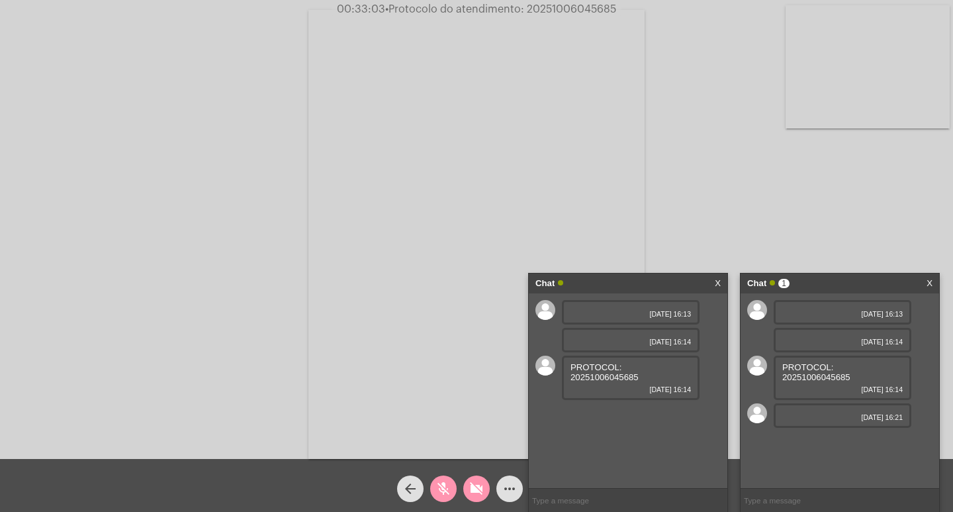
click at [443, 492] on mat-icon "mic_off" at bounding box center [443, 488] width 16 height 16
click at [444, 492] on mat-icon "mic" at bounding box center [443, 488] width 16 height 16
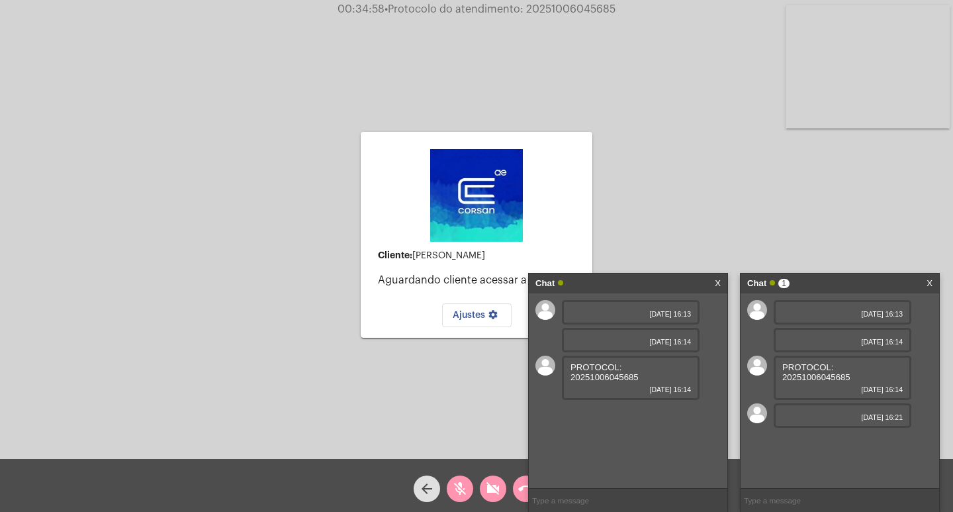
click at [460, 480] on span "mic_off" at bounding box center [460, 488] width 16 height 26
click at [497, 488] on mat-icon "videocam_off" at bounding box center [493, 488] width 16 height 16
click at [718, 283] on link "X" at bounding box center [718, 283] width 6 height 20
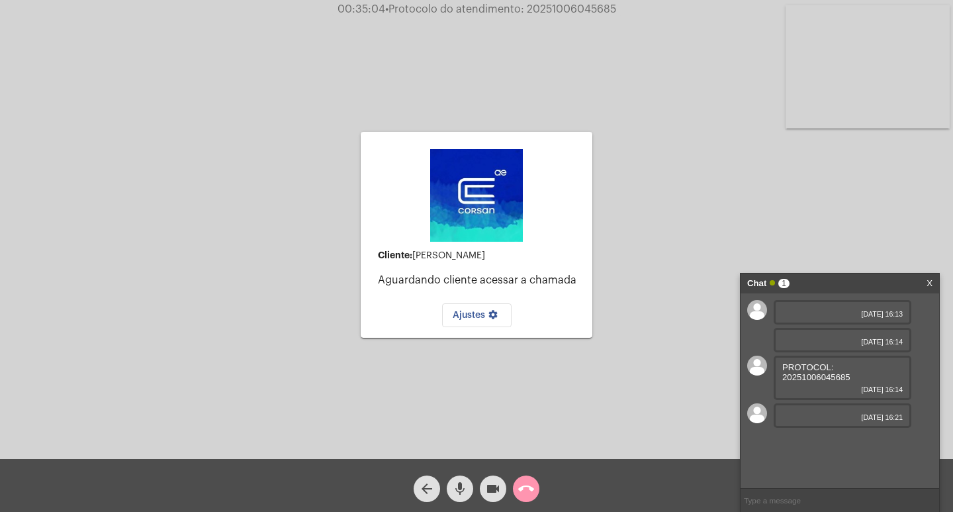
click at [931, 279] on link "X" at bounding box center [929, 283] width 6 height 20
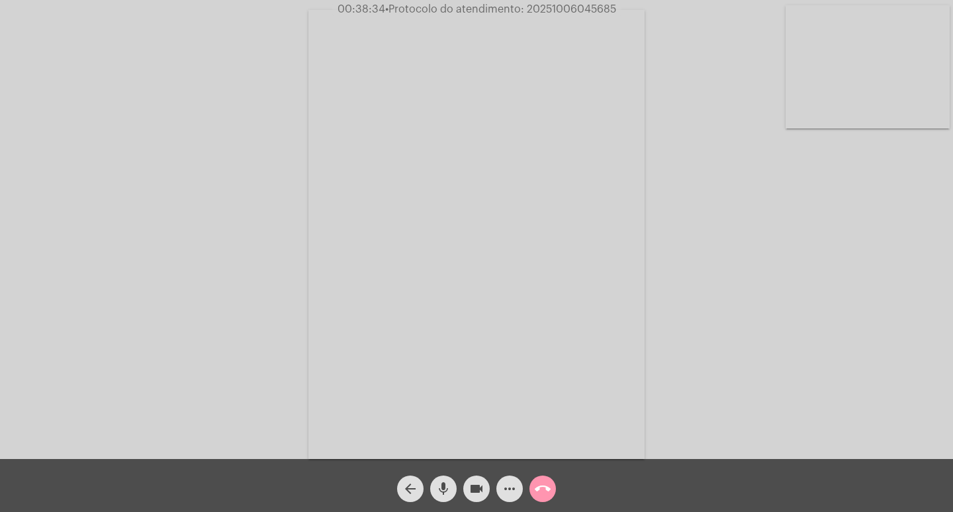
click at [552, 7] on span "• Protocolo do atendimento: 20251006045685" at bounding box center [500, 9] width 231 height 11
copy span "20251006045685"
click at [441, 484] on mat-icon "mic" at bounding box center [443, 488] width 16 height 16
click at [444, 490] on mat-icon "mic_off" at bounding box center [443, 488] width 16 height 16
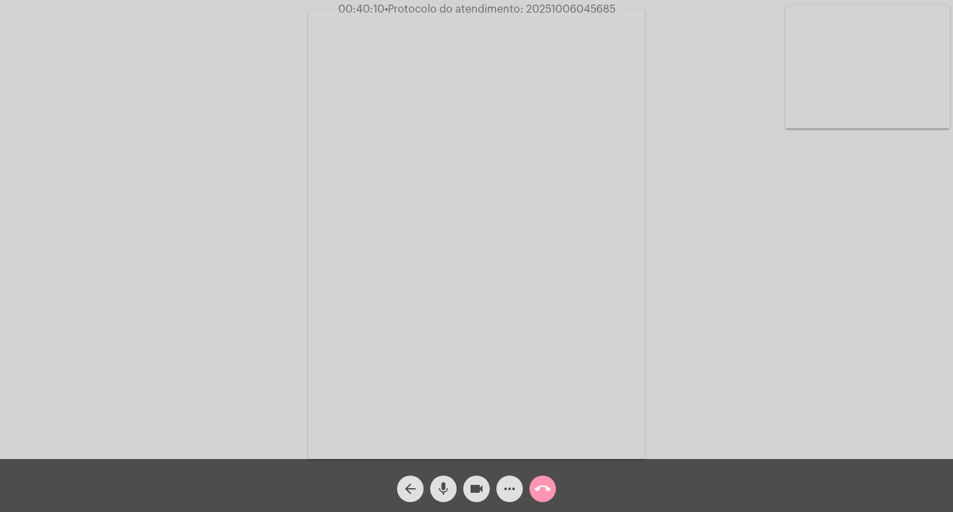
click at [447, 492] on mat-icon "mic" at bounding box center [443, 488] width 16 height 16
click at [442, 488] on mat-icon "mic_off" at bounding box center [443, 488] width 16 height 16
copy span "20251006045685"
click at [448, 488] on mat-icon "mic" at bounding box center [443, 488] width 16 height 16
click at [442, 494] on mat-icon "mic_off" at bounding box center [443, 488] width 16 height 16
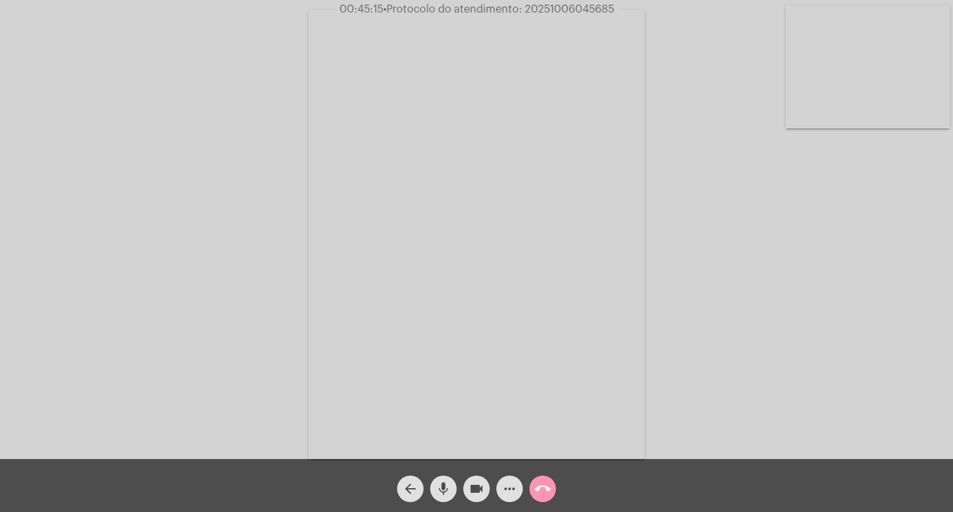
click at [446, 488] on mat-icon "mic" at bounding box center [443, 488] width 16 height 16
click at [447, 489] on mat-icon "mic_off" at bounding box center [443, 488] width 16 height 16
click at [439, 482] on mat-icon "mic" at bounding box center [443, 488] width 16 height 16
click at [441, 488] on mat-icon "mic_off" at bounding box center [443, 488] width 16 height 16
click at [449, 485] on mat-icon "mic" at bounding box center [443, 488] width 16 height 16
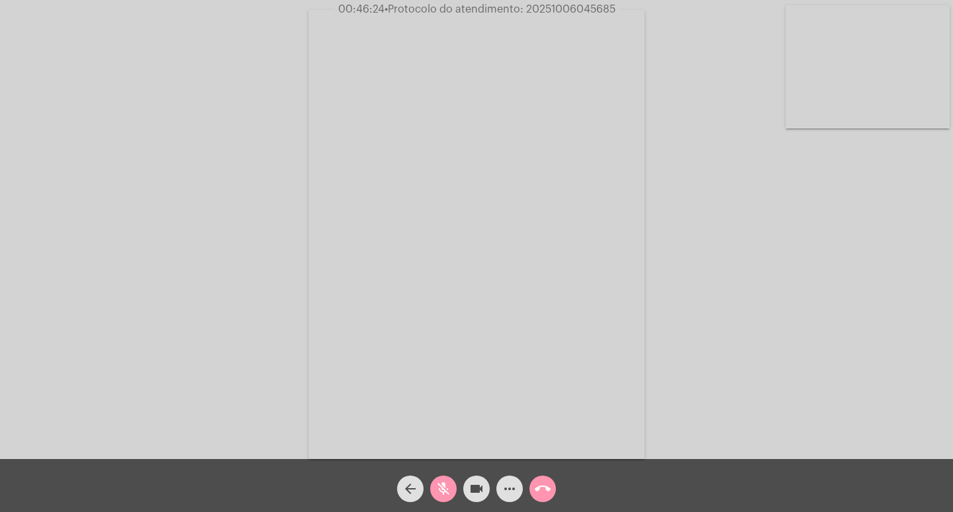
click at [476, 495] on mat-icon "videocam" at bounding box center [477, 488] width 16 height 16
click at [447, 490] on mat-icon "mic_off" at bounding box center [443, 488] width 16 height 16
click at [443, 481] on mat-icon "mic" at bounding box center [443, 488] width 16 height 16
click at [480, 486] on mat-icon "videocam_off" at bounding box center [477, 488] width 16 height 16
click at [445, 490] on mat-icon "mic_off" at bounding box center [443, 488] width 16 height 16
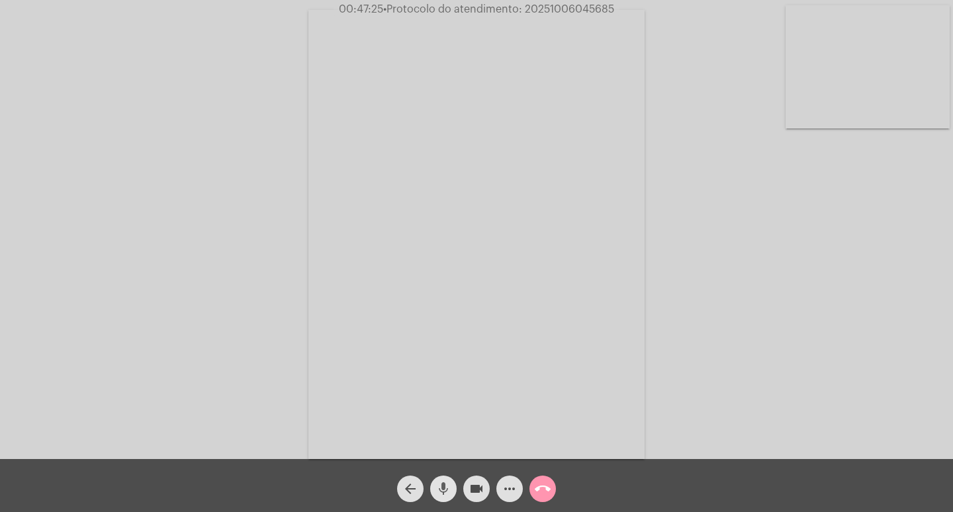
click at [449, 483] on mat-icon "mic" at bounding box center [443, 488] width 16 height 16
click at [440, 489] on mat-icon "mic_off" at bounding box center [443, 488] width 16 height 16
copy span "20251006045685"
click at [447, 488] on mat-icon "mic" at bounding box center [443, 488] width 16 height 16
click at [441, 487] on mat-icon "mic_off" at bounding box center [443, 488] width 16 height 16
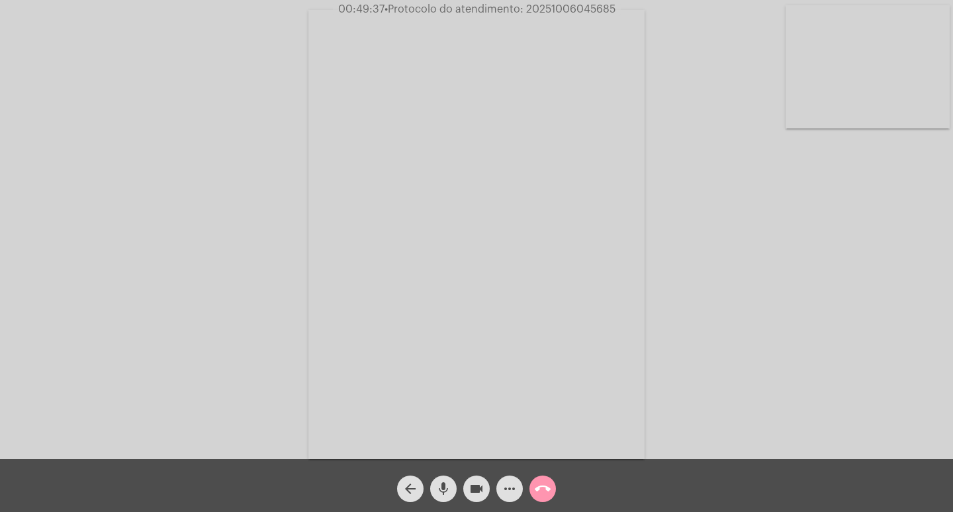
copy span "20251006045685"
click at [449, 484] on mat-icon "mic" at bounding box center [443, 488] width 16 height 16
click at [476, 483] on mat-icon "videocam" at bounding box center [477, 488] width 16 height 16
click at [482, 484] on mat-icon "videocam_off" at bounding box center [477, 488] width 16 height 16
click at [444, 490] on mat-icon "mic_off" at bounding box center [443, 488] width 16 height 16
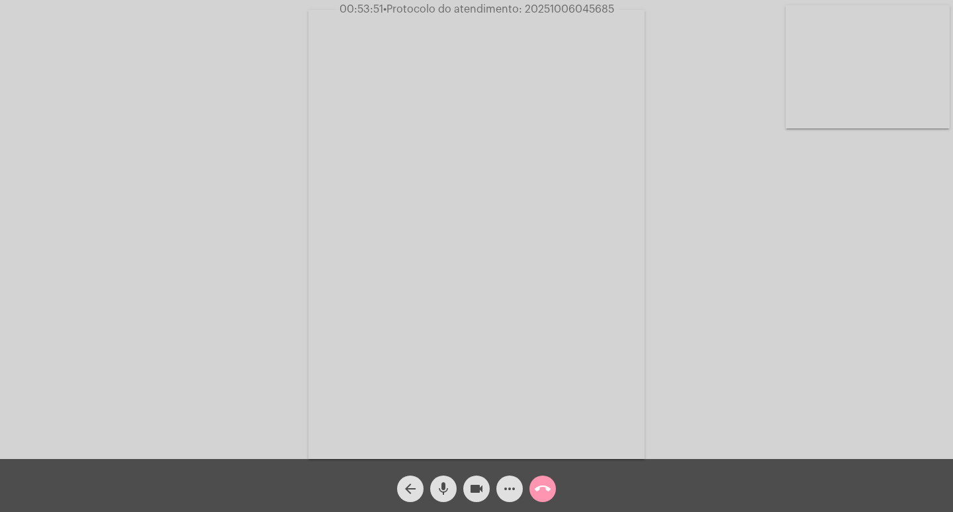
click at [441, 489] on mat-icon "mic" at bounding box center [443, 488] width 16 height 16
click at [471, 491] on mat-icon "videocam" at bounding box center [477, 488] width 16 height 16
click at [480, 486] on mat-icon "videocam_off" at bounding box center [477, 488] width 16 height 16
click at [438, 490] on mat-icon "mic_off" at bounding box center [443, 488] width 16 height 16
click at [507, 488] on mat-icon "more_horiz" at bounding box center [510, 488] width 16 height 16
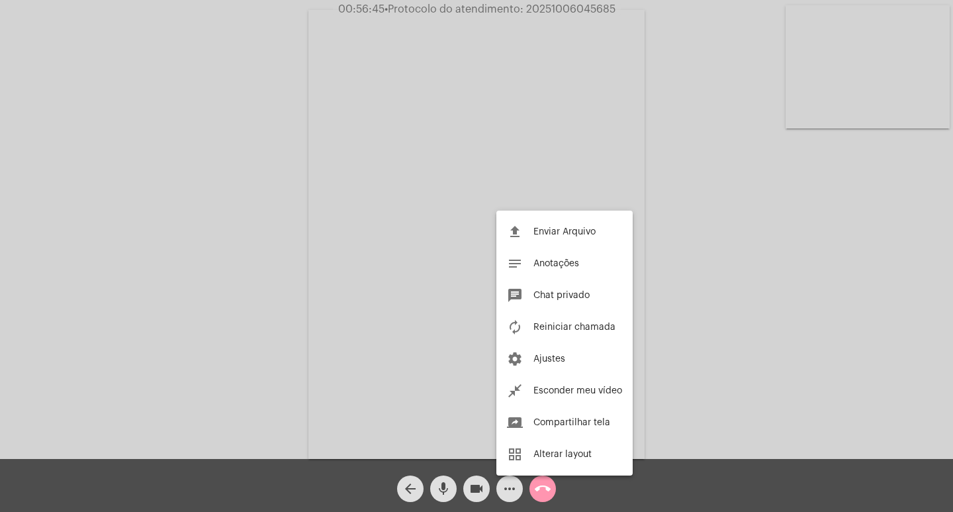
click at [719, 259] on div at bounding box center [476, 256] width 953 height 512
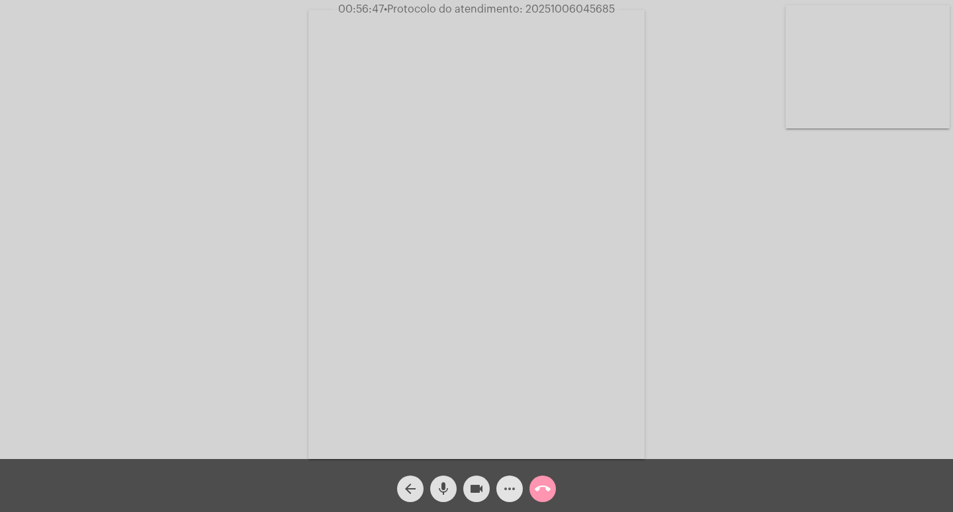
click at [504, 488] on mat-icon "more_horiz" at bounding box center [510, 488] width 16 height 16
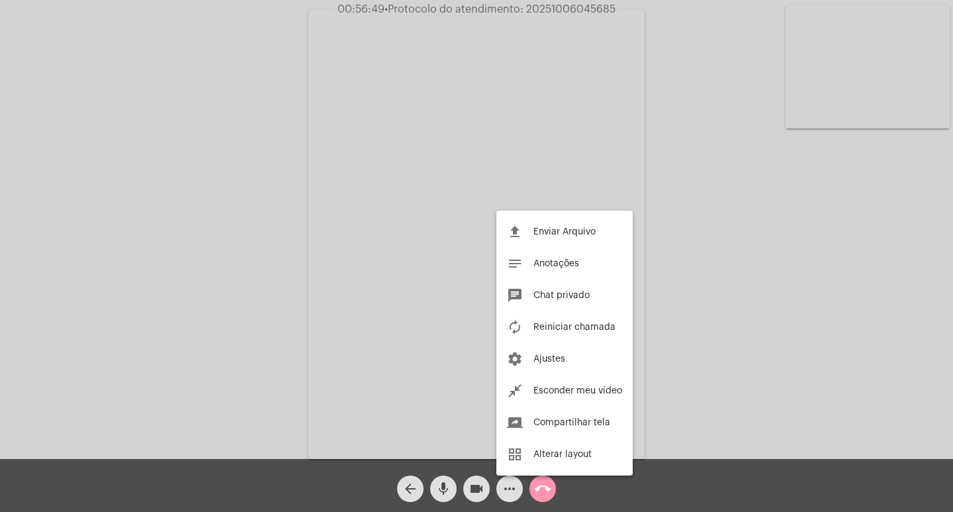
click at [443, 494] on div at bounding box center [476, 256] width 953 height 512
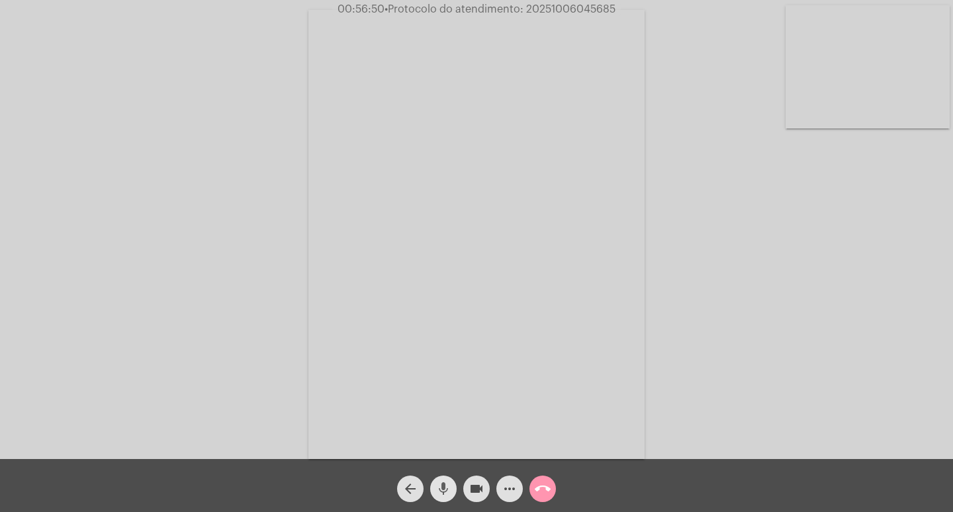
click at [442, 489] on mat-icon "mic" at bounding box center [443, 488] width 16 height 16
click at [437, 487] on mat-icon "mic_off" at bounding box center [443, 488] width 16 height 16
click at [508, 486] on mat-icon "more_horiz" at bounding box center [510, 488] width 16 height 16
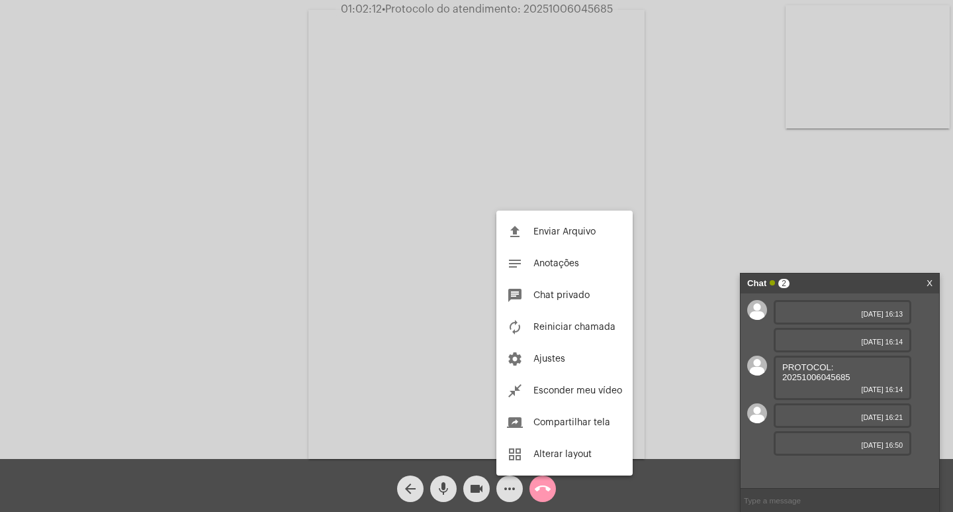
click at [450, 487] on div at bounding box center [476, 256] width 953 height 512
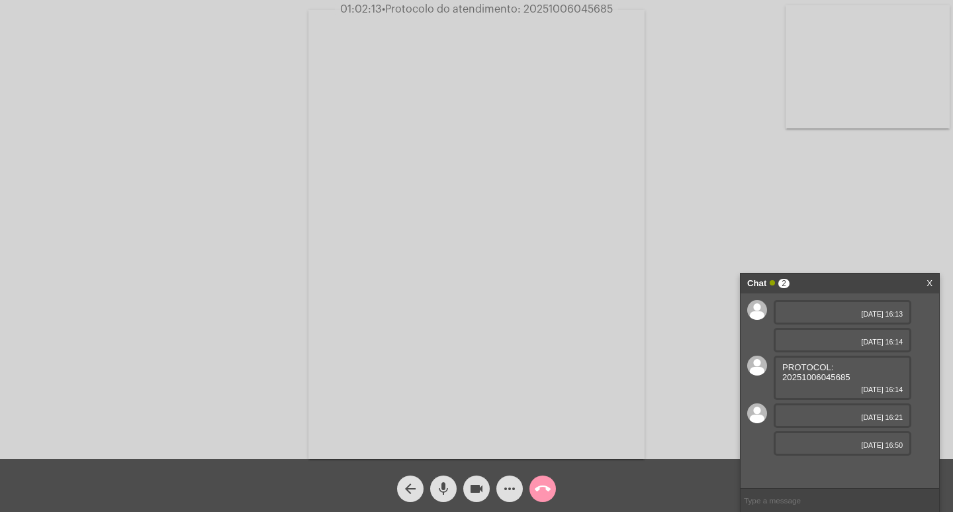
click at [449, 486] on mat-icon "mic" at bounding box center [443, 488] width 16 height 16
click at [447, 488] on mat-icon "mic_off" at bounding box center [443, 488] width 16 height 16
click at [447, 493] on mat-icon "mic" at bounding box center [443, 488] width 16 height 16
click at [442, 488] on mat-icon "mic_off" at bounding box center [443, 488] width 16 height 16
click at [441, 488] on mat-icon "mic" at bounding box center [443, 488] width 16 height 16
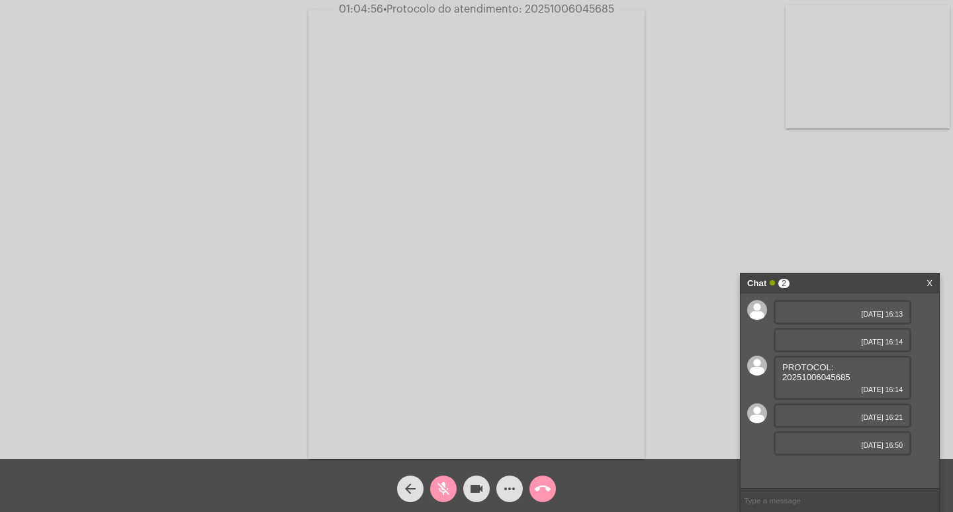
click at [484, 481] on button "videocam" at bounding box center [476, 488] width 26 height 26
click at [477, 493] on mat-icon "videocam_off" at bounding box center [477, 488] width 16 height 16
click at [446, 490] on mat-icon "mic_off" at bounding box center [443, 488] width 16 height 16
click at [474, 489] on mat-icon "videocam" at bounding box center [477, 488] width 16 height 16
click at [440, 489] on mat-icon "mic" at bounding box center [443, 488] width 16 height 16
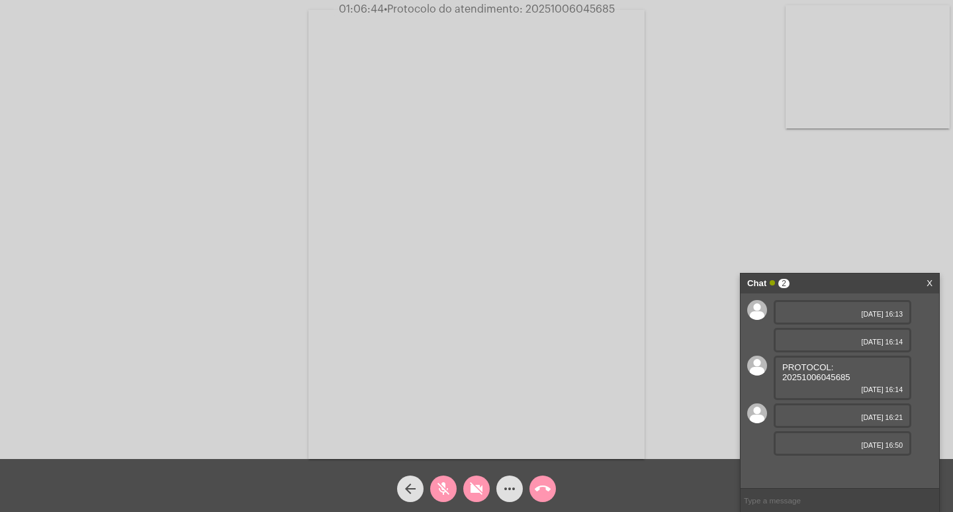
click at [536, 489] on mat-icon "call_end" at bounding box center [543, 488] width 16 height 16
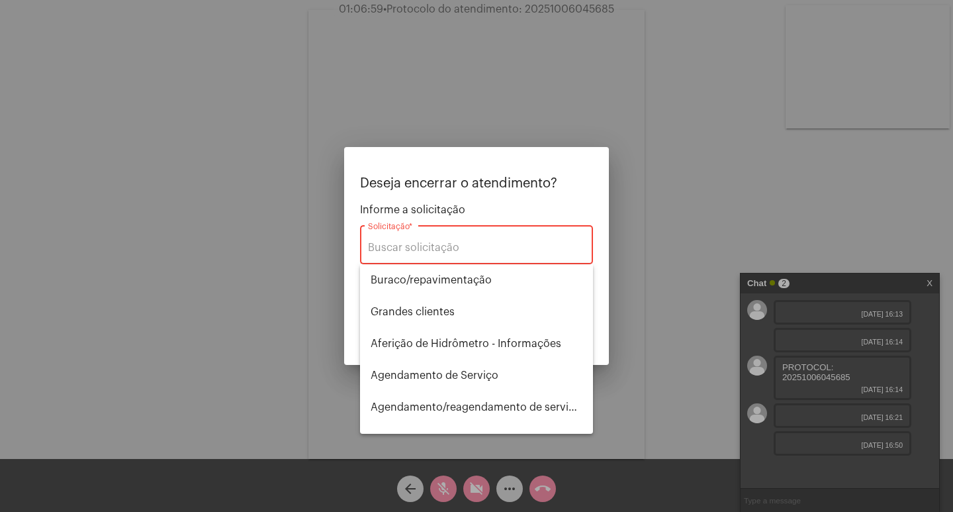
click at [409, 249] on input "Solicitação *" at bounding box center [476, 248] width 217 height 12
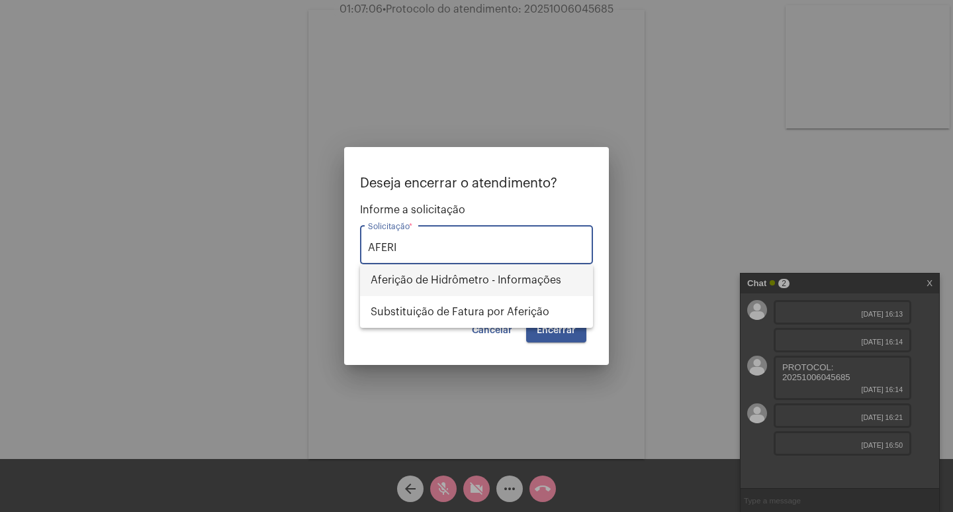
click at [494, 277] on span "Aferição de Hidrômetro - Informações" at bounding box center [477, 280] width 212 height 32
type input "Aferição de Hidrômetro - Informações"
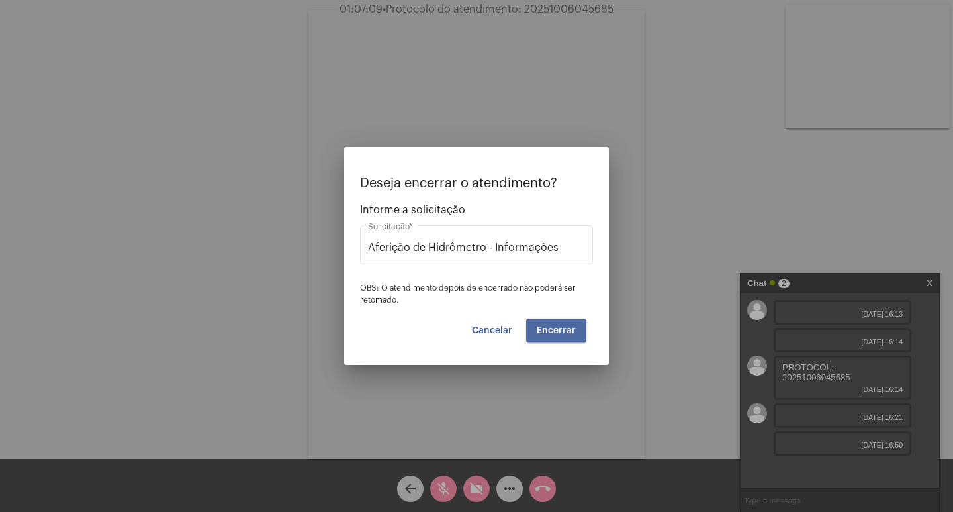
click at [566, 336] on button "Encerrar" at bounding box center [556, 330] width 60 height 24
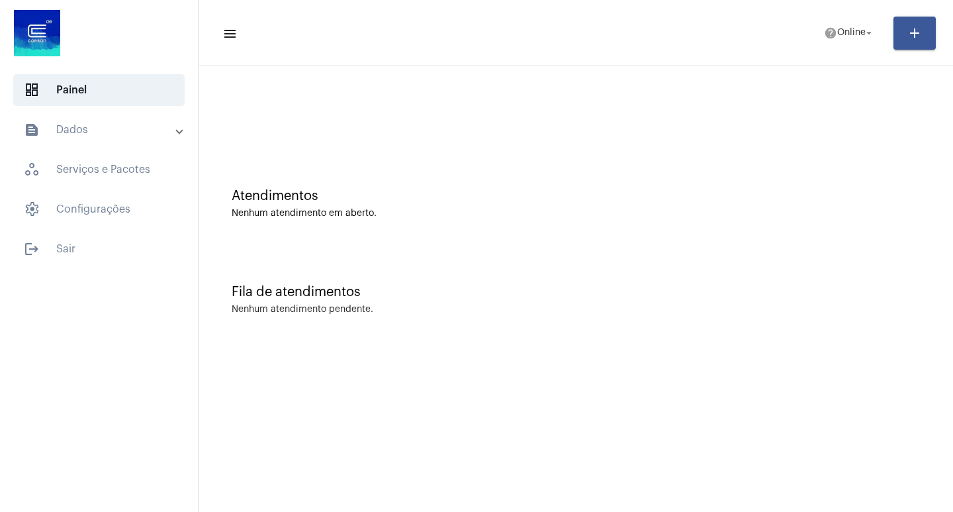
click at [105, 129] on mat-panel-title "text_snippet_outlined Dados" at bounding box center [100, 130] width 153 height 16
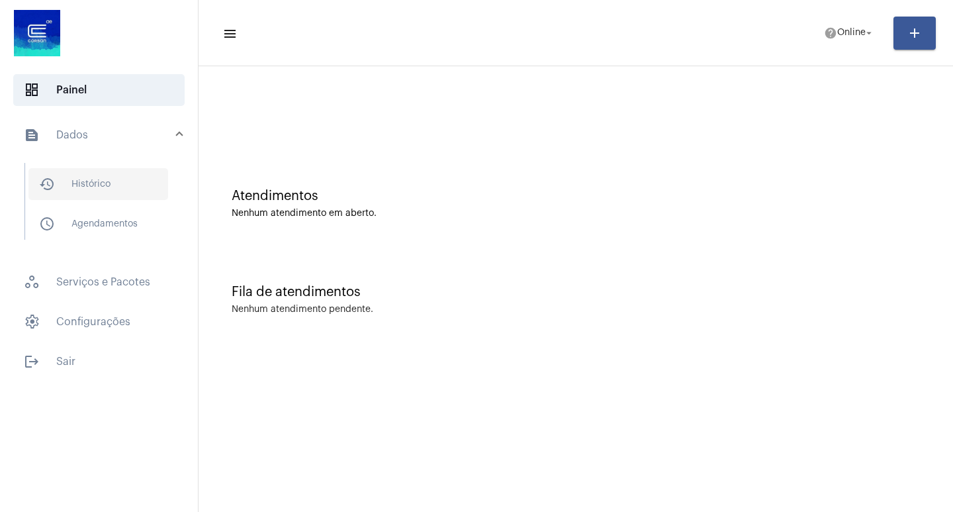
click at [142, 189] on span "history_outlined Histórico" at bounding box center [98, 184] width 140 height 32
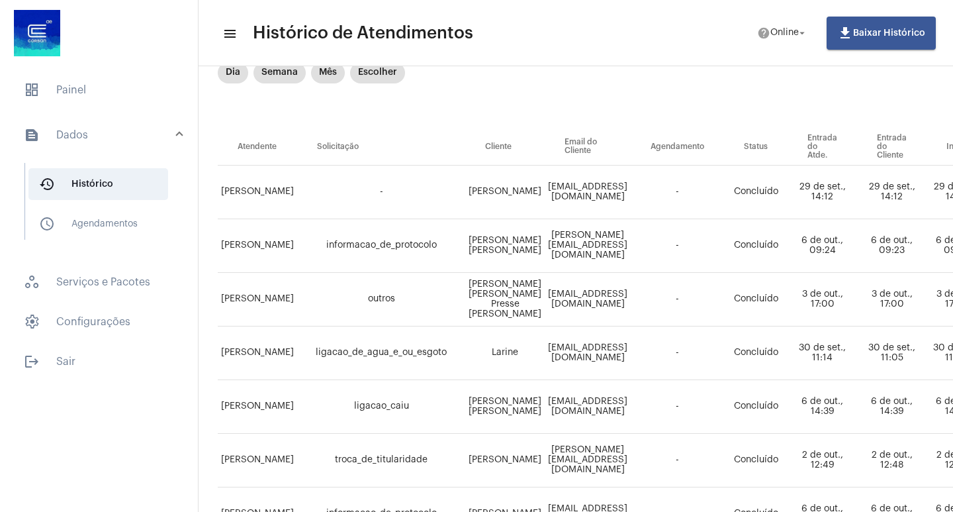
scroll to position [0, 14]
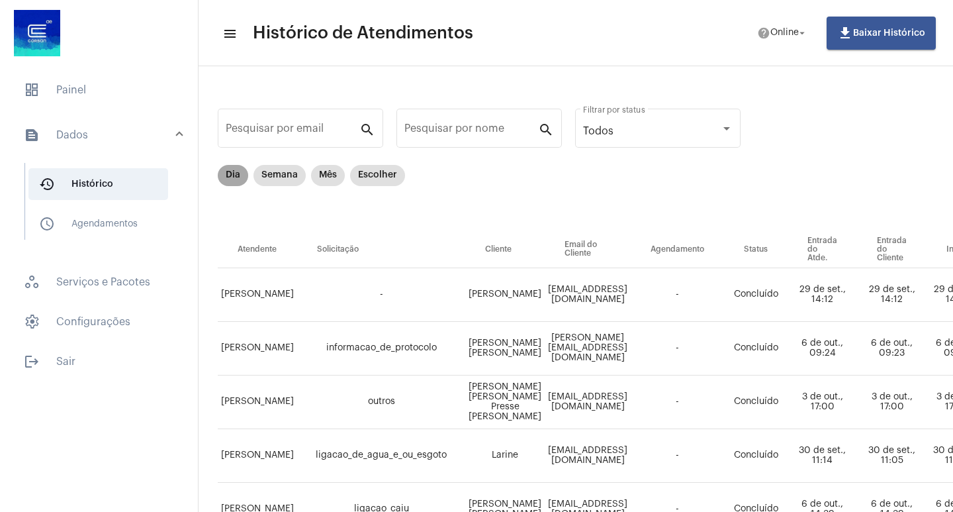
click at [229, 169] on mat-chip "Dia" at bounding box center [233, 175] width 30 height 21
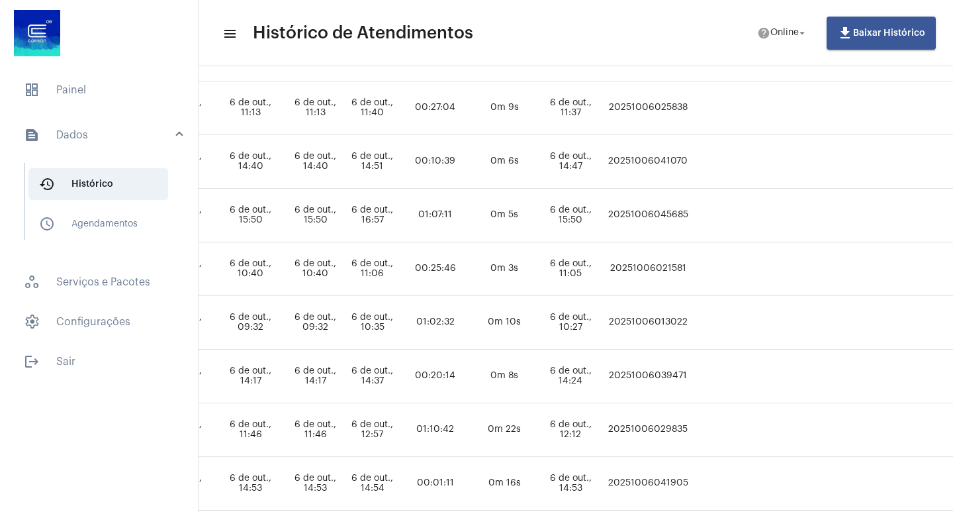
scroll to position [347, 684]
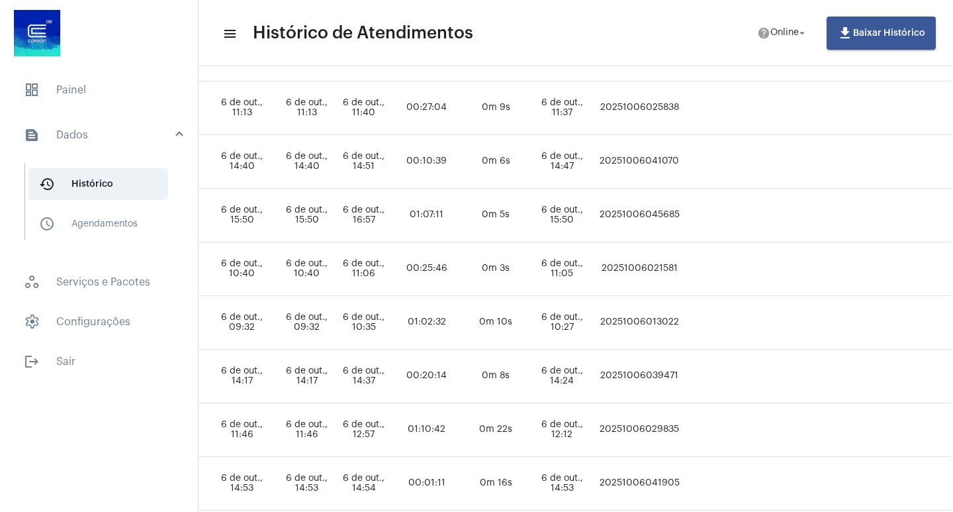
click at [684, 210] on td "20251006045685" at bounding box center [639, 216] width 89 height 54
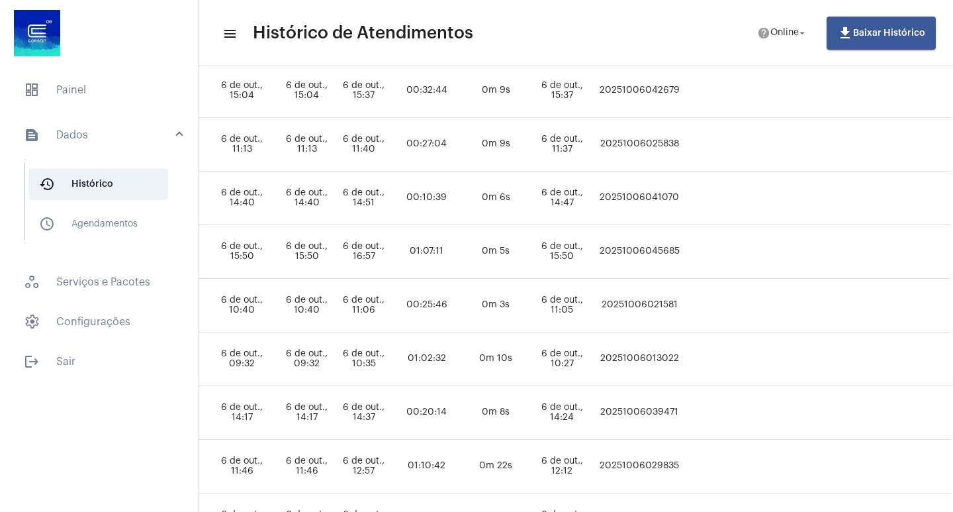
scroll to position [281, 684]
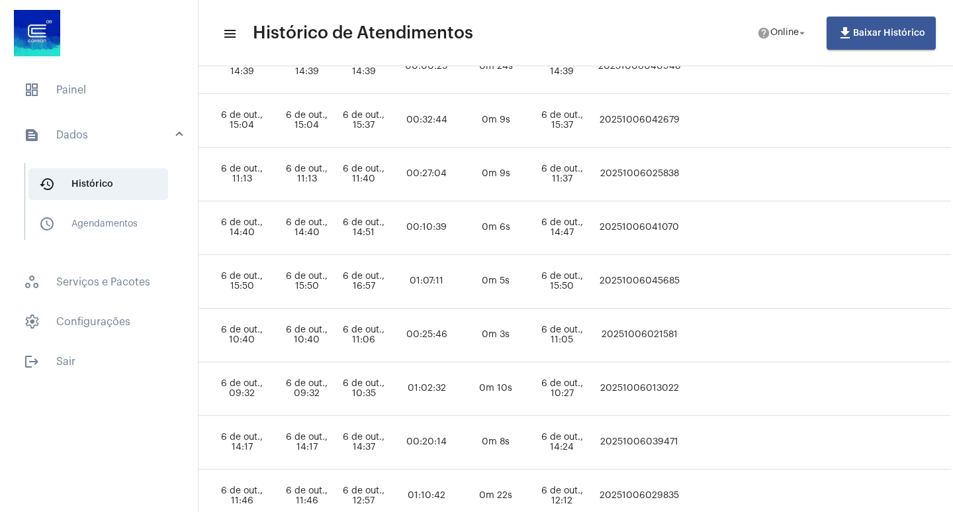
drag, startPoint x: 705, startPoint y: 210, endPoint x: 794, endPoint y: 302, distance: 128.7
click at [760, 302] on td at bounding box center [722, 282] width 77 height 54
click at [684, 281] on td "20251006045685" at bounding box center [639, 282] width 89 height 54
copy td "20251006045685"
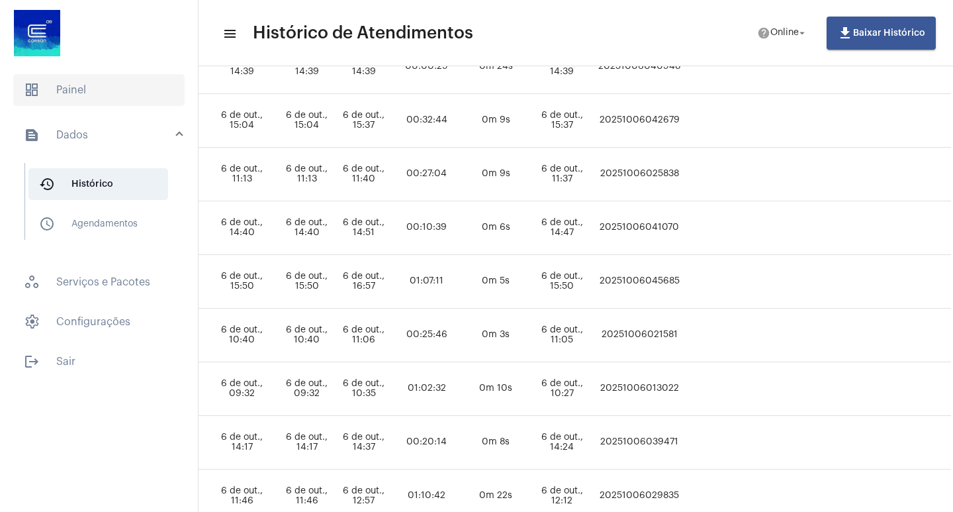
click at [98, 83] on span "dashboard Painel" at bounding box center [98, 90] width 171 height 32
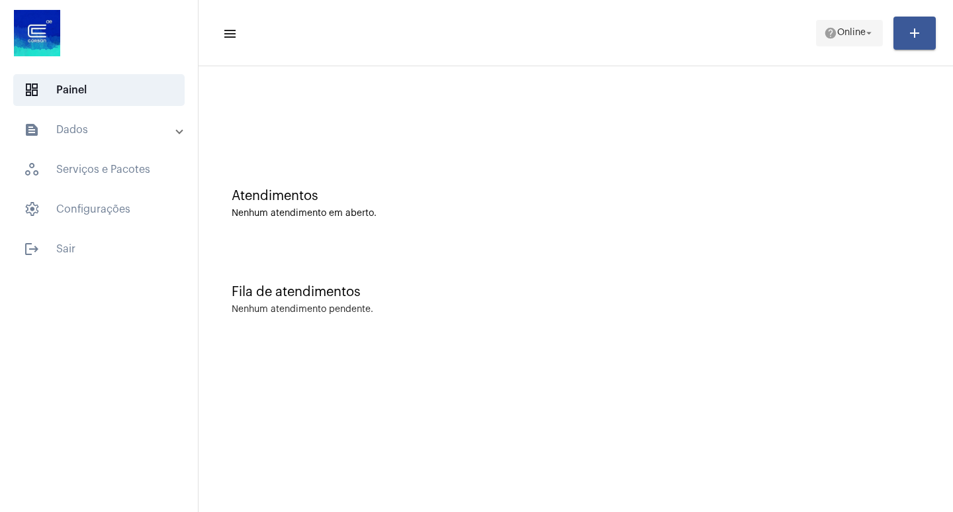
click at [845, 32] on span "Online" at bounding box center [851, 32] width 28 height 9
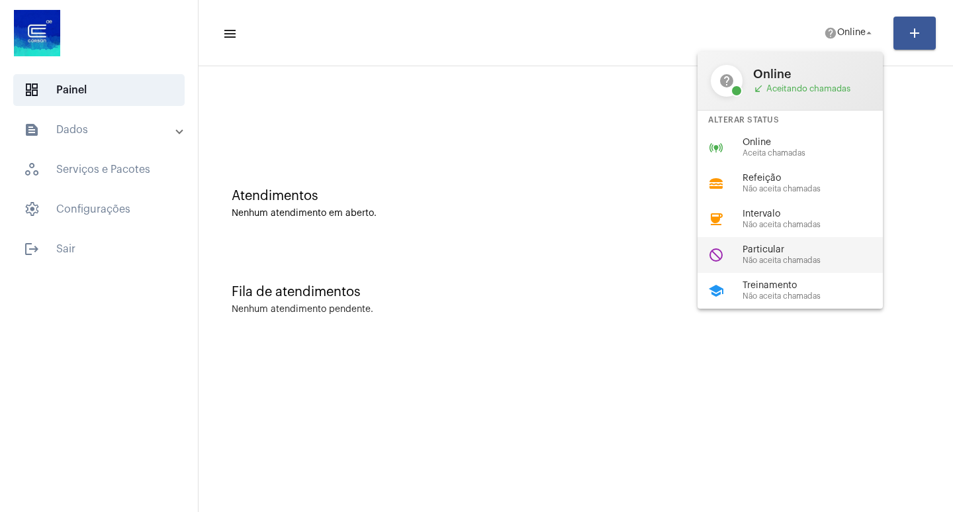
click at [769, 249] on span "Particular" at bounding box center [817, 250] width 151 height 10
